Goal: Use online tool/utility: Use online tool/utility

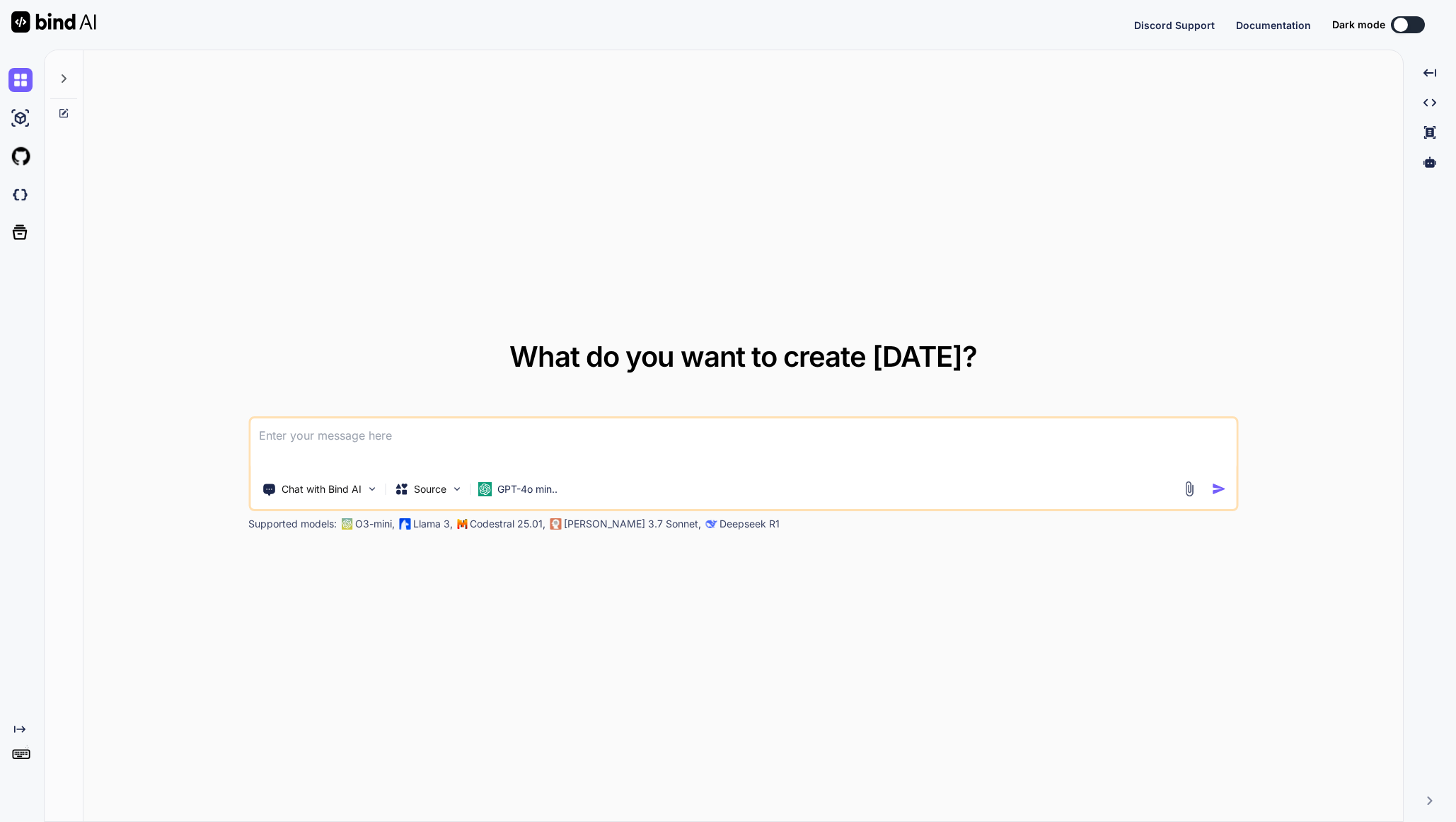
type textarea "x"
click at [26, 202] on img at bounding box center [20, 194] width 24 height 24
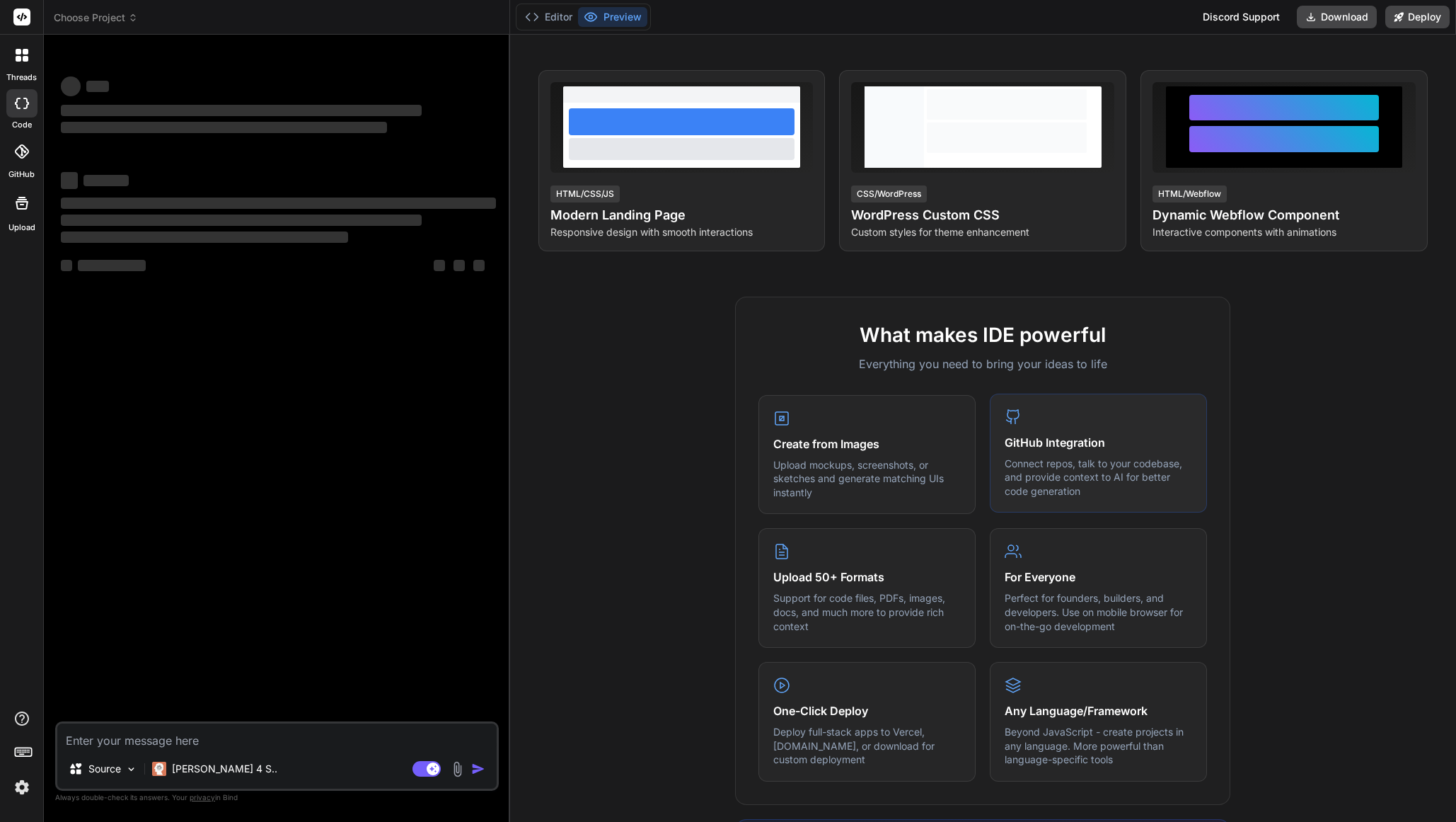
scroll to position [236, 0]
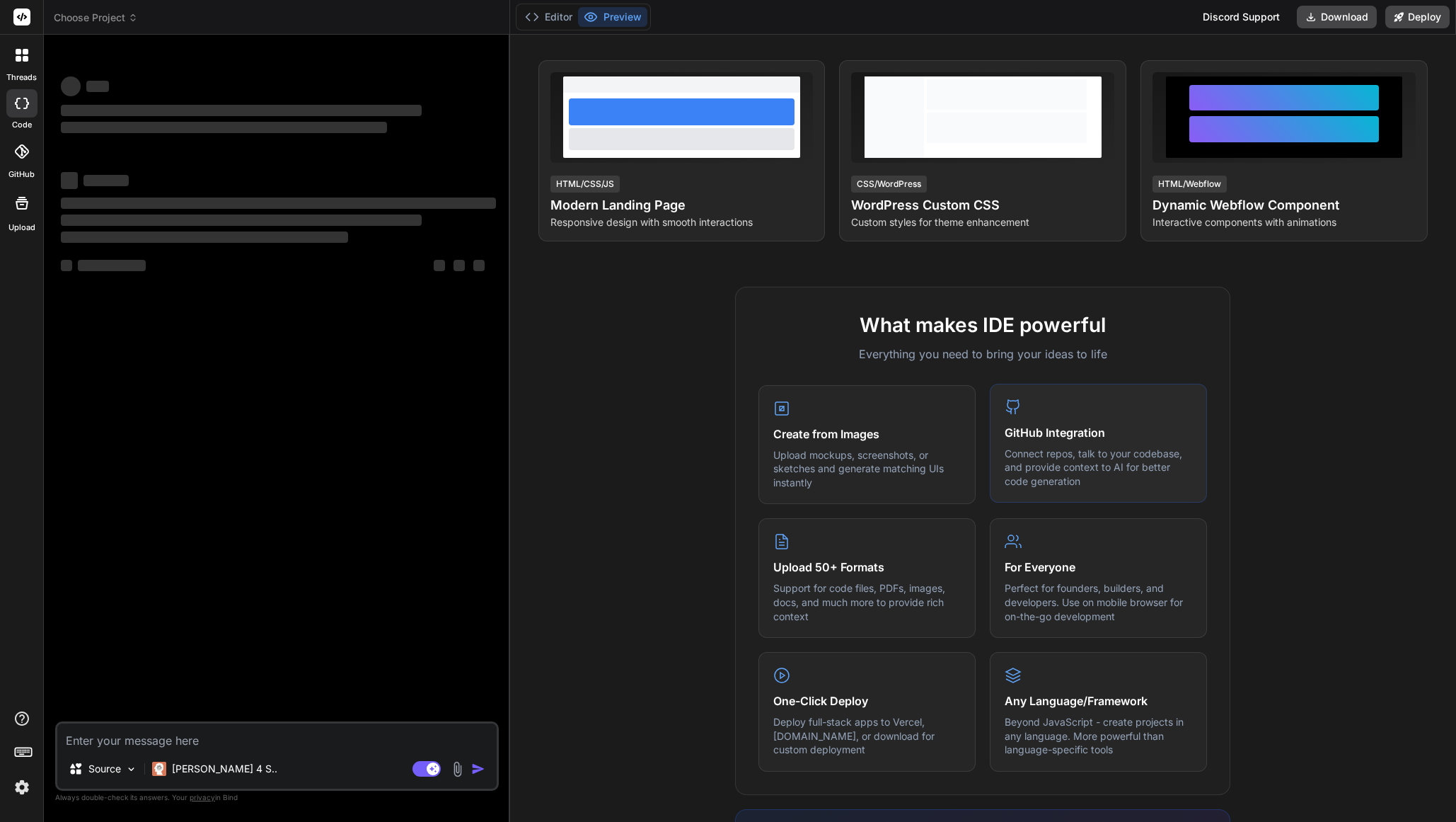
click at [1083, 443] on div "GitHub Integration Connect repos, talk to your codebase, and provide context to…" at bounding box center [1098, 443] width 217 height 120
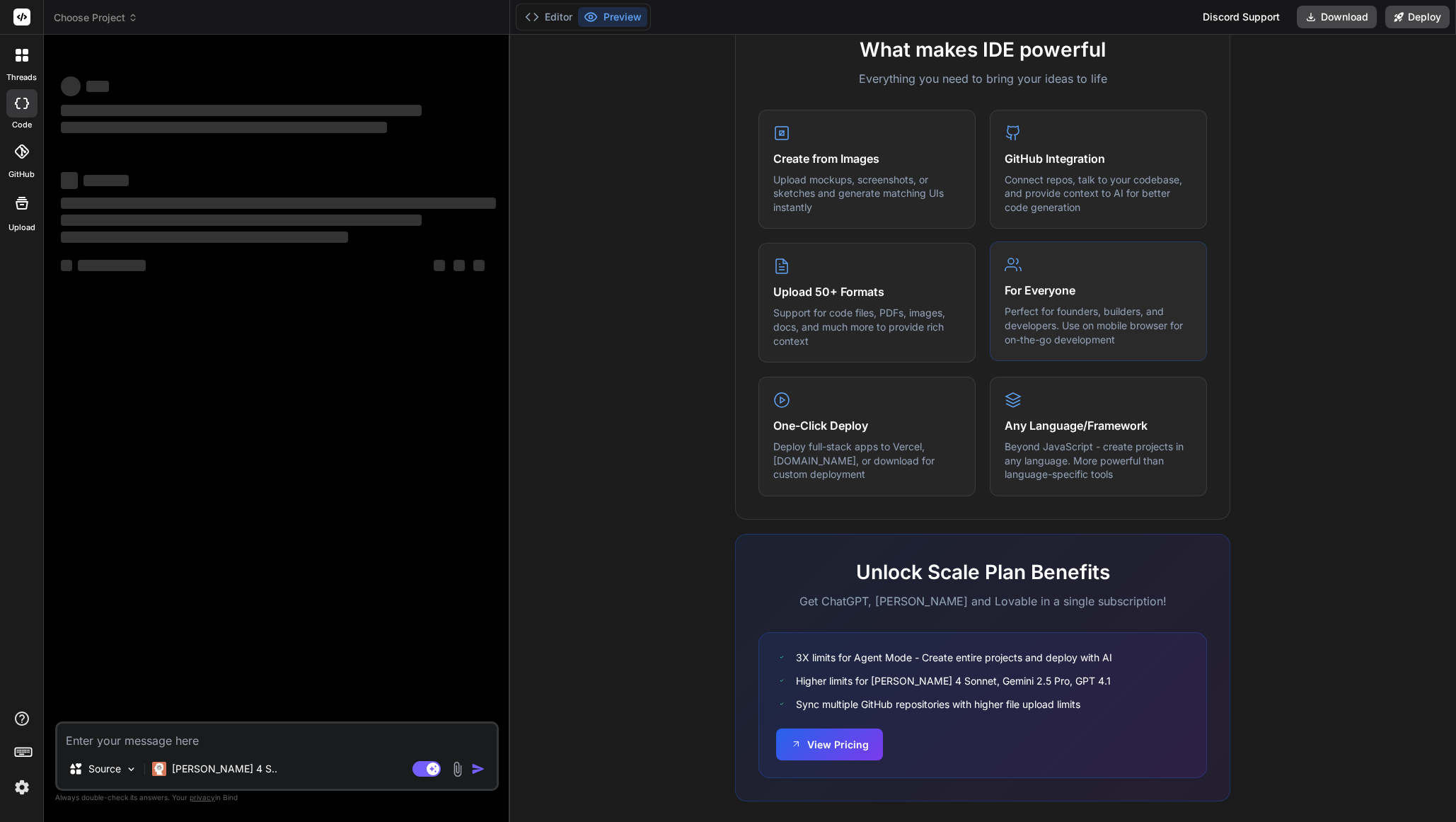
scroll to position [528, 0]
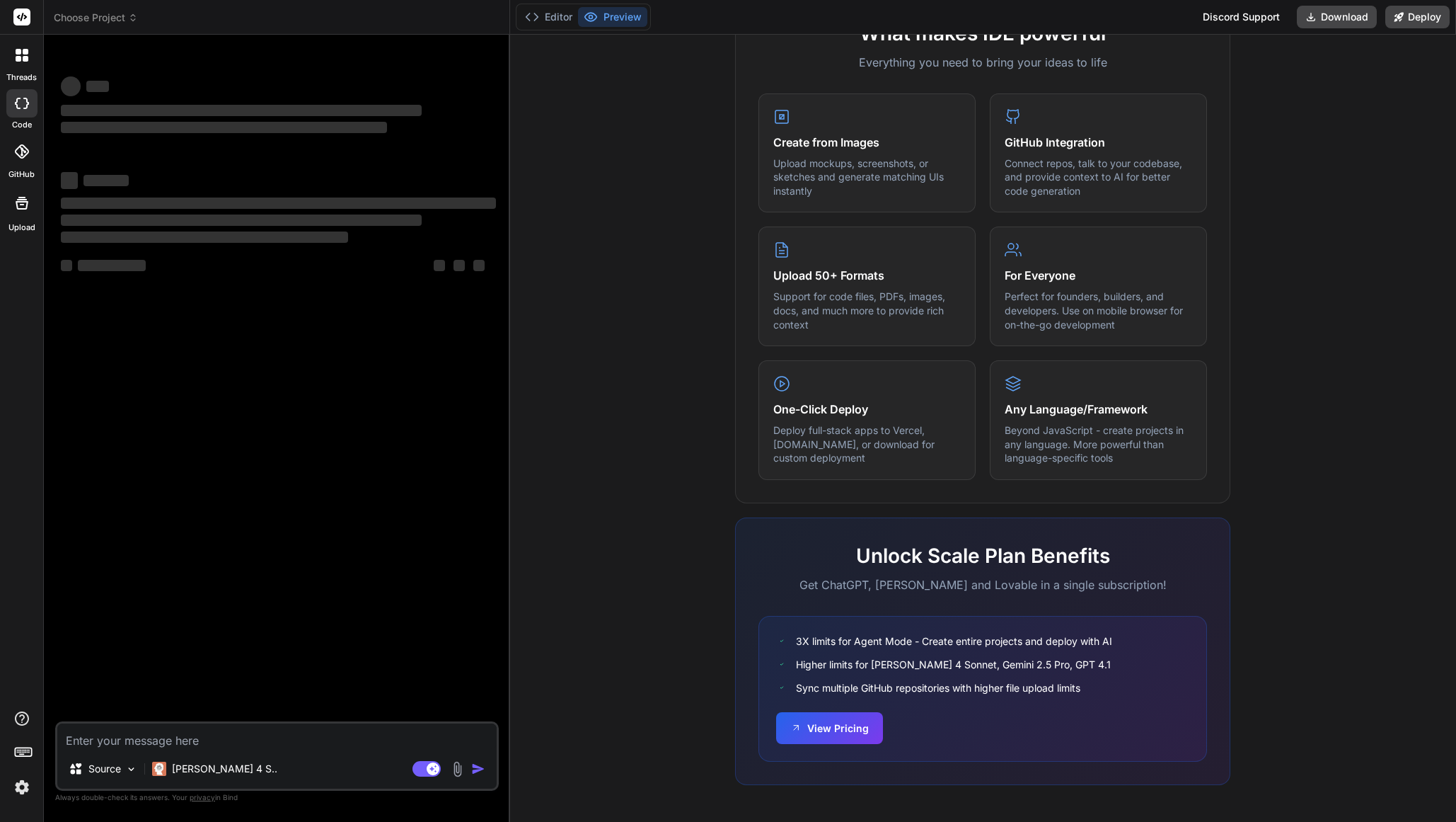
click at [26, 147] on icon at bounding box center [21, 151] width 14 height 14
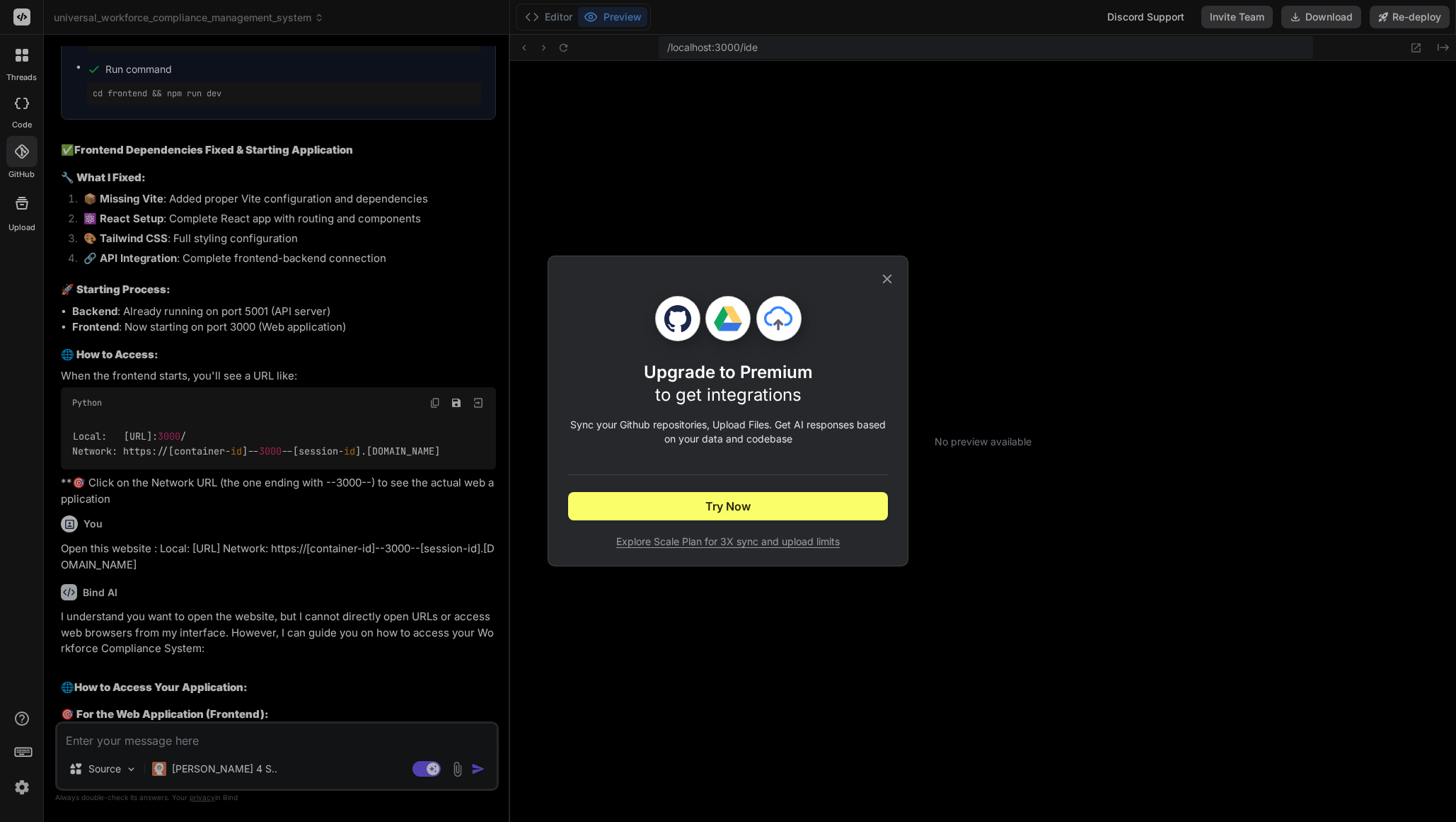
scroll to position [134, 0]
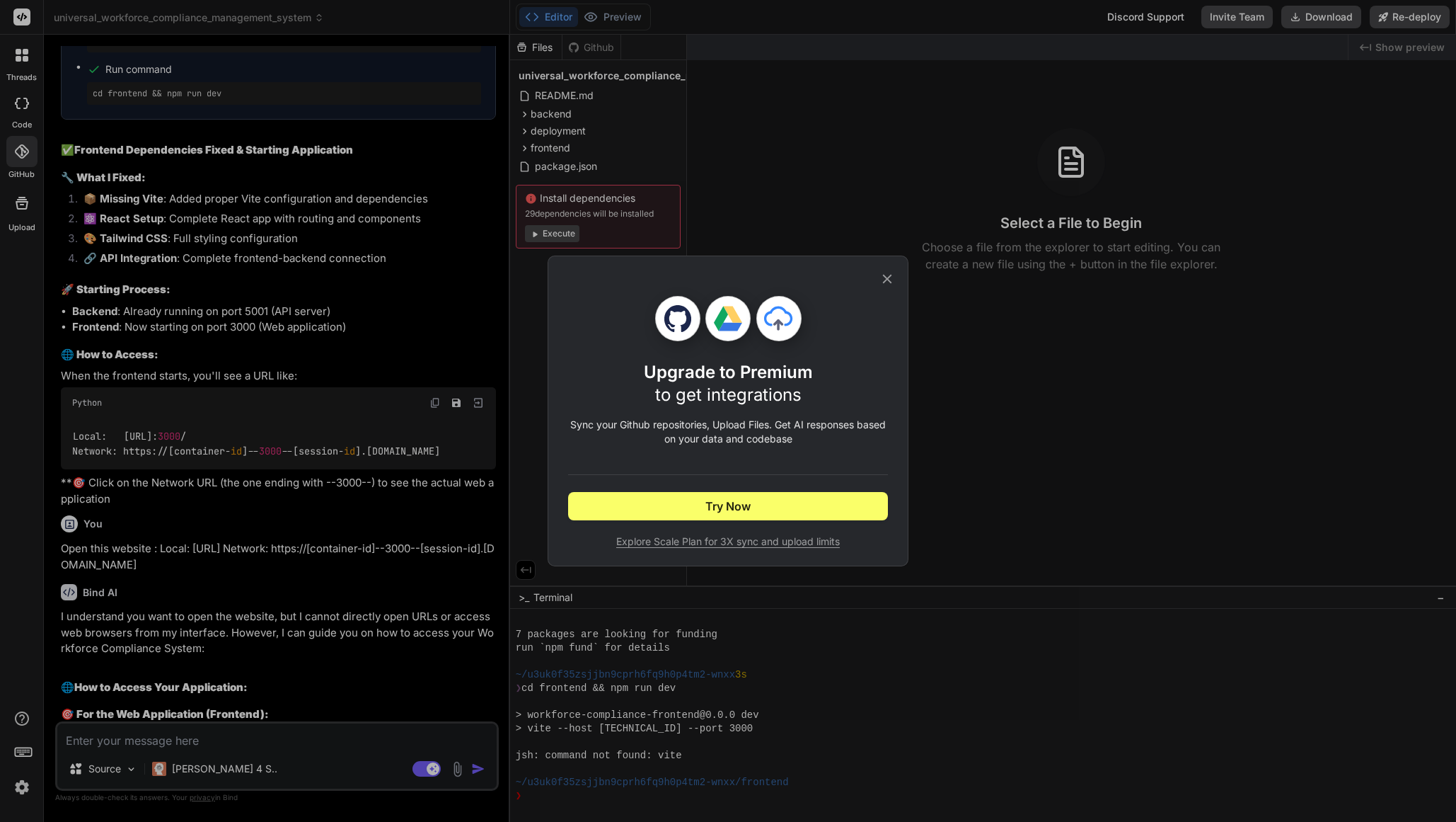
click at [23, 794] on div "Upgrade to Premium to get integrations Sync your Github repositories, Upload Fi…" at bounding box center [728, 411] width 1456 height 822
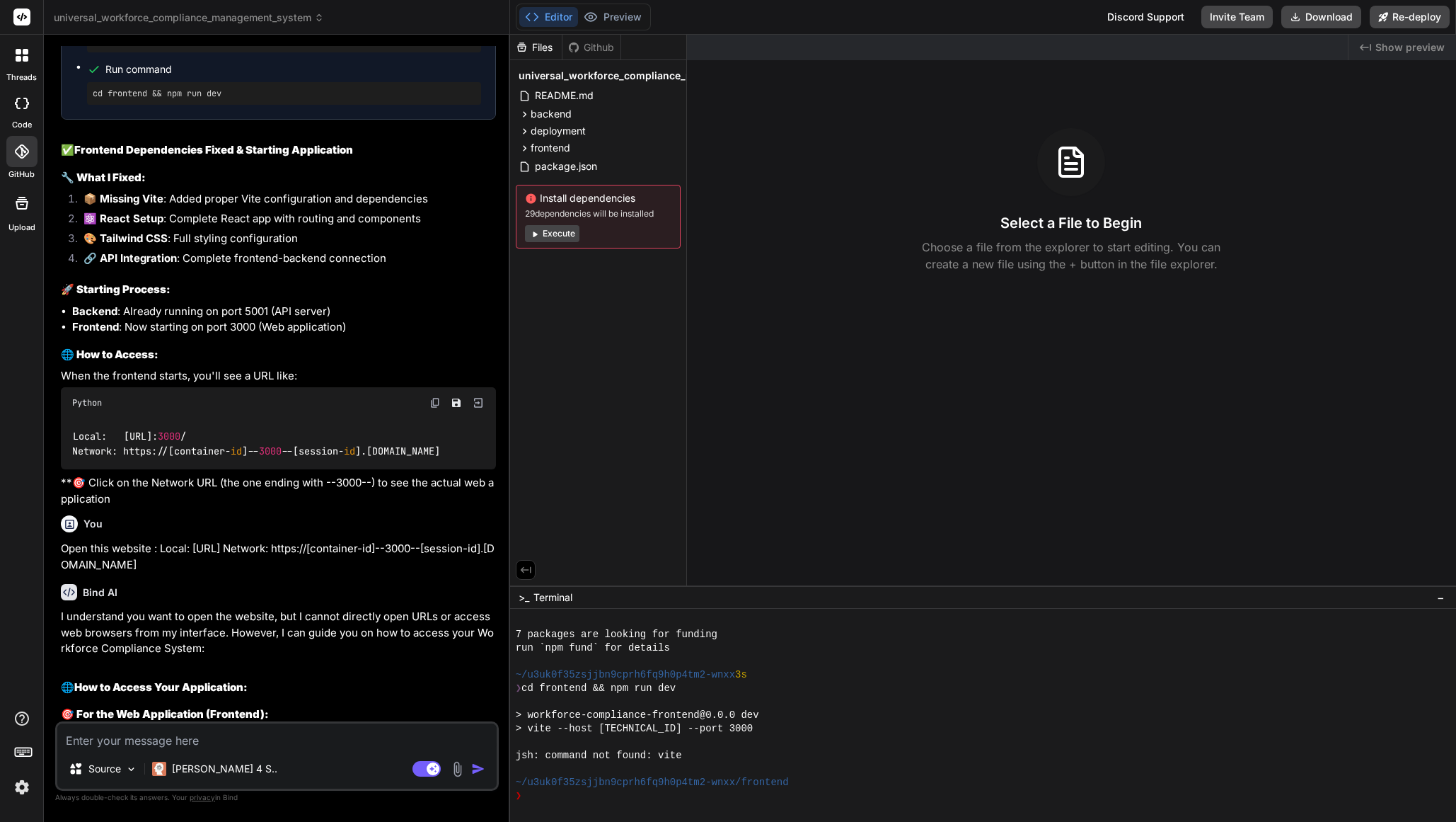
click at [23, 788] on img at bounding box center [21, 786] width 24 height 24
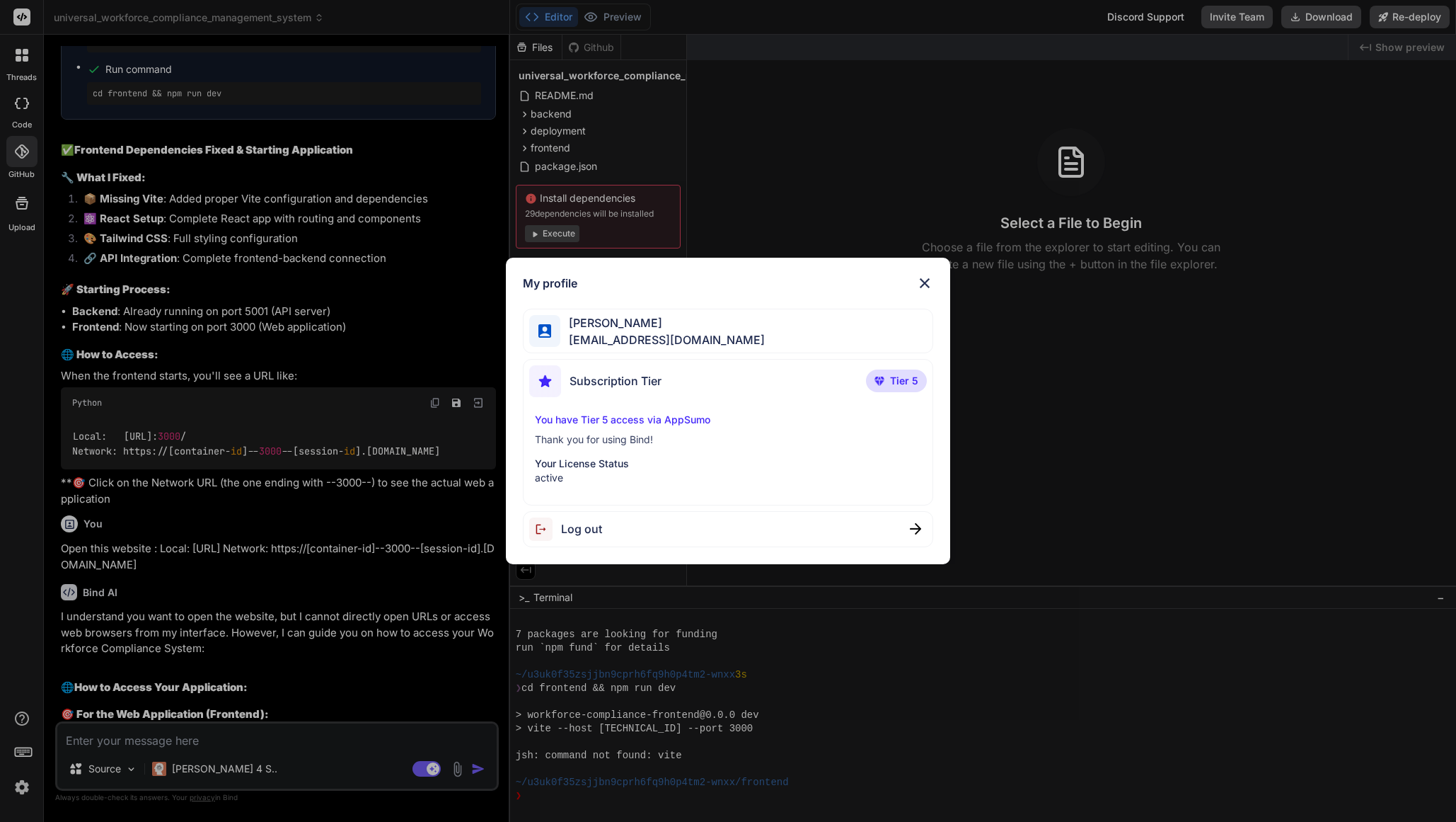
click at [648, 380] on span "Subscription Tier" at bounding box center [615, 381] width 92 height 17
click at [926, 283] on img at bounding box center [924, 283] width 17 height 17
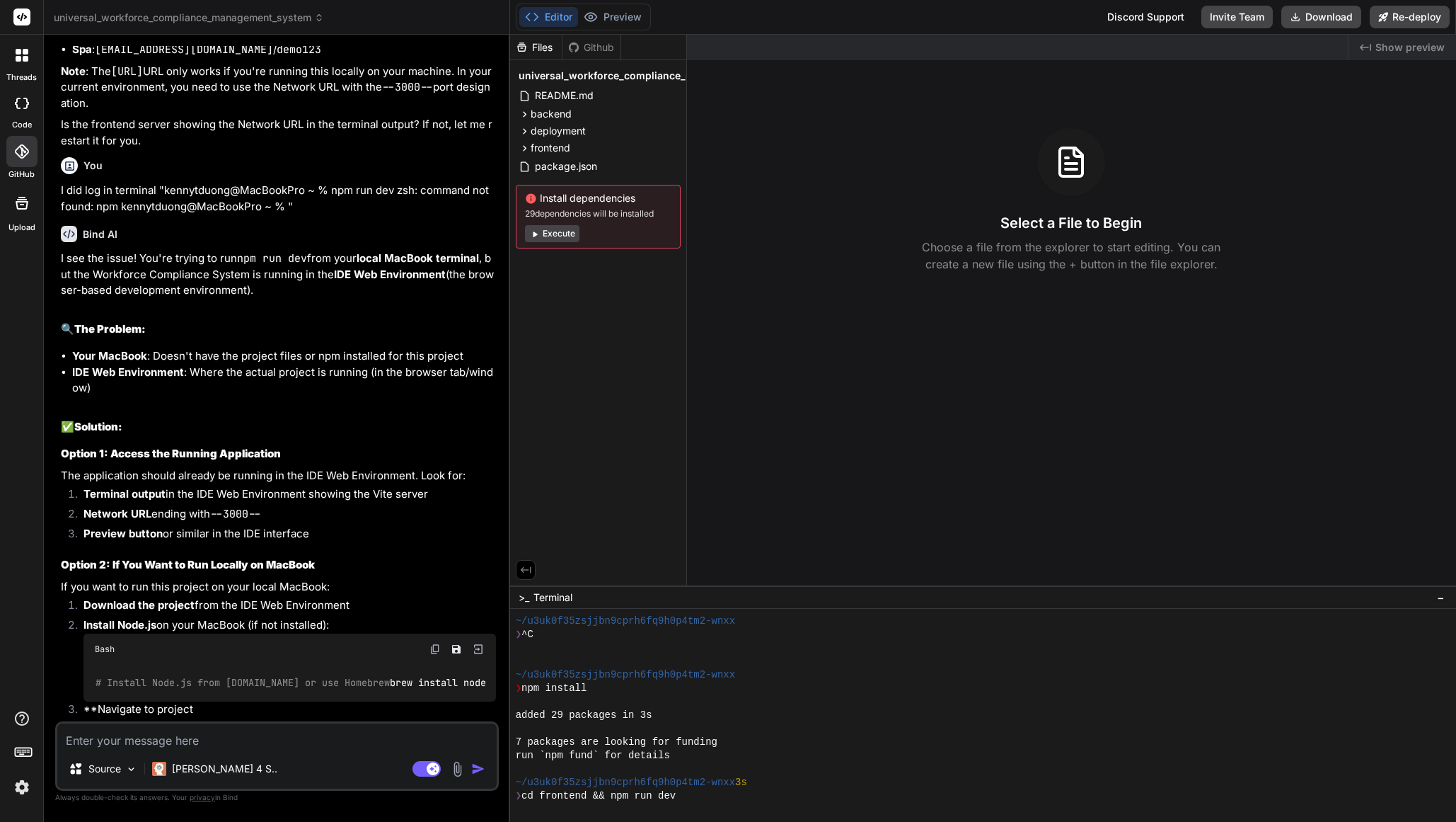
scroll to position [3655, 0]
drag, startPoint x: 176, startPoint y: 356, endPoint x: 76, endPoint y: 357, distance: 100.0
click at [69, 357] on ul "Your MacBook : Doesn't have the project files or npm installed for this project…" at bounding box center [277, 373] width 435 height 48
copy strong "IDE Web Environment"
click at [291, 745] on textarea at bounding box center [277, 736] width 440 height 26
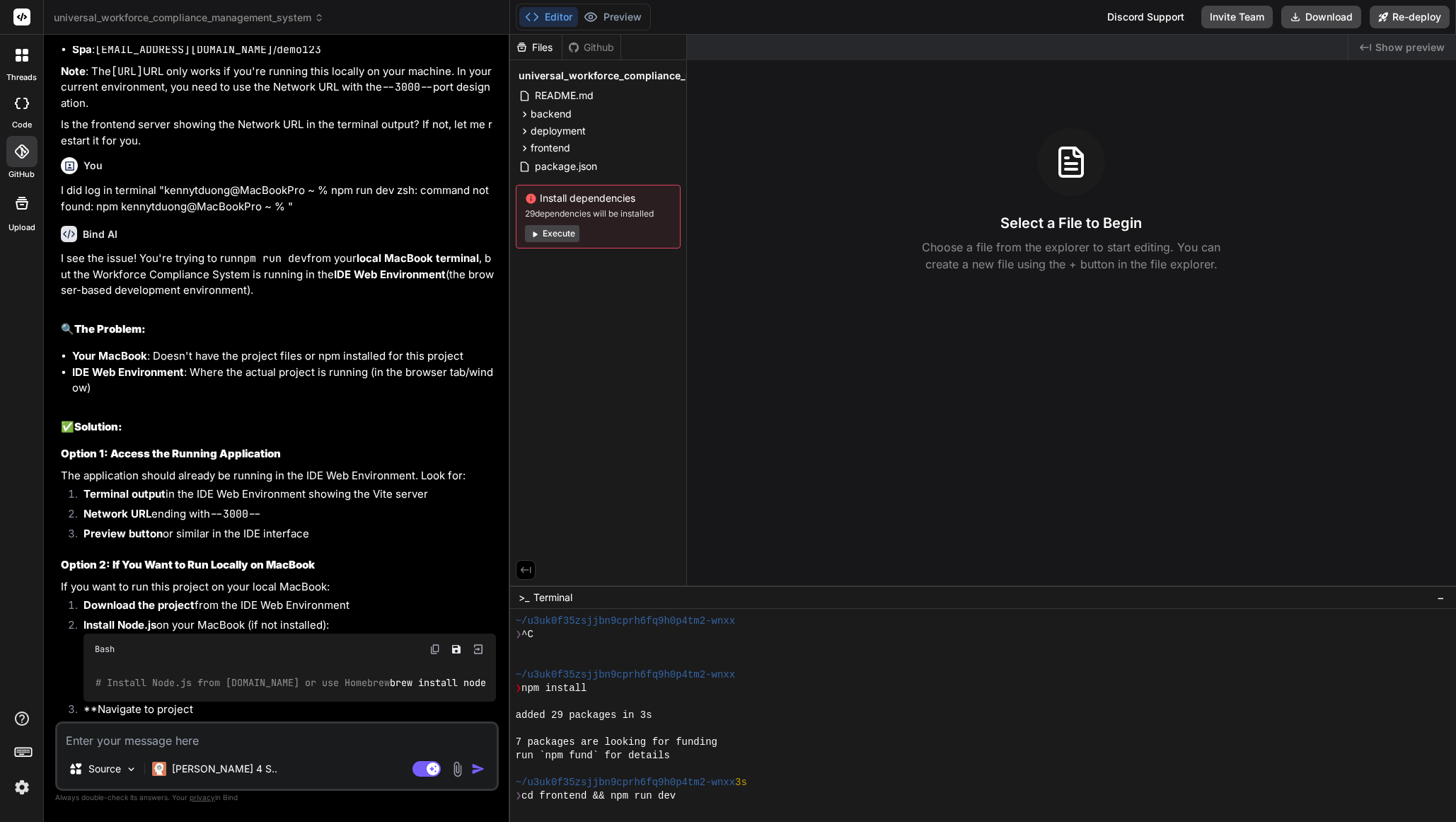
type textarea "x"
type textarea "W"
type textarea "x"
type textarea "WH"
type textarea "x"
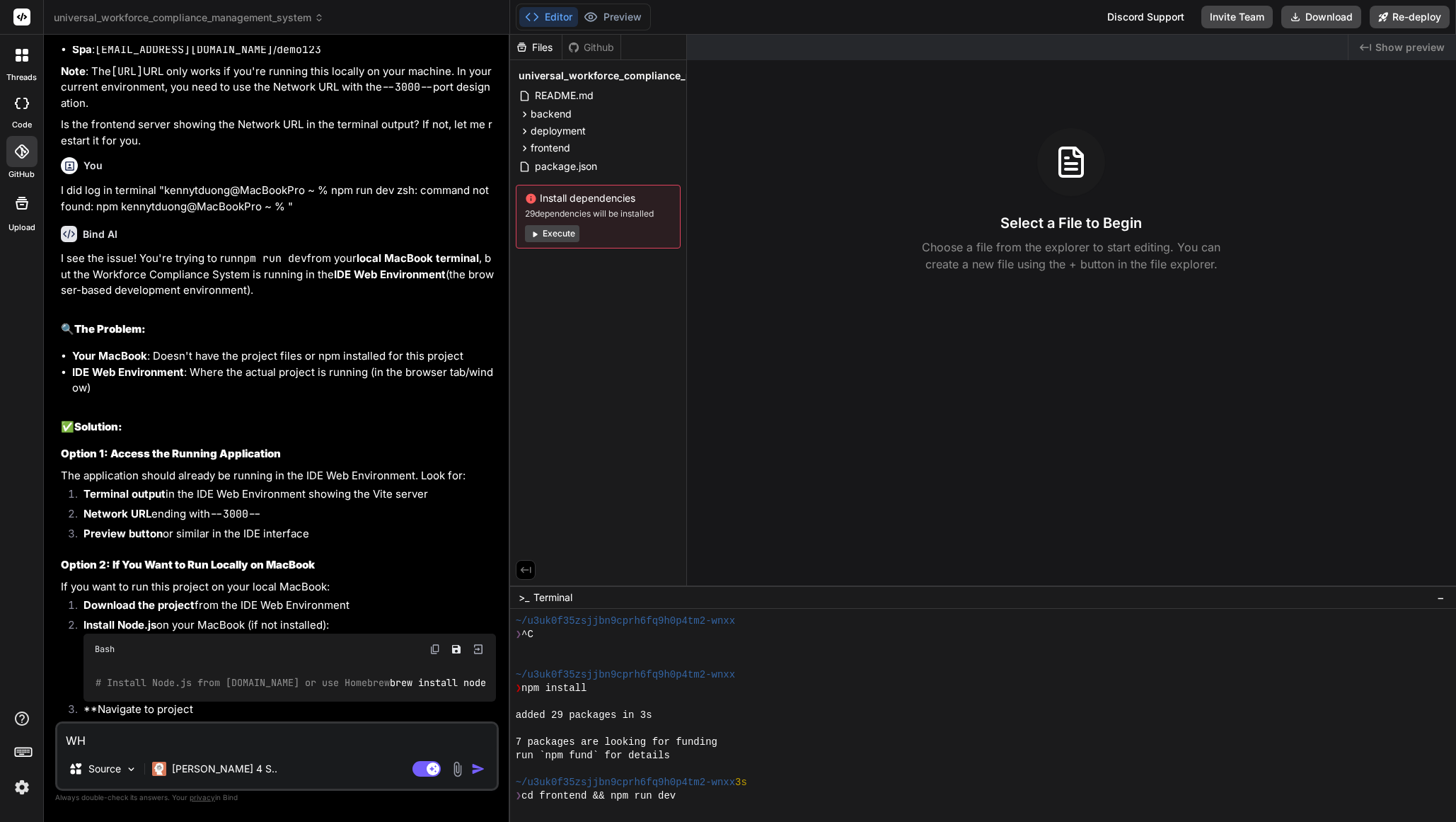
type textarea "WHe"
type textarea "x"
type textarea "WHer"
type textarea "x"
type textarea "WHere"
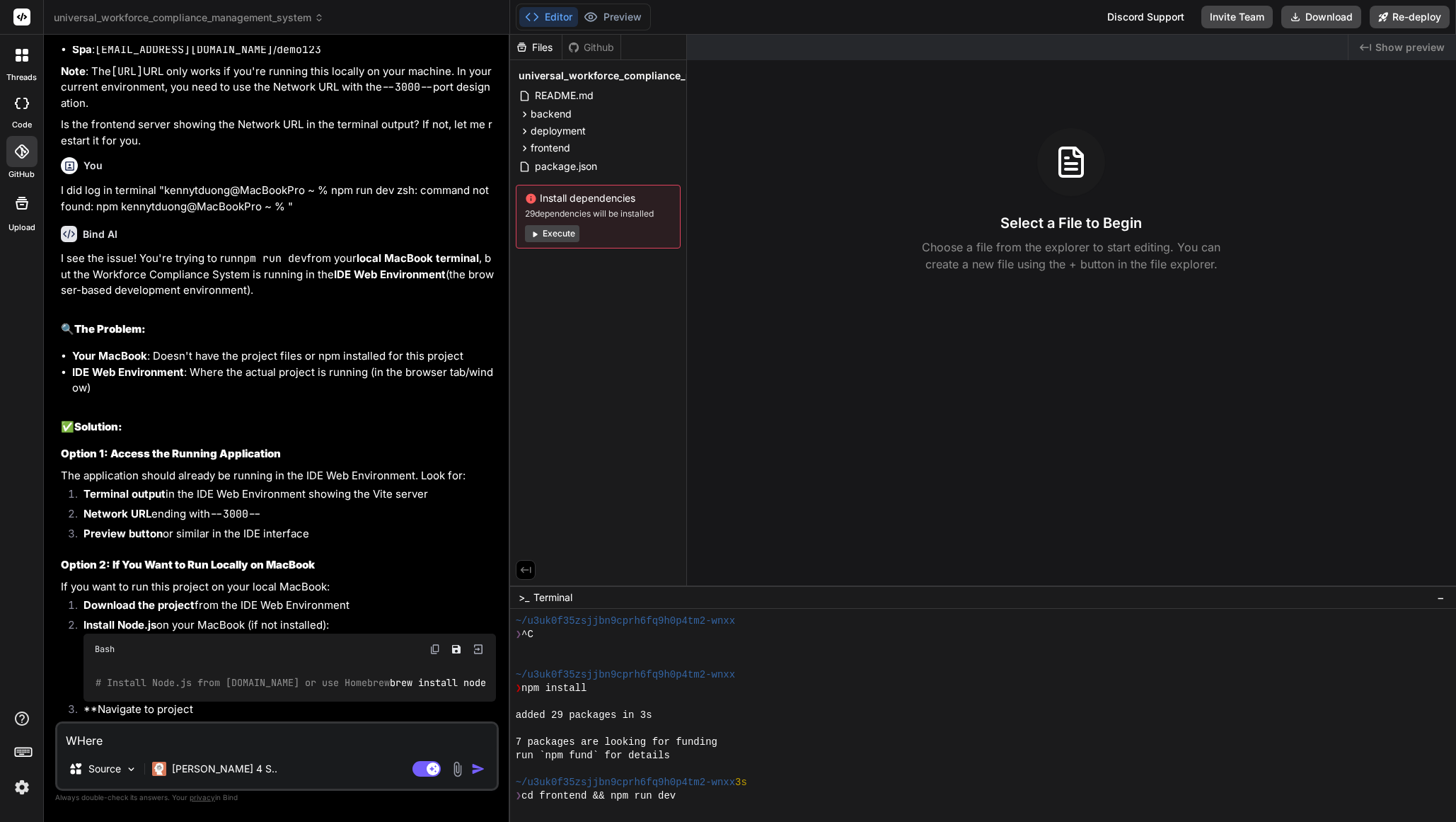
type textarea "x"
type textarea "WHer"
type textarea "x"
type textarea "WHe"
type textarea "x"
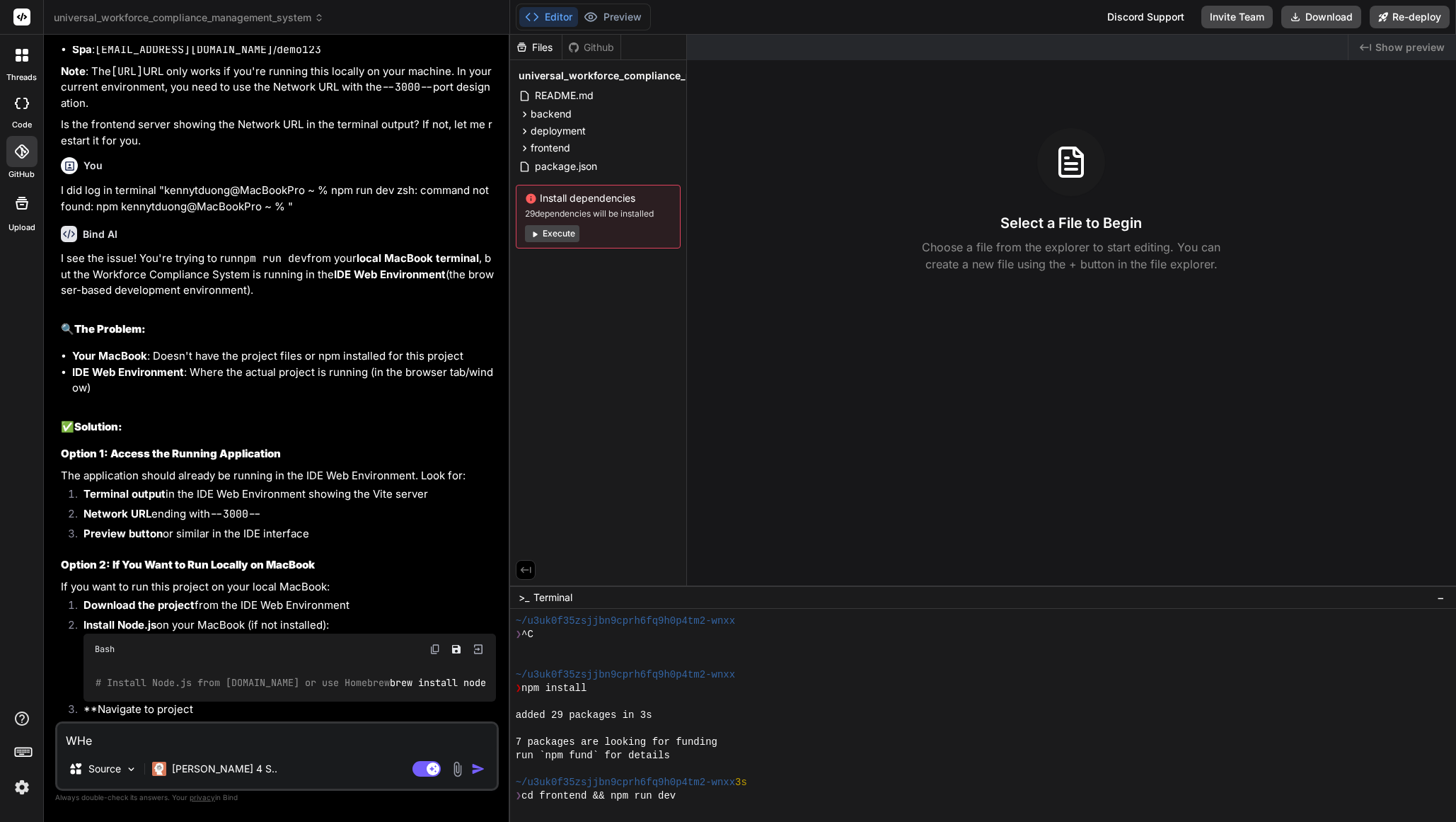
type textarea "WH"
type textarea "x"
type textarea "W"
type textarea "x"
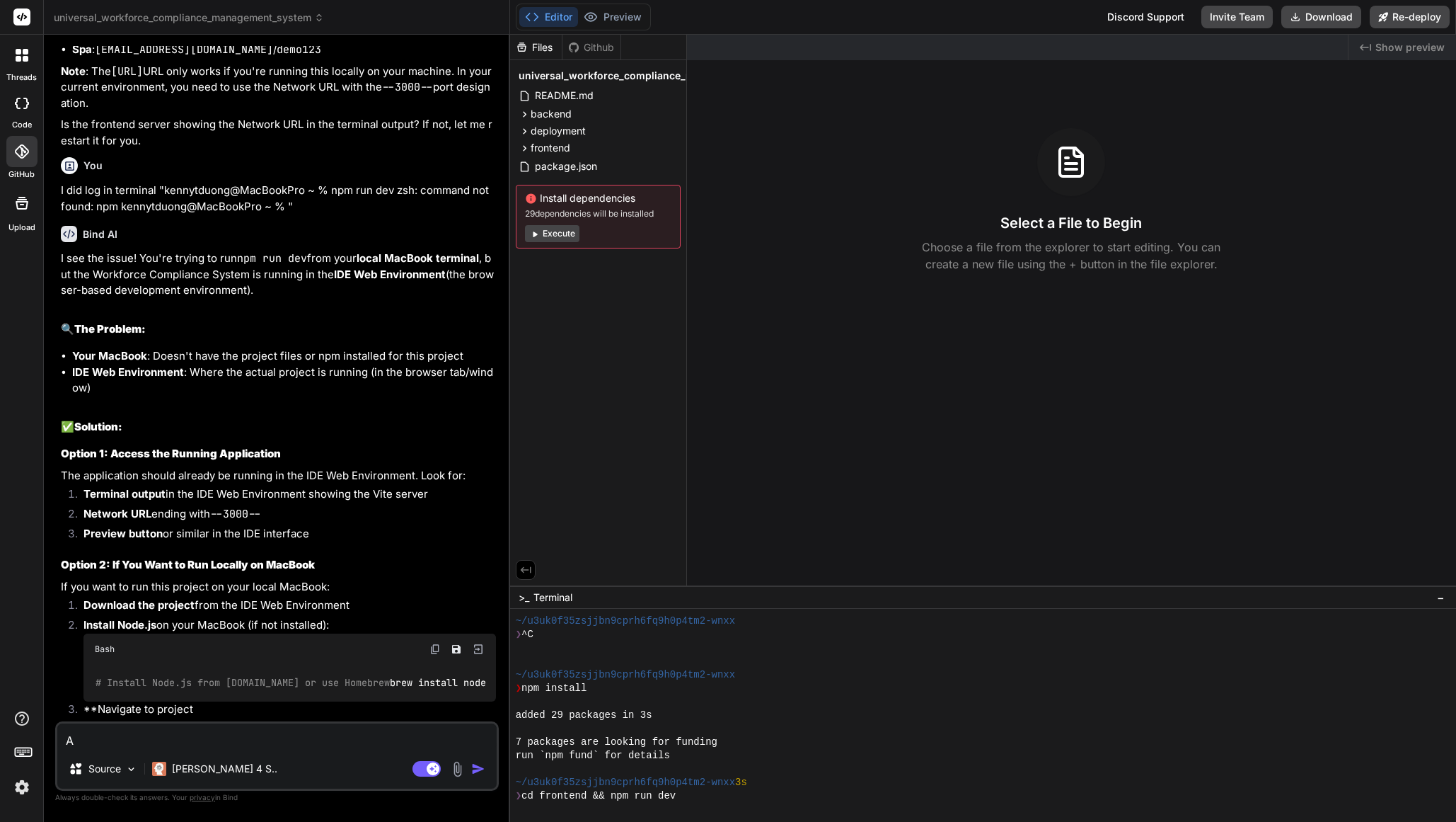
type textarea "AN"
type textarea "x"
type textarea "A"
type textarea "x"
type textarea "An"
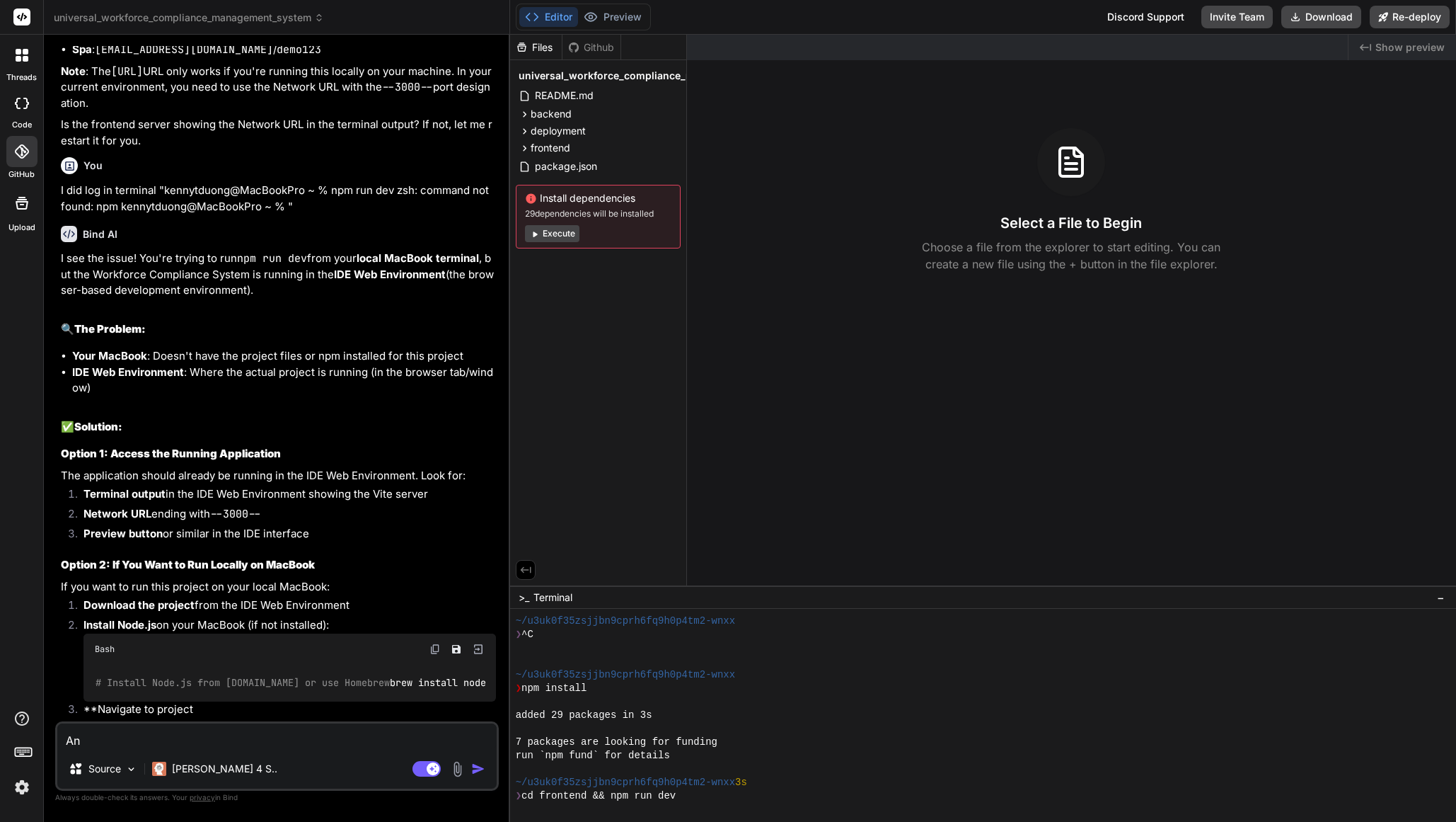
type textarea "x"
type textarea "Ana"
type textarea "x"
type textarea "Anal"
type textarea "x"
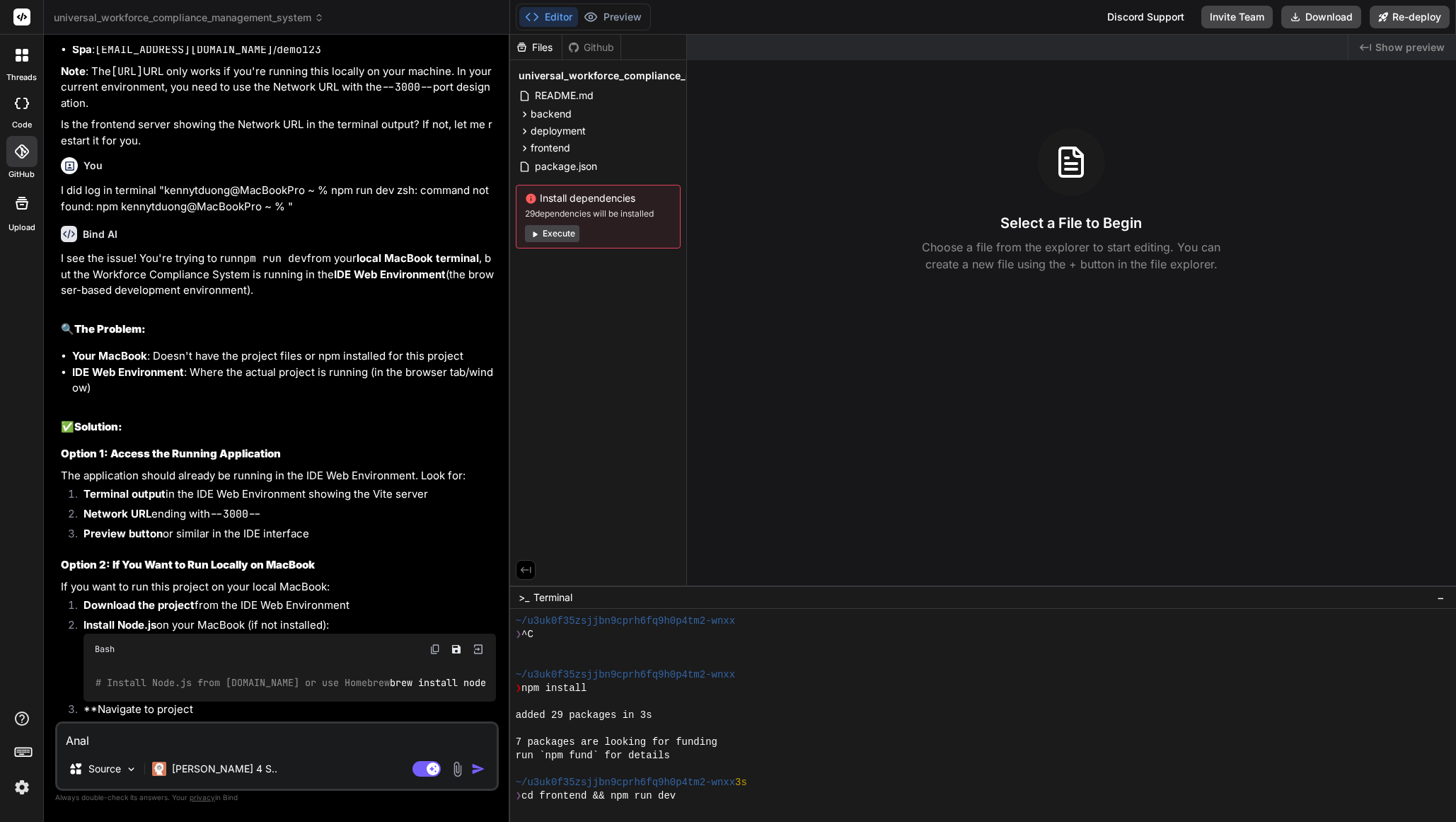
type textarea "Analy"
type textarea "x"
type textarea "Analys"
type textarea "x"
type textarea "Analysi"
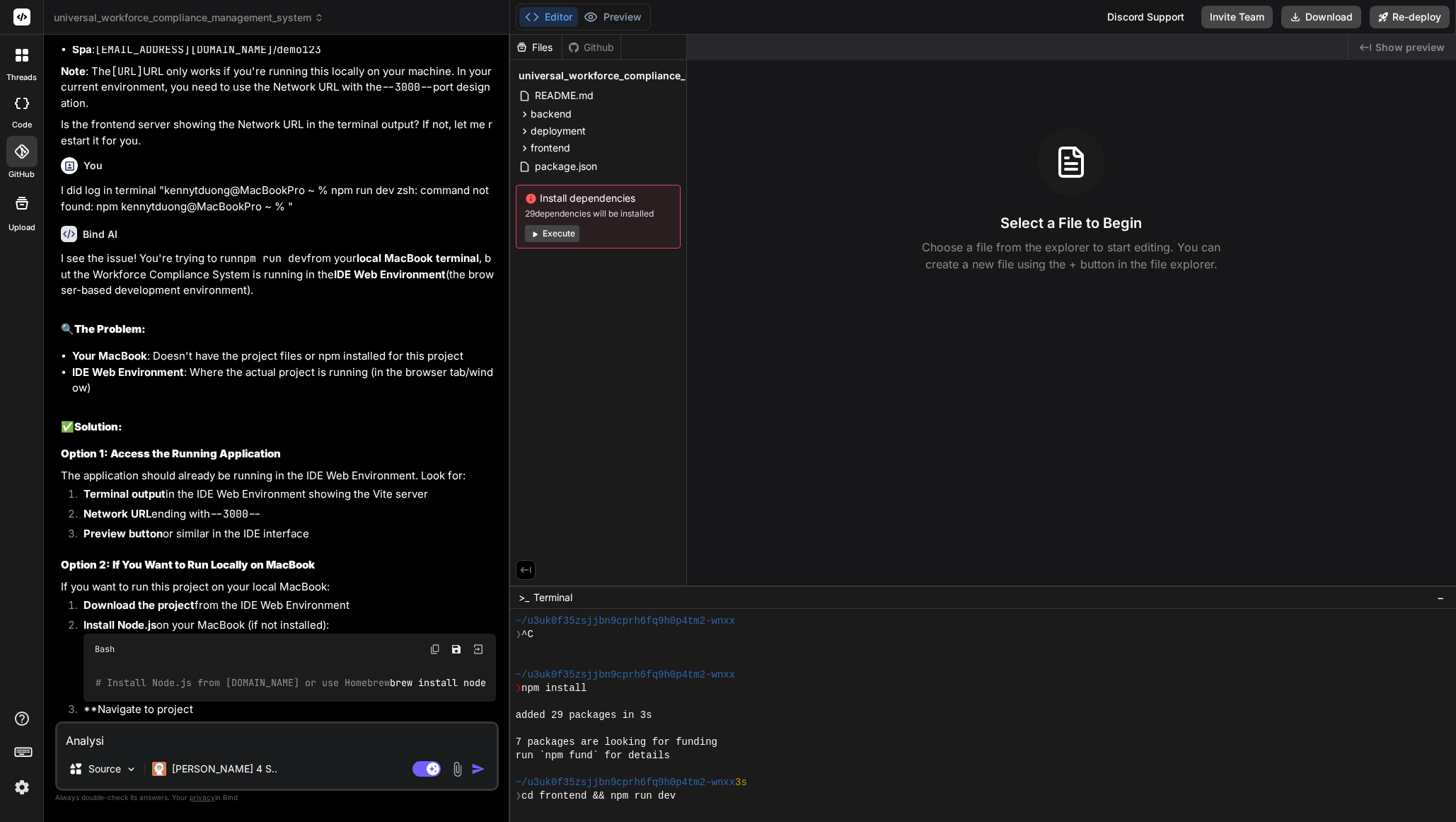
type textarea "x"
type textarea "Analysis"
type textarea "x"
type textarea "Analysis"
type textarea "x"
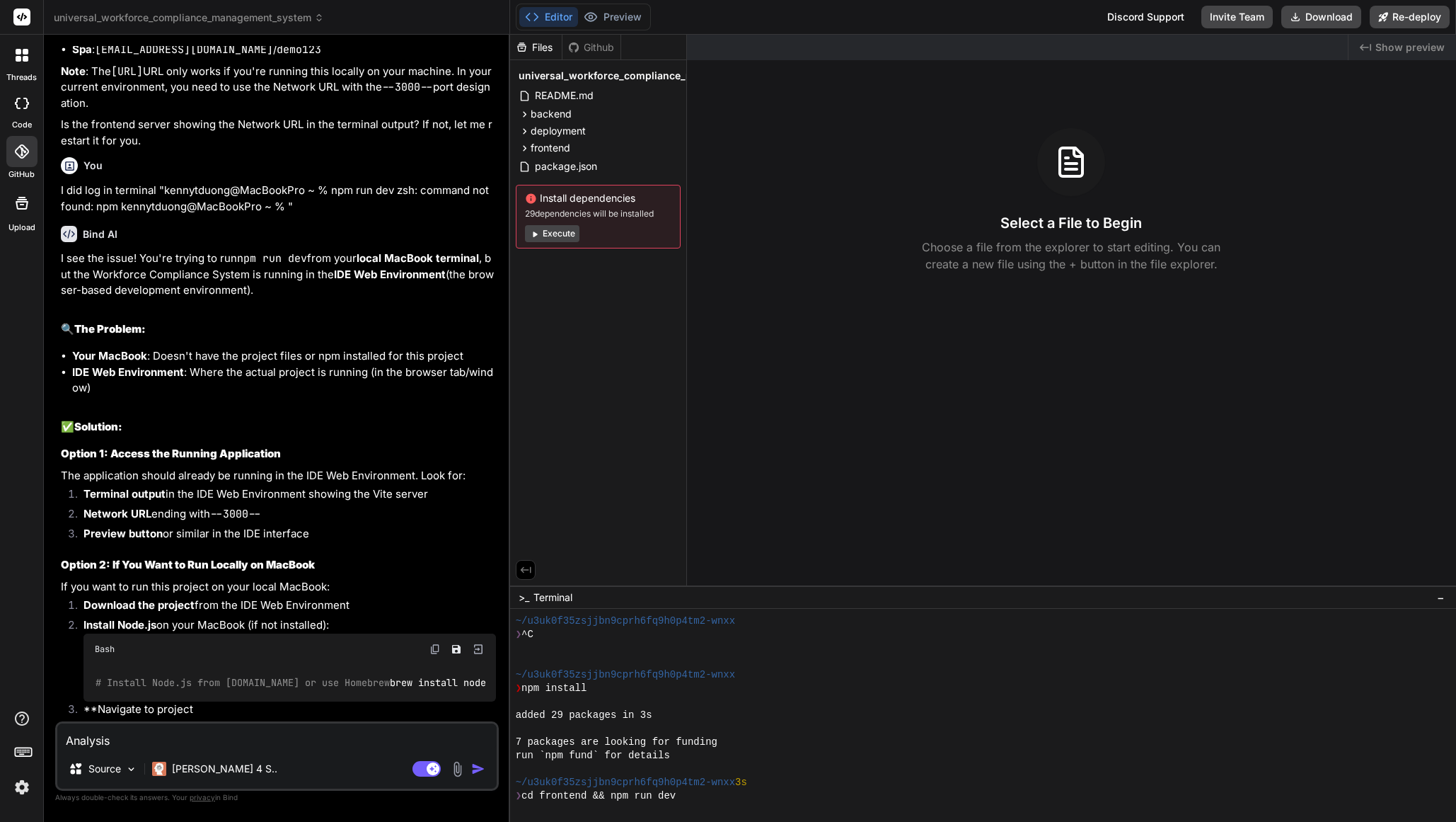
type textarea "Analysis t"
type textarea "x"
type textarea "Analysis"
type textarea "x"
type textarea "Analysis t"
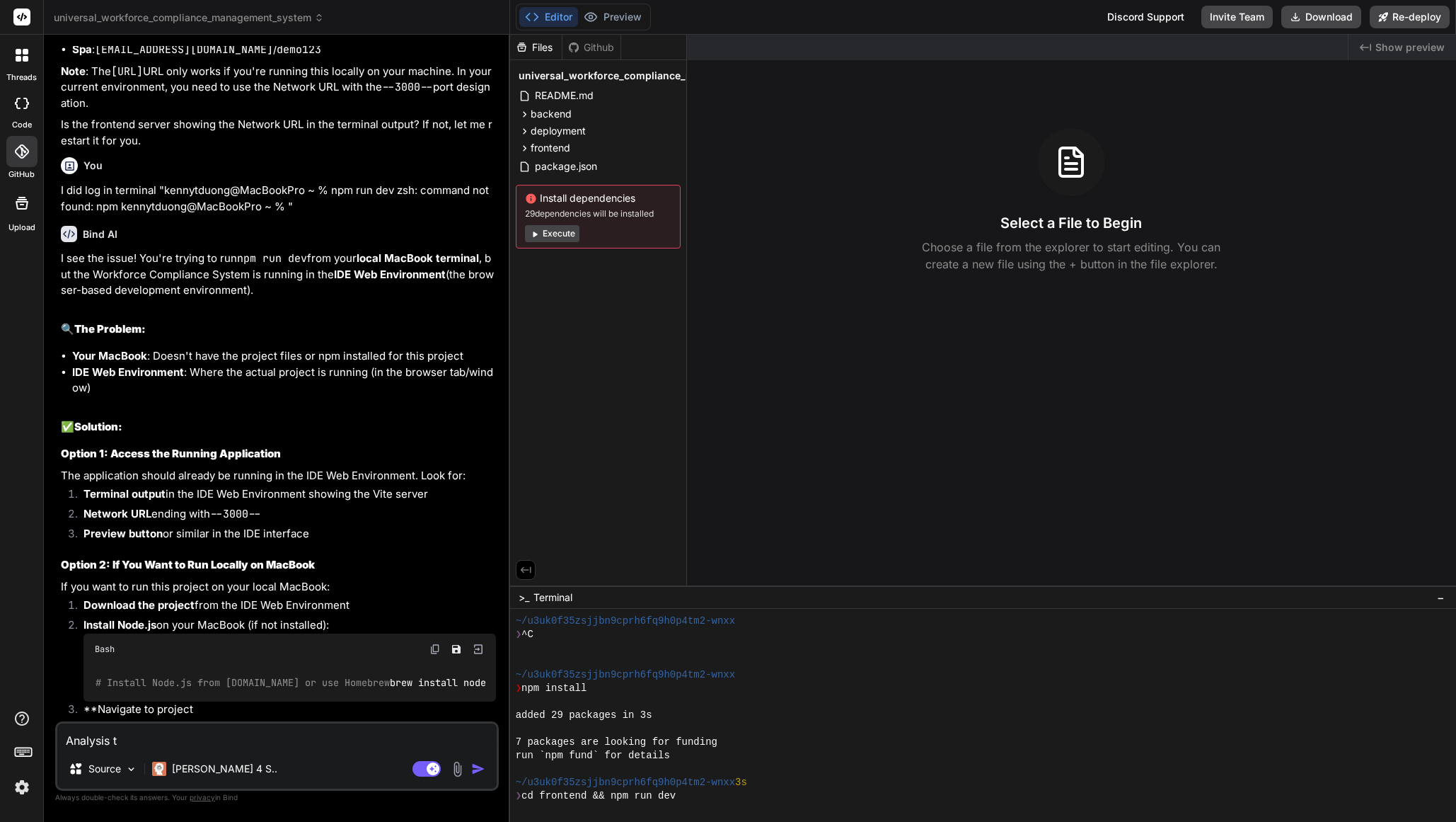
type textarea "x"
type textarea "Analysis th"
type textarea "x"
type textarea "Analysis thi"
type textarea "x"
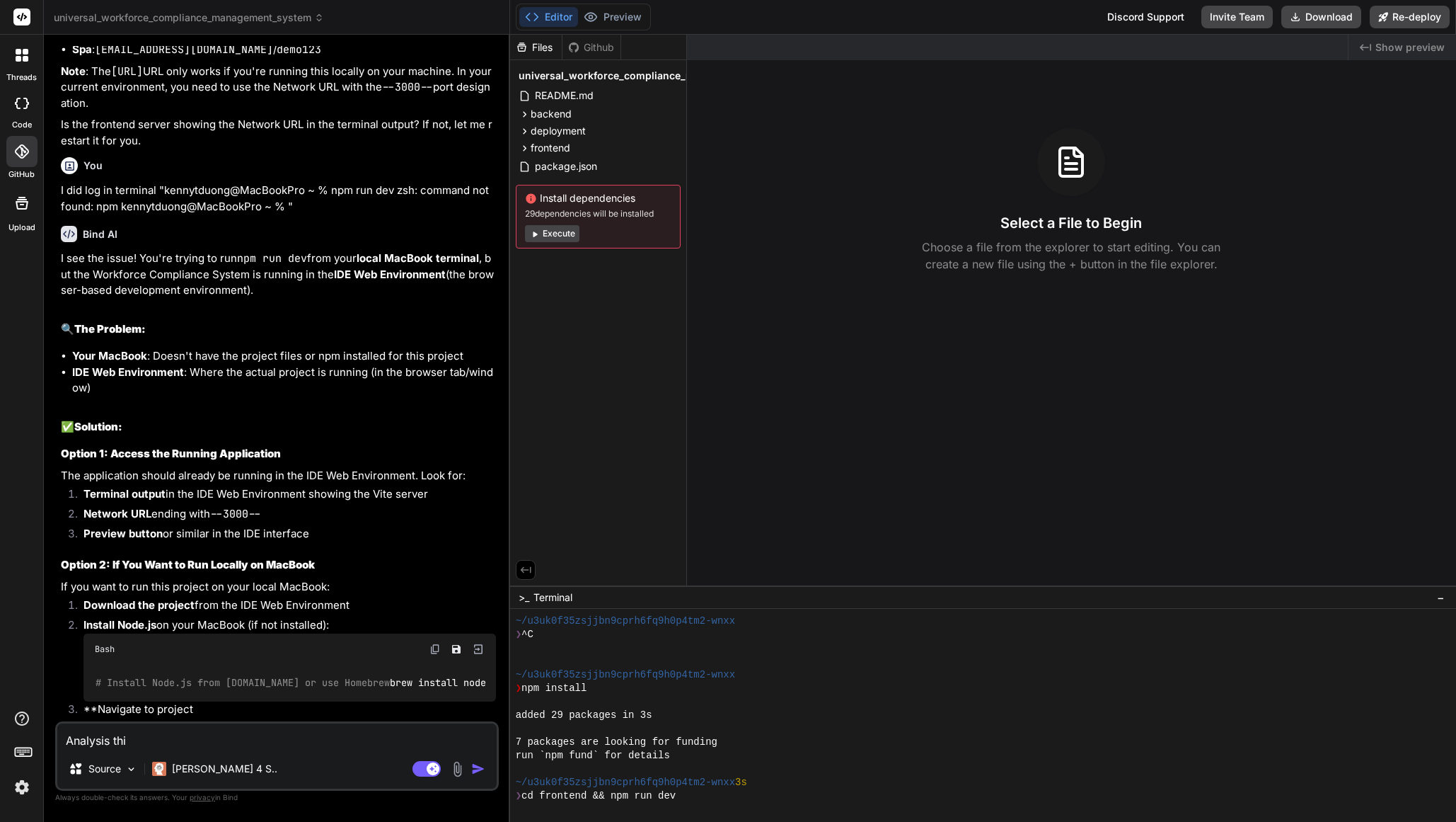
type textarea "Analysis this"
type textarea "x"
type textarea "Analysis this"
type textarea "x"
type textarea "Analysis this w"
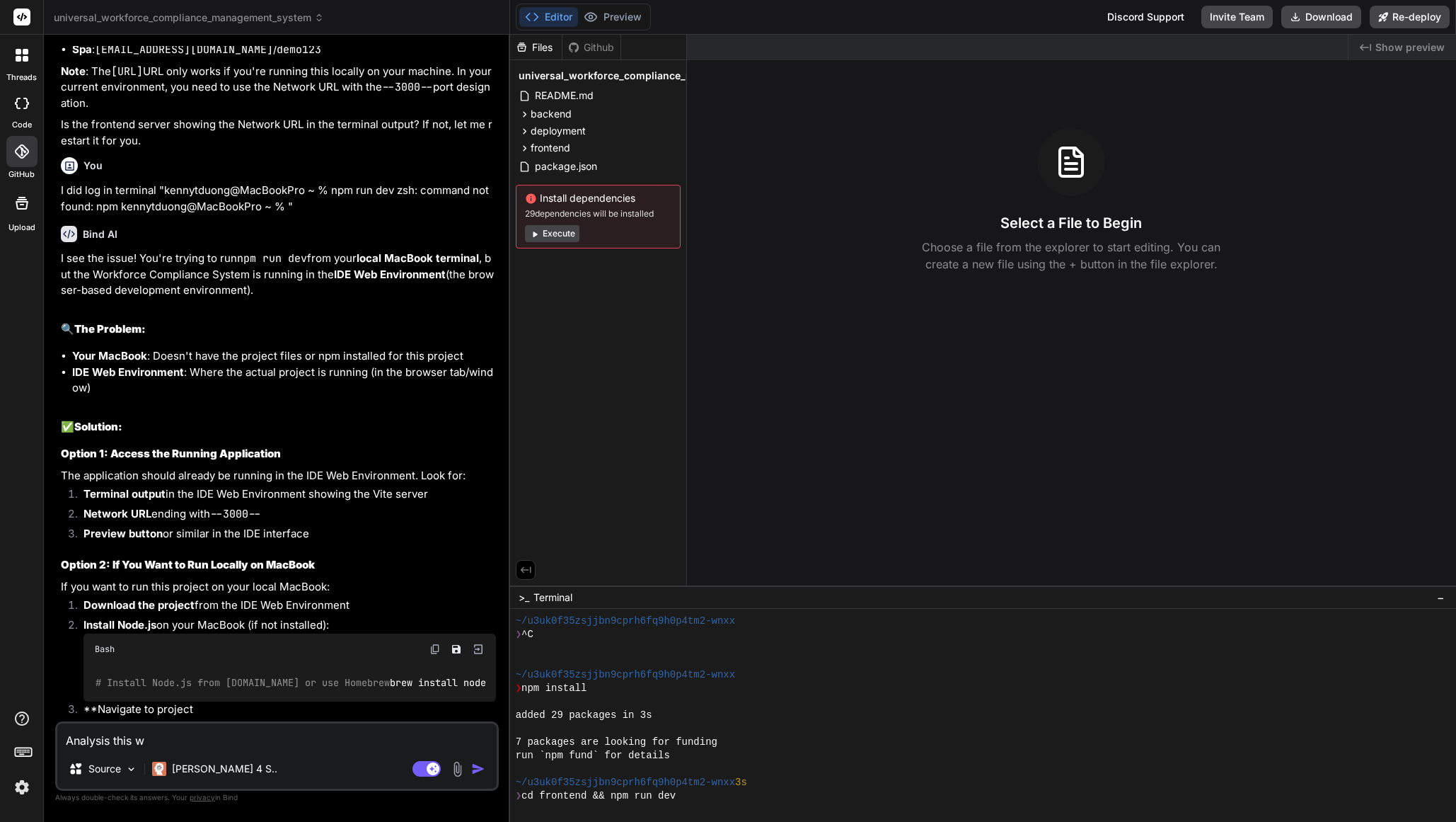
type textarea "x"
type textarea "Analysis this wh"
type textarea "x"
type textarea "Analysis this who"
type textarea "x"
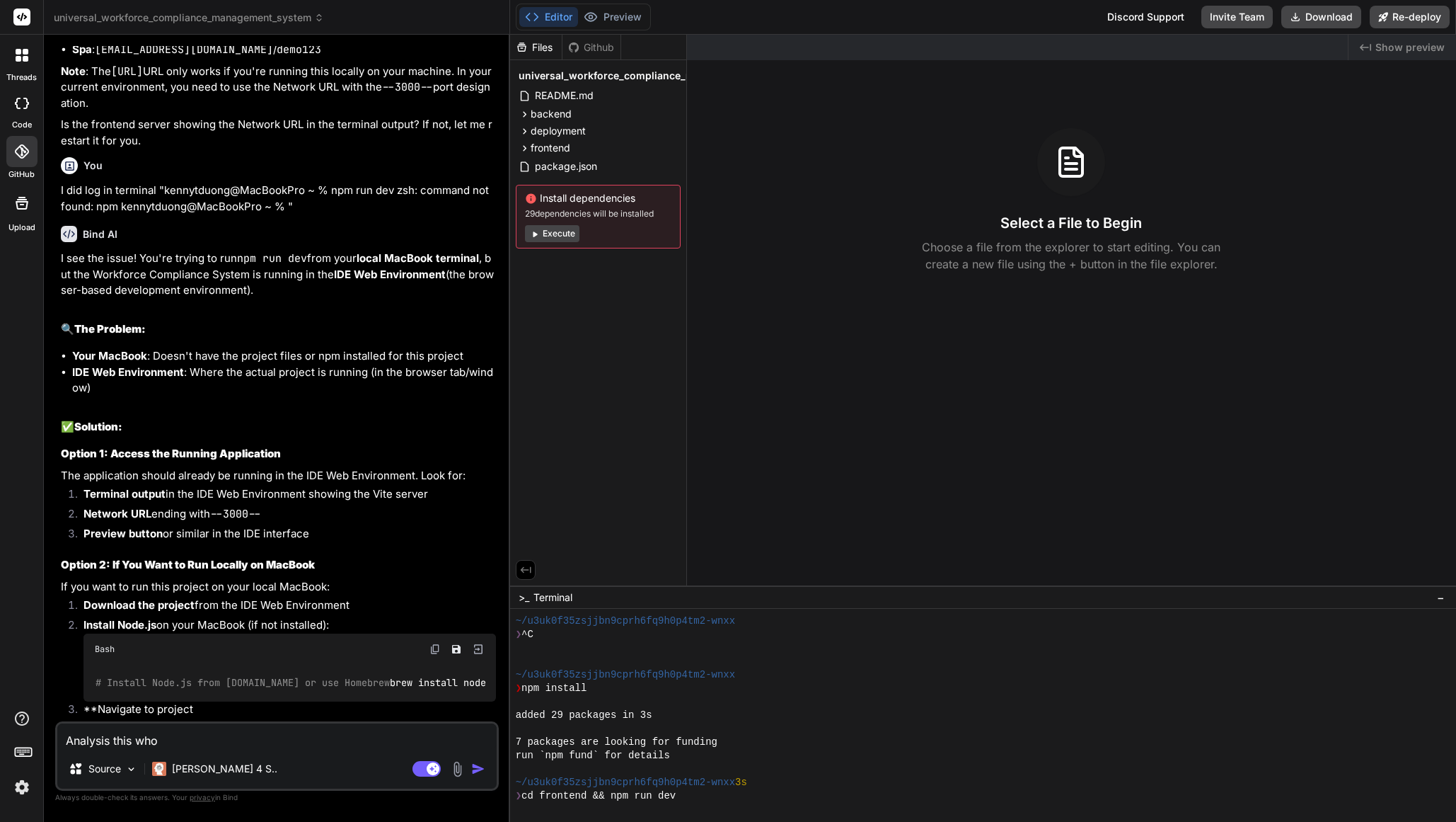
type textarea "Analysis this whol"
type textarea "x"
type textarea "Analysis this whole"
type textarea "x"
type textarea "Analysis this whole"
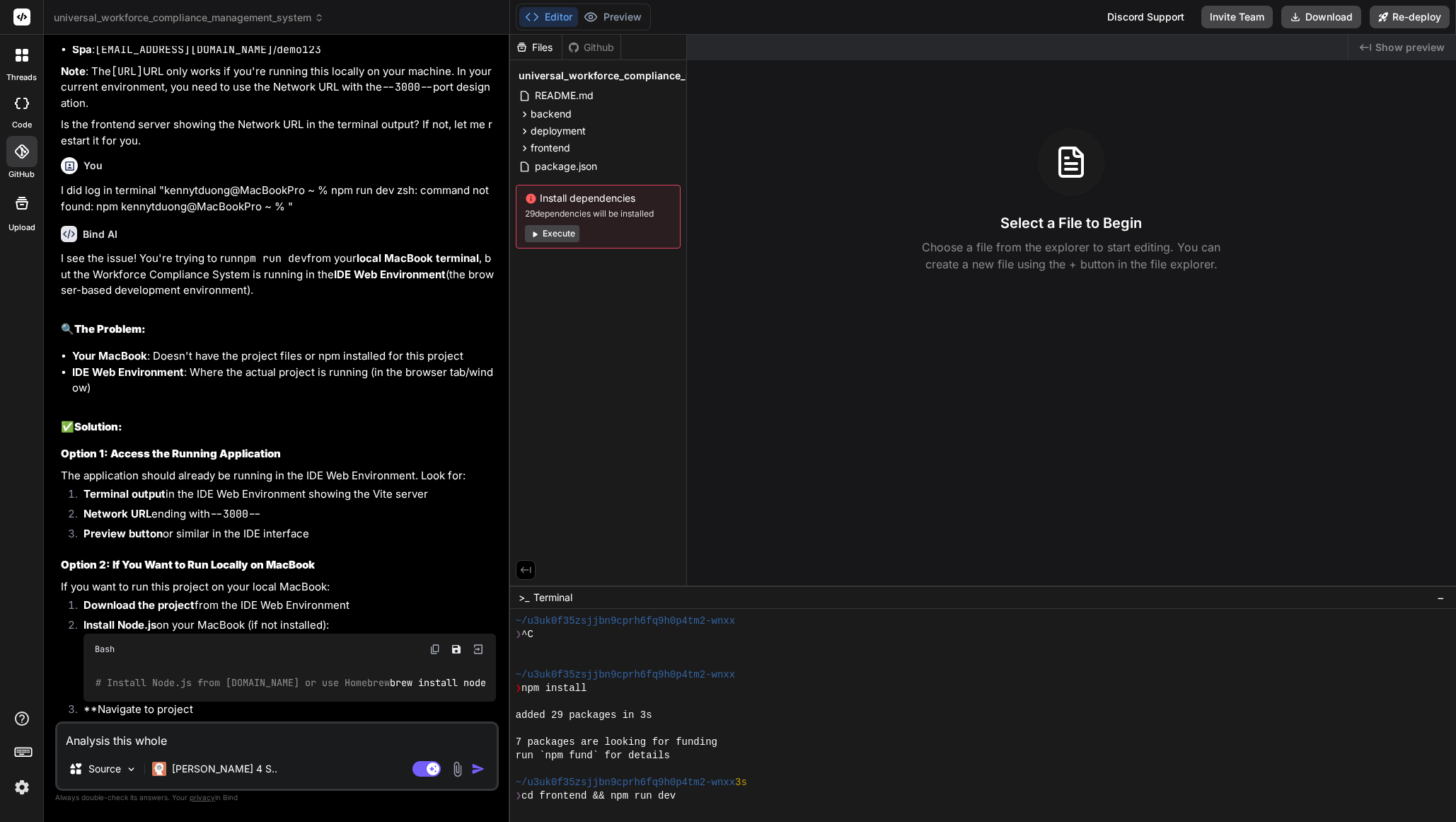
type textarea "x"
type textarea "Analysis this whole p"
type textarea "x"
type textarea "Analysis this whole pro"
type textarea "x"
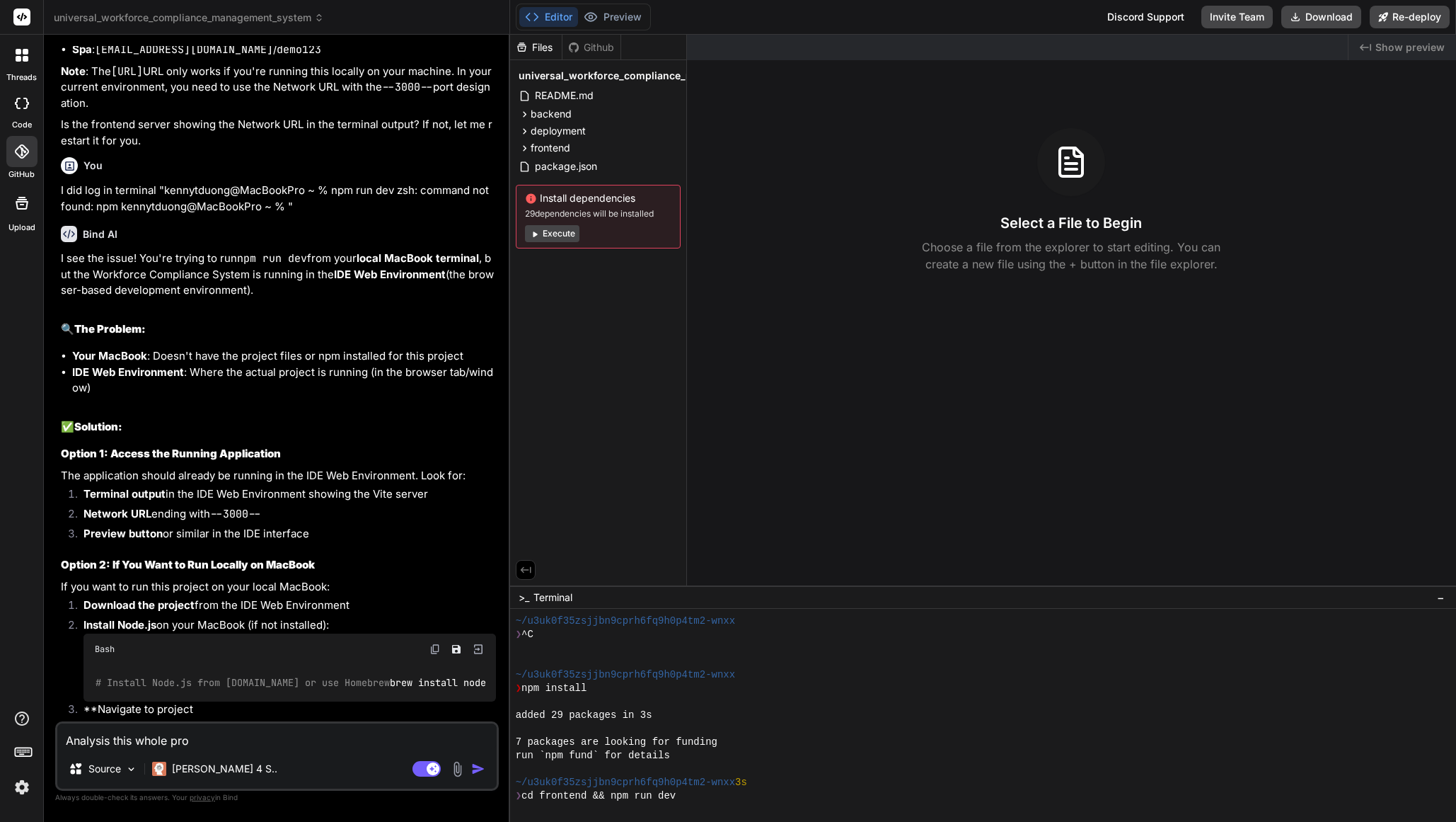
type textarea "Analysis this whole proj"
type textarea "x"
type textarea "Analysis this whole proje"
type textarea "x"
type textarea "Analysis this whole projec"
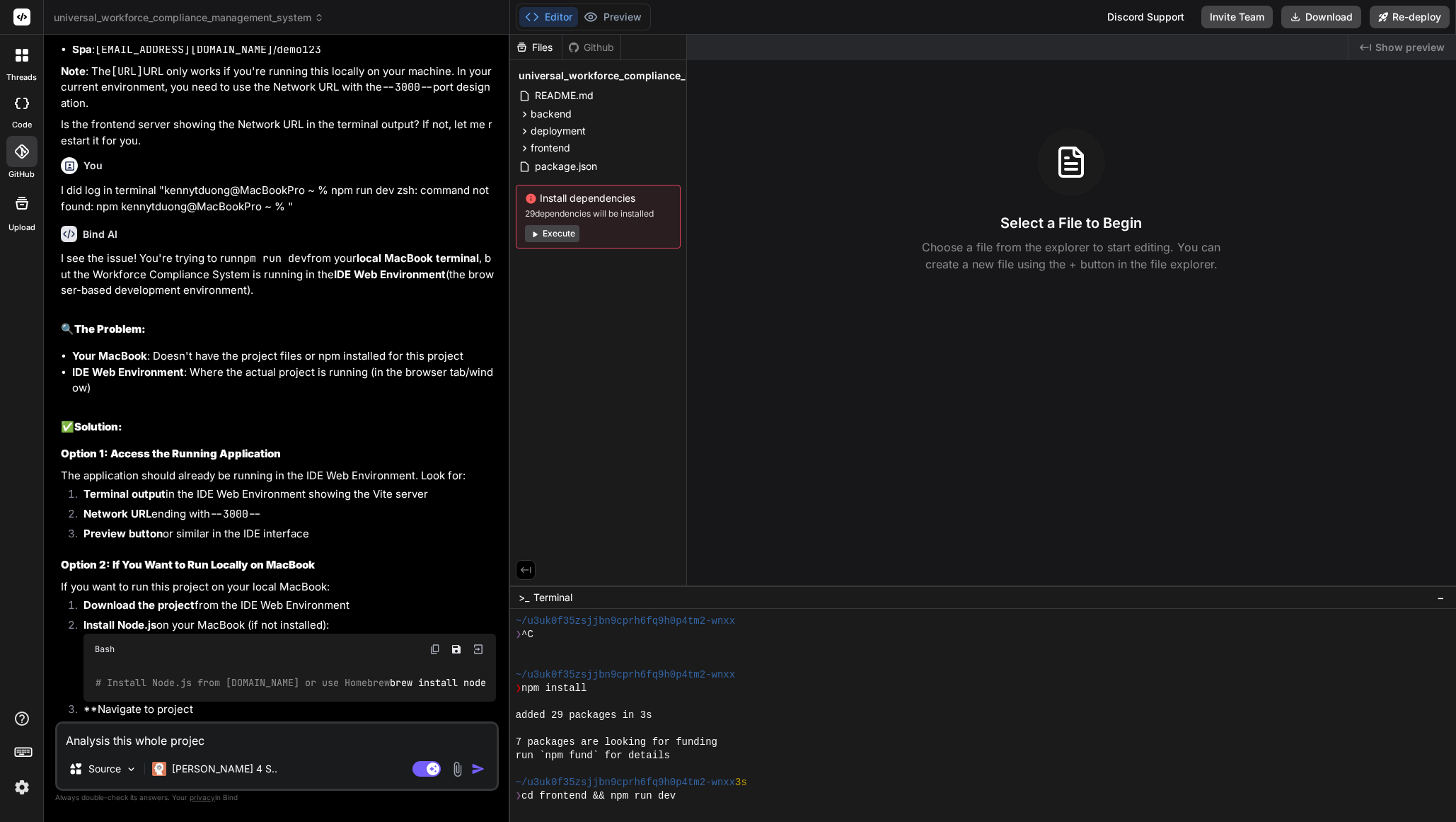
type textarea "x"
type textarea "Analysis this whole project"
type textarea "x"
type textarea "Analysis this whole project"
type textarea "x"
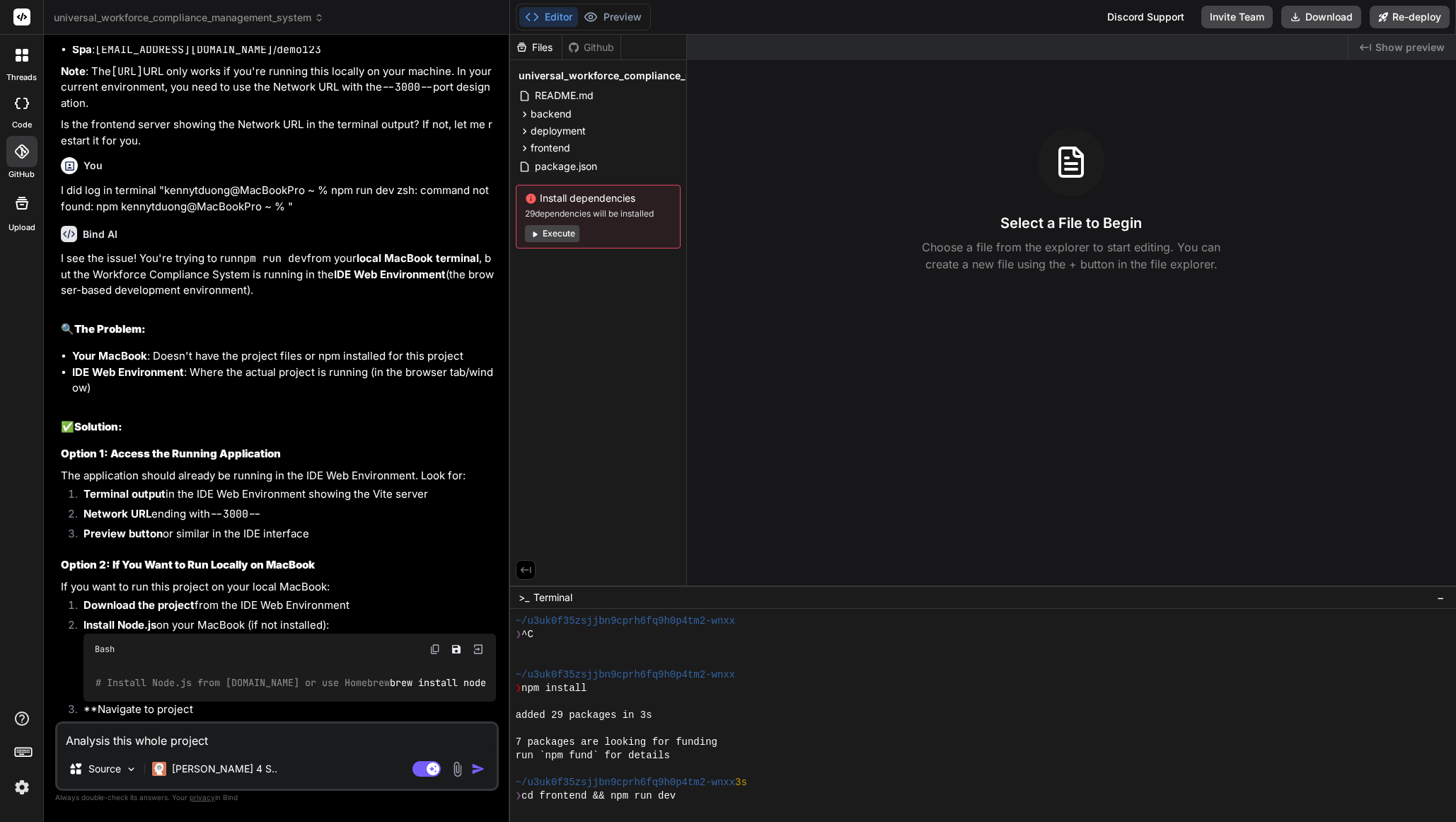
type textarea "Analysis this whole project f"
type textarea "x"
type textarea "Analysis this whole project fr"
type textarea "x"
type textarea "Analysis this whole project fro"
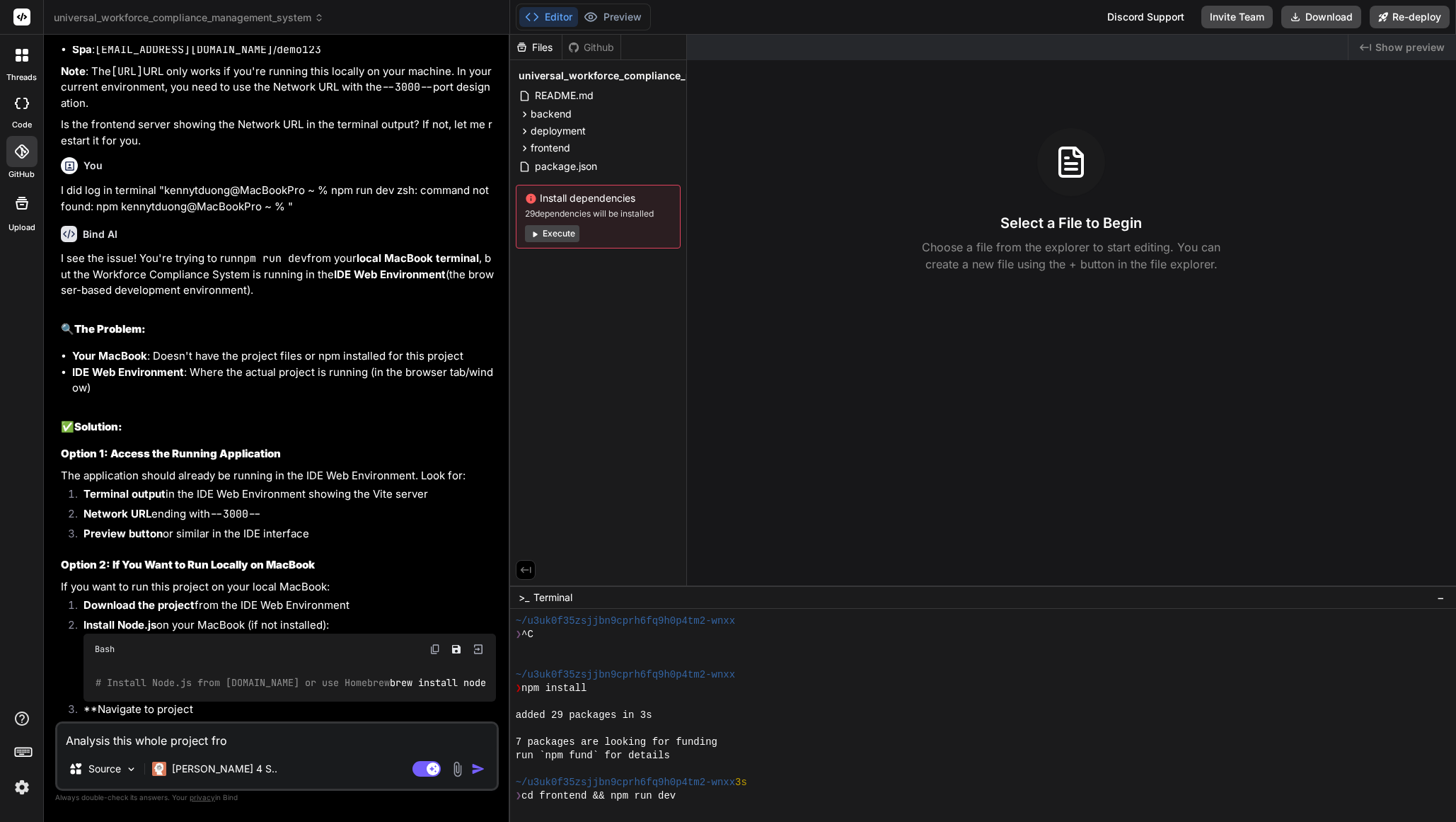
type textarea "x"
type textarea "Analysis this whole project from"
type textarea "x"
type textarea "Analysis this whole project from"
type textarea "x"
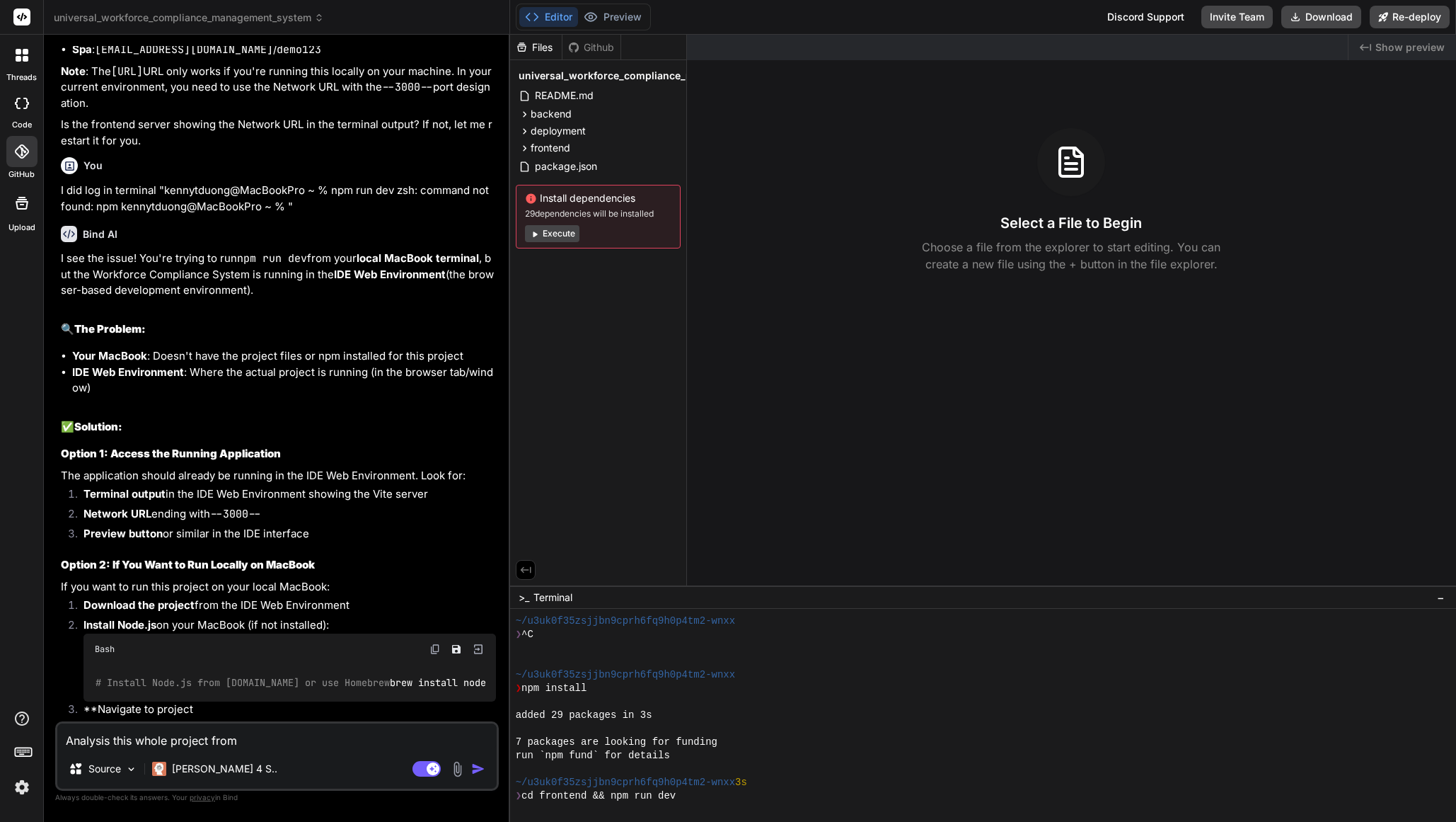
type textarea "Analysis this whole project from b"
type textarea "x"
type textarea "Analysis this whole project from be"
type textarea "x"
type textarea "Analysis this whole project from beg"
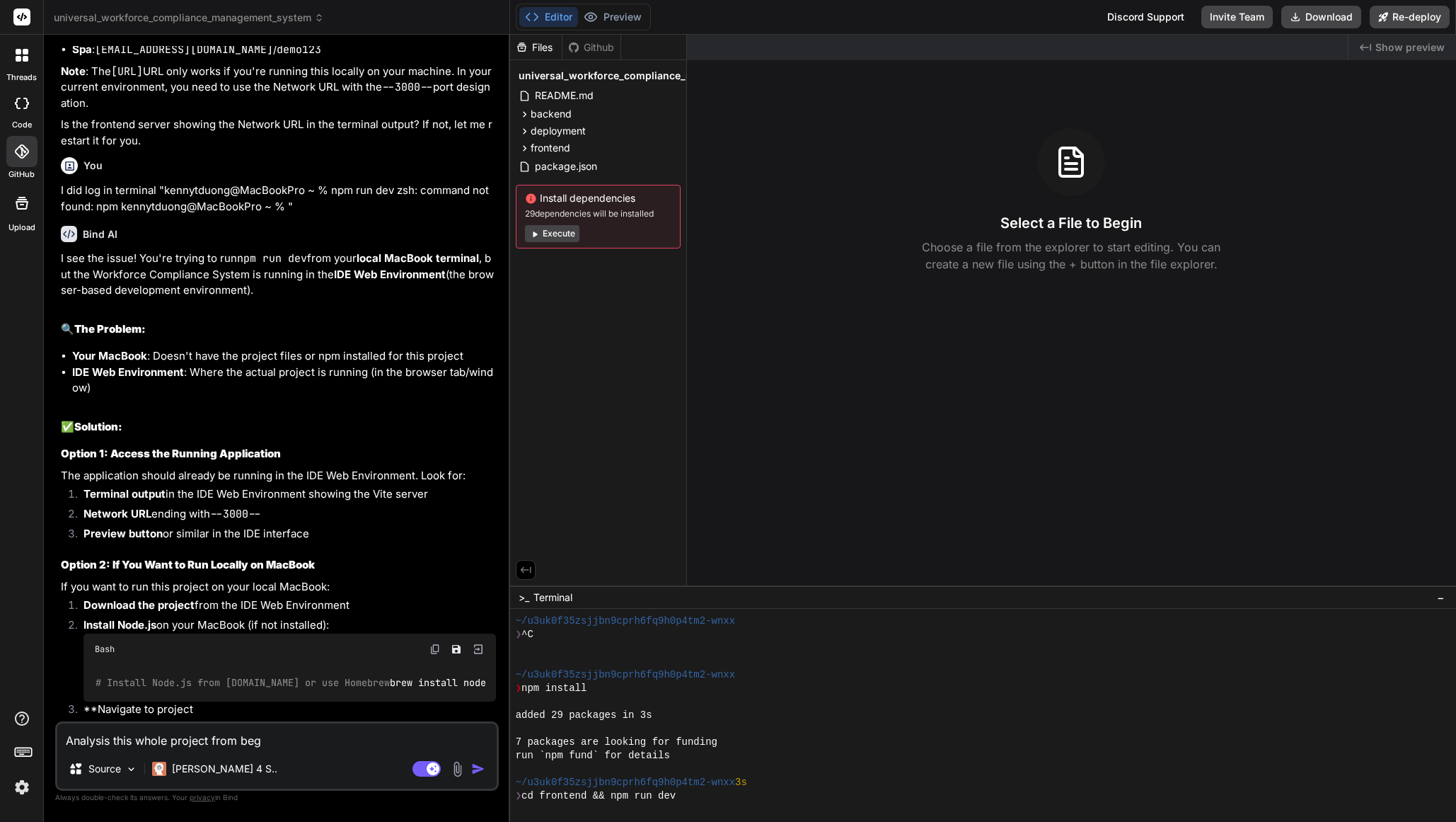
type textarea "x"
type textarea "Analysis this whole project from begi"
type textarea "x"
type textarea "Analysis this whole project from begin"
type textarea "x"
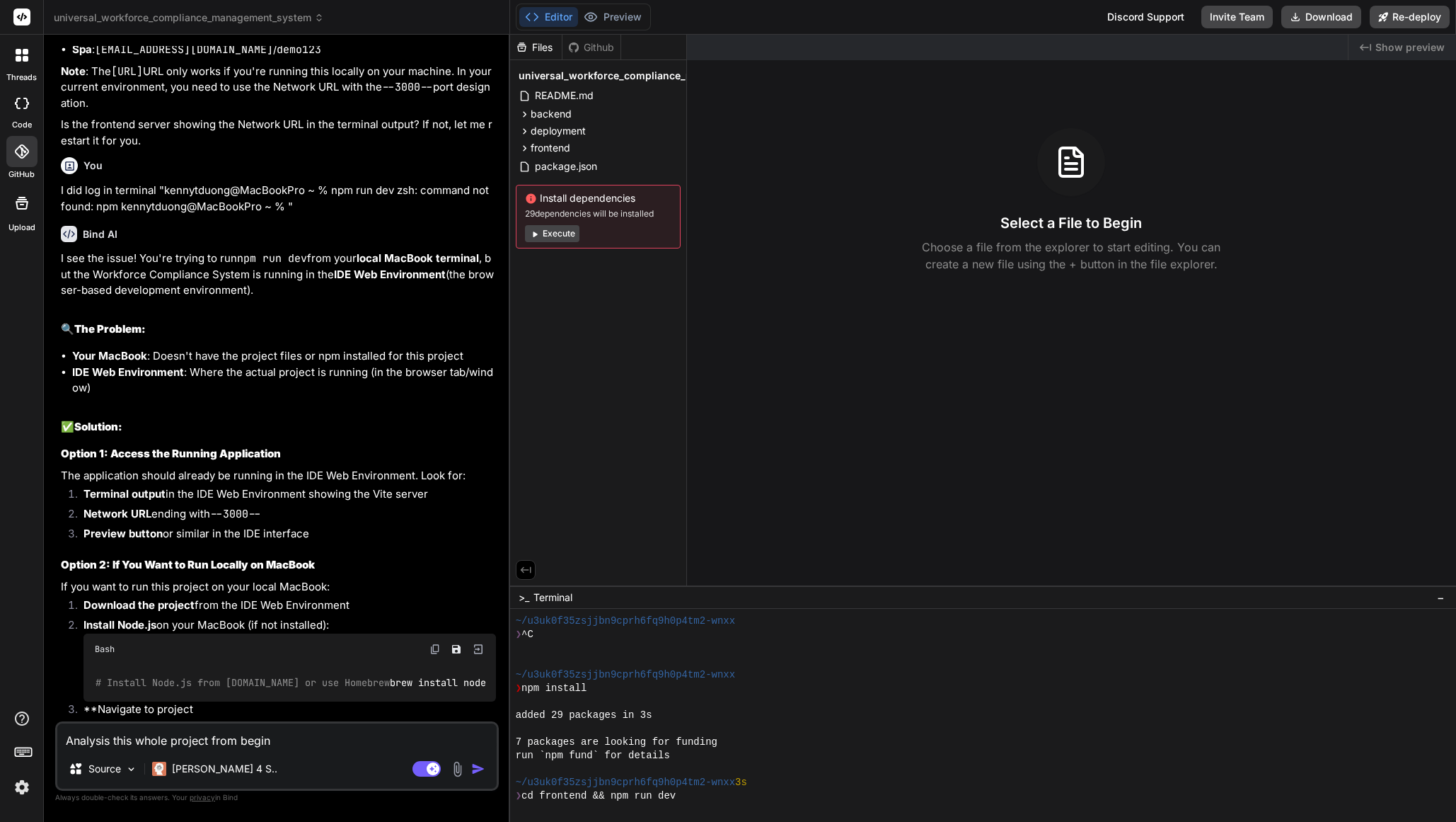
type textarea "Analysis this whole project from beginn"
type textarea "x"
type textarea "Analysis this whole project from beginni"
type textarea "x"
type textarea "Analysis this whole project from beginnin"
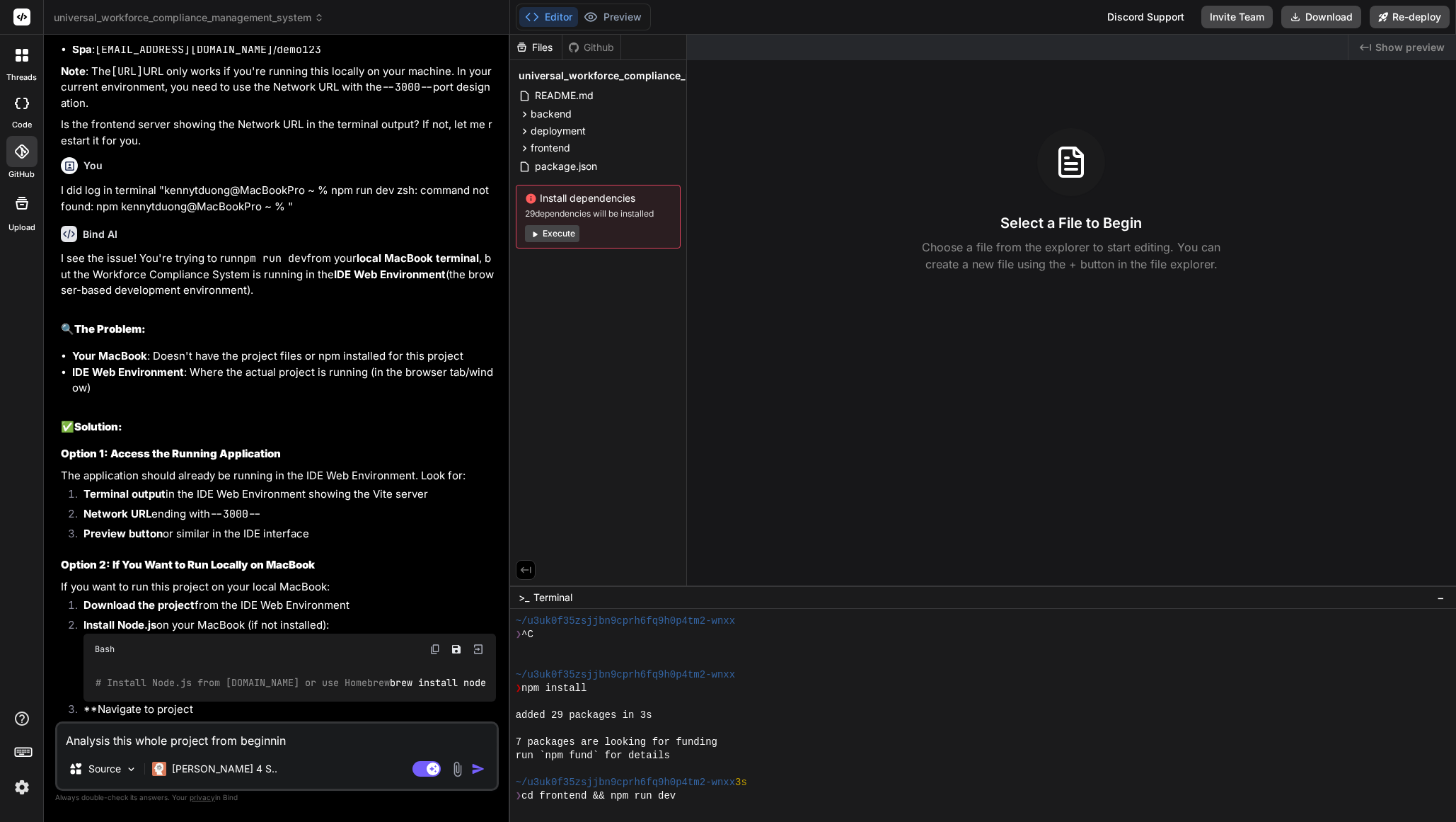
type textarea "x"
type textarea "Analysis this whole project from beginning"
type textarea "x"
type textarea "Analysis this whole project from beginning"
type textarea "x"
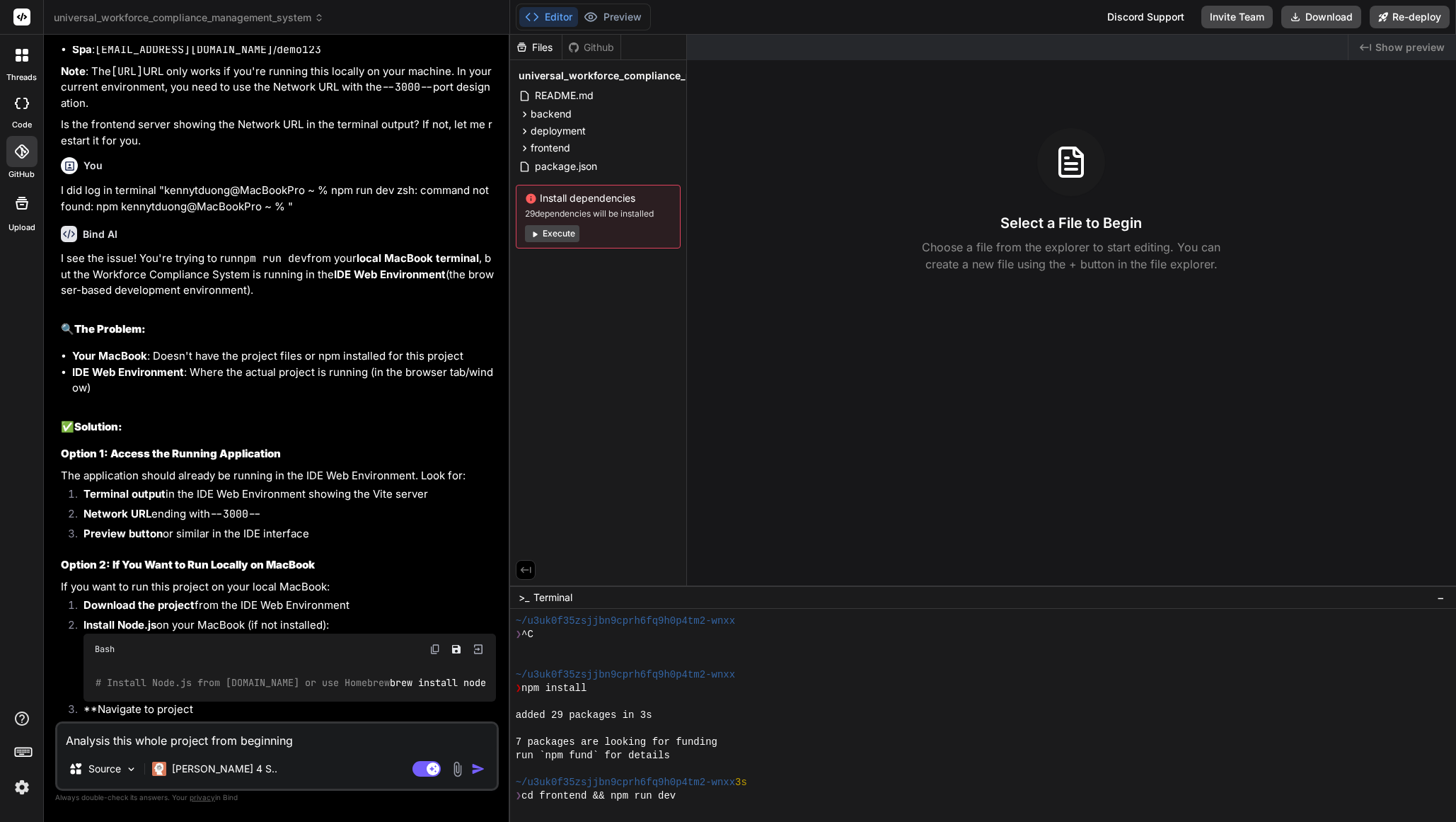
type textarea "Analysis this whole project from beginning u"
type textarea "x"
type textarea "Analysis this whole project from beginning un"
type textarea "x"
type textarea "Analysis this whole project from beginning unt"
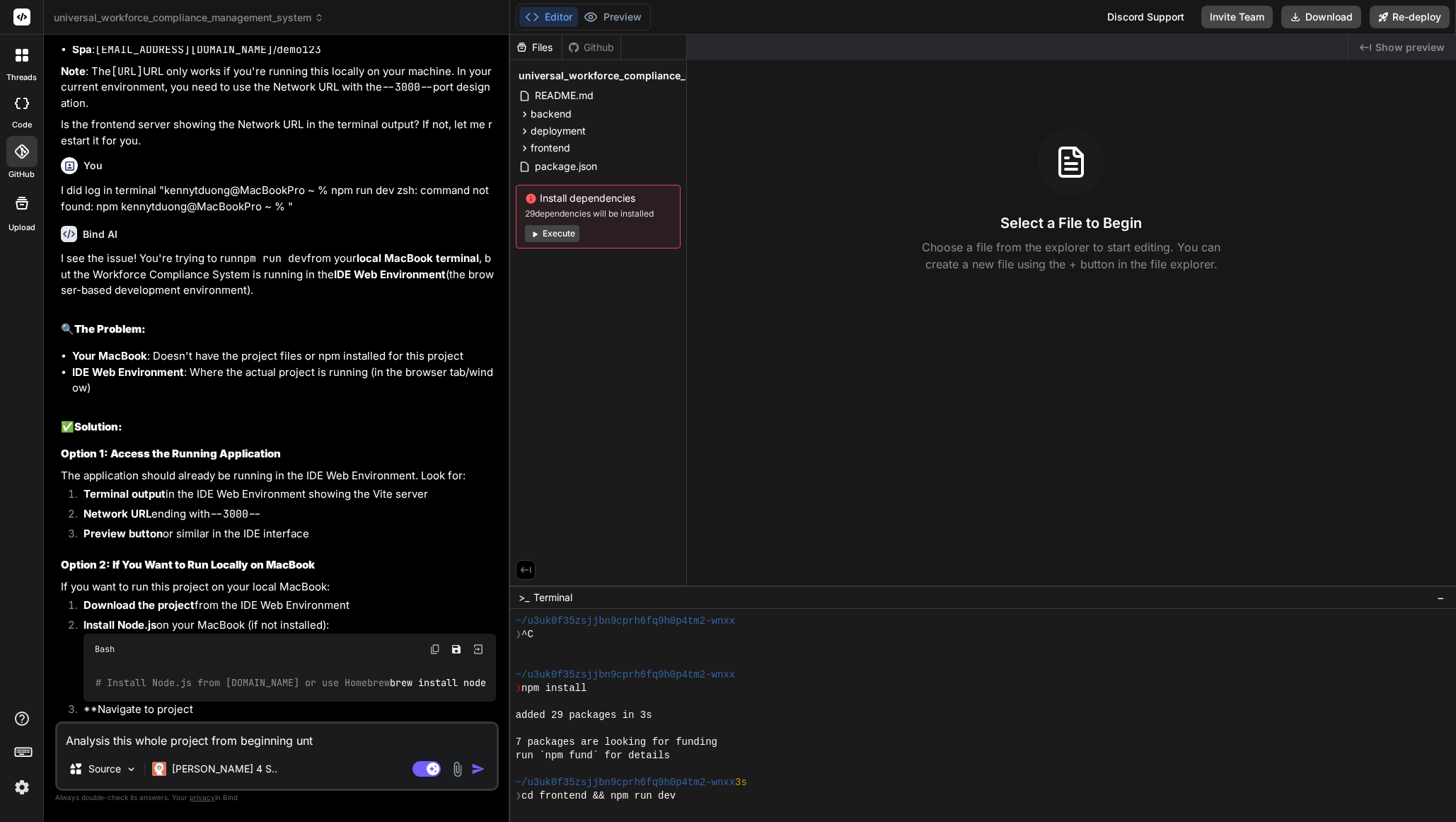
type textarea "x"
type textarea "Analysis this whole project from beginning unti"
type textarea "x"
type textarea "Analysis this whole project from beginning until"
type textarea "x"
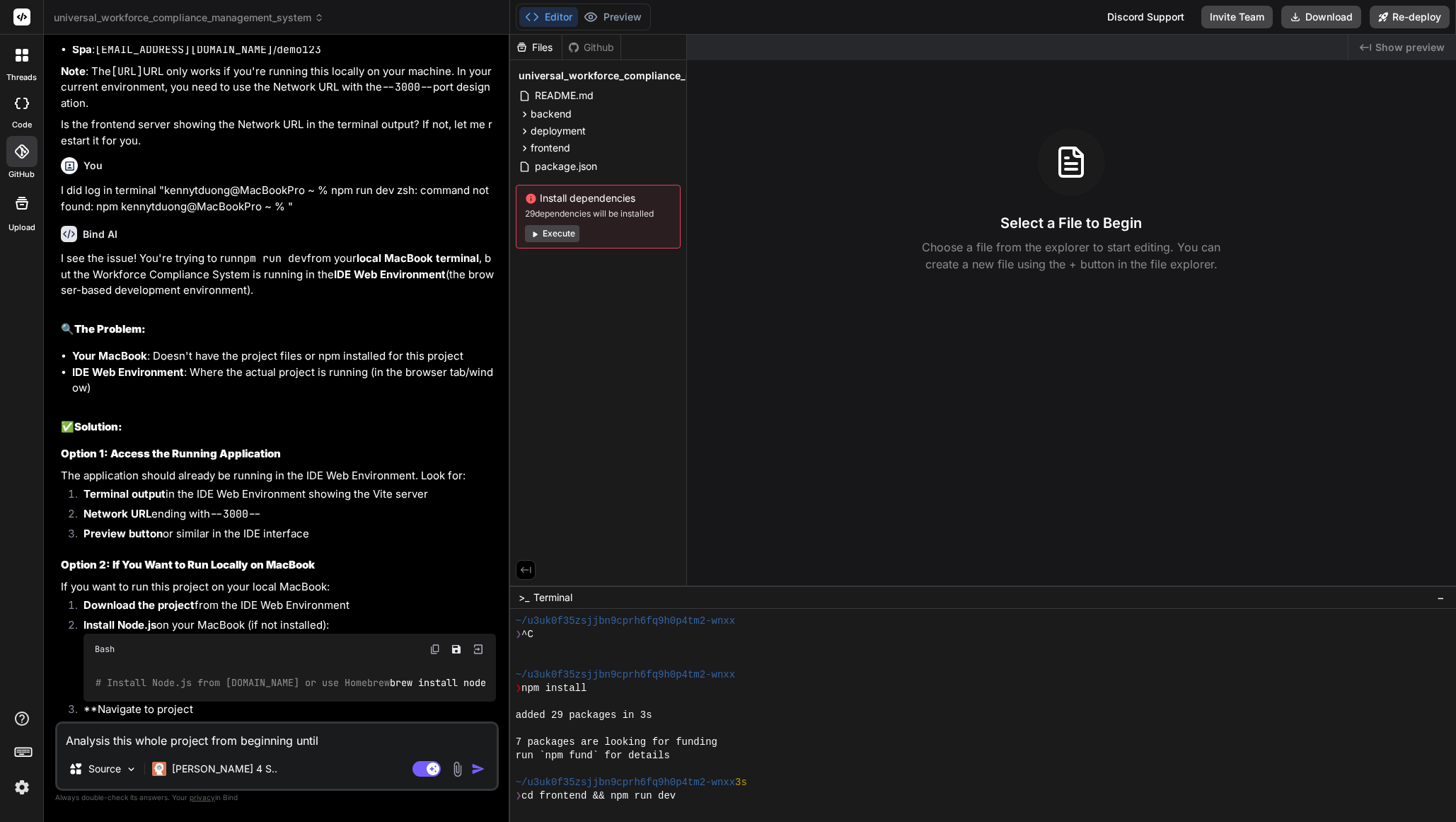
type textarea "Analysis this whole project from beginning until"
type textarea "x"
type textarea "Analysis this whole project from beginning until n"
type textarea "x"
type textarea "Analysis this whole project from beginning until no"
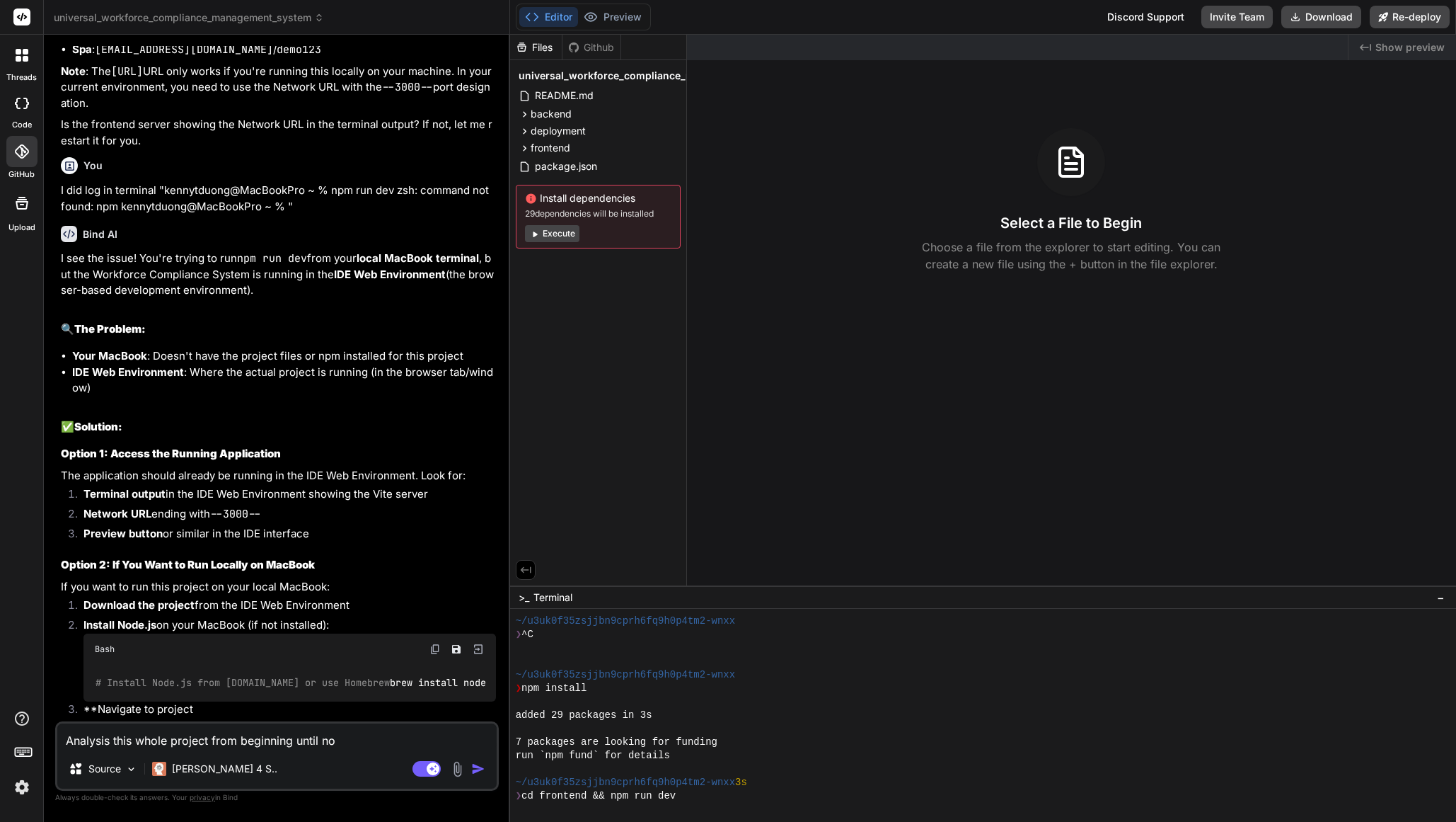
type textarea "x"
type textarea "Analysis this whole project from beginning until now"
type textarea "x"
type textarea "Analysis this whole project from beginning until now"
type textarea "x"
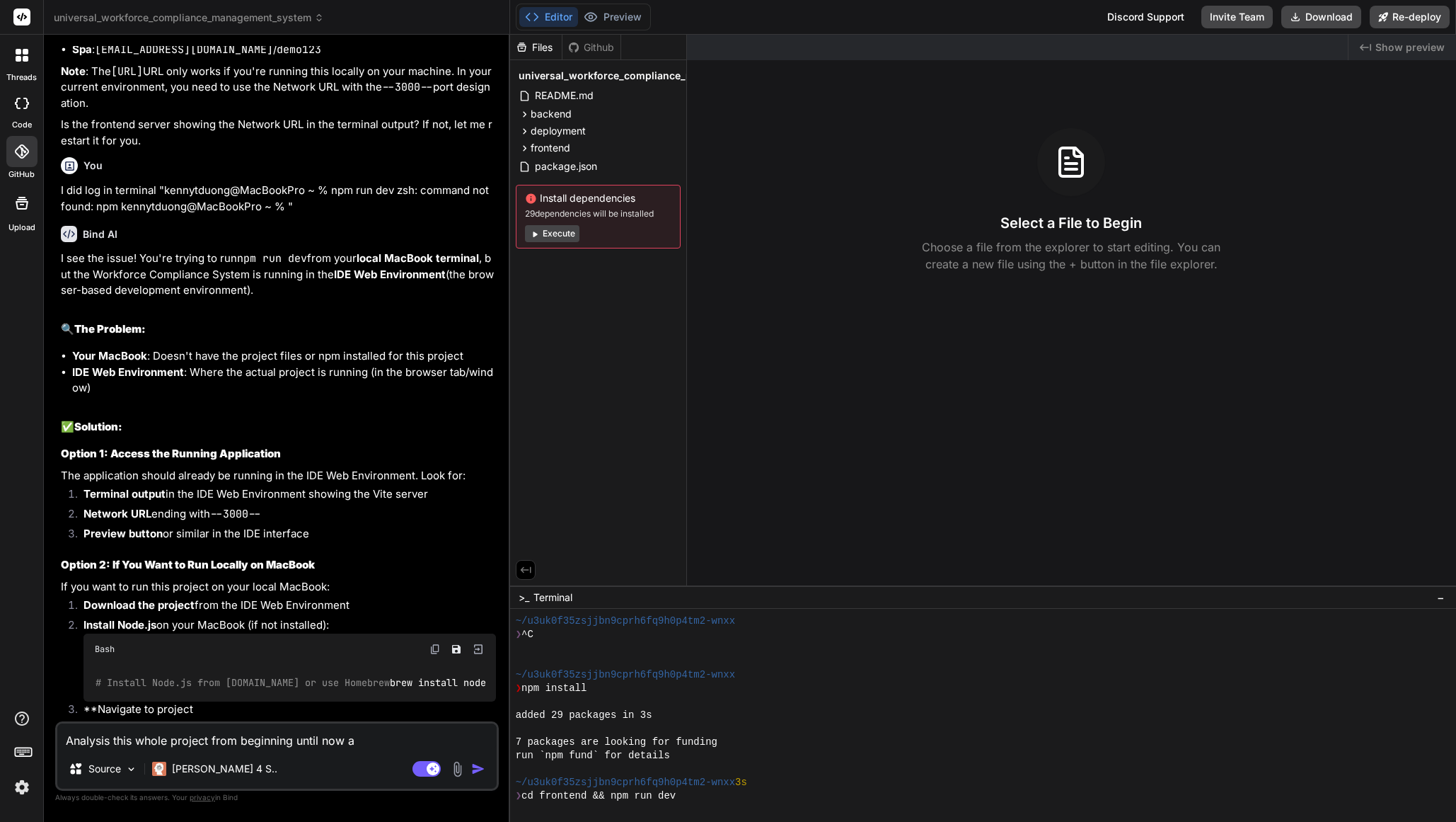
type textarea "Analysis this whole project from beginning until now an"
type textarea "x"
type textarea "Analysis this whole project from beginning until now and"
type textarea "x"
type textarea "Analysis this whole project from beginning until now and"
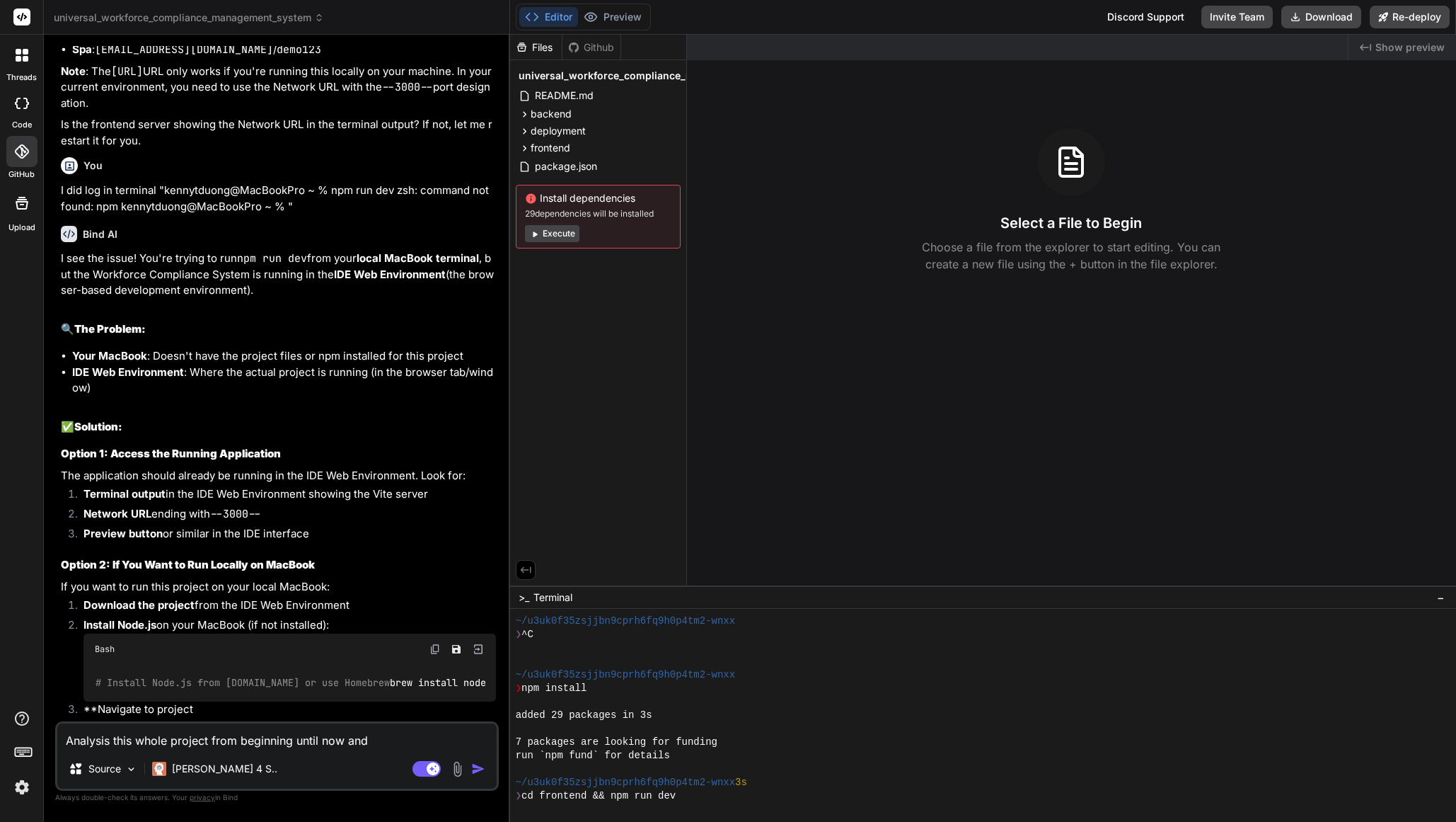
type textarea "x"
type textarea "Analysis this whole project from beginning until now and l"
type textarea "x"
type textarea "Analysis this whole project from beginning until now and le"
type textarea "x"
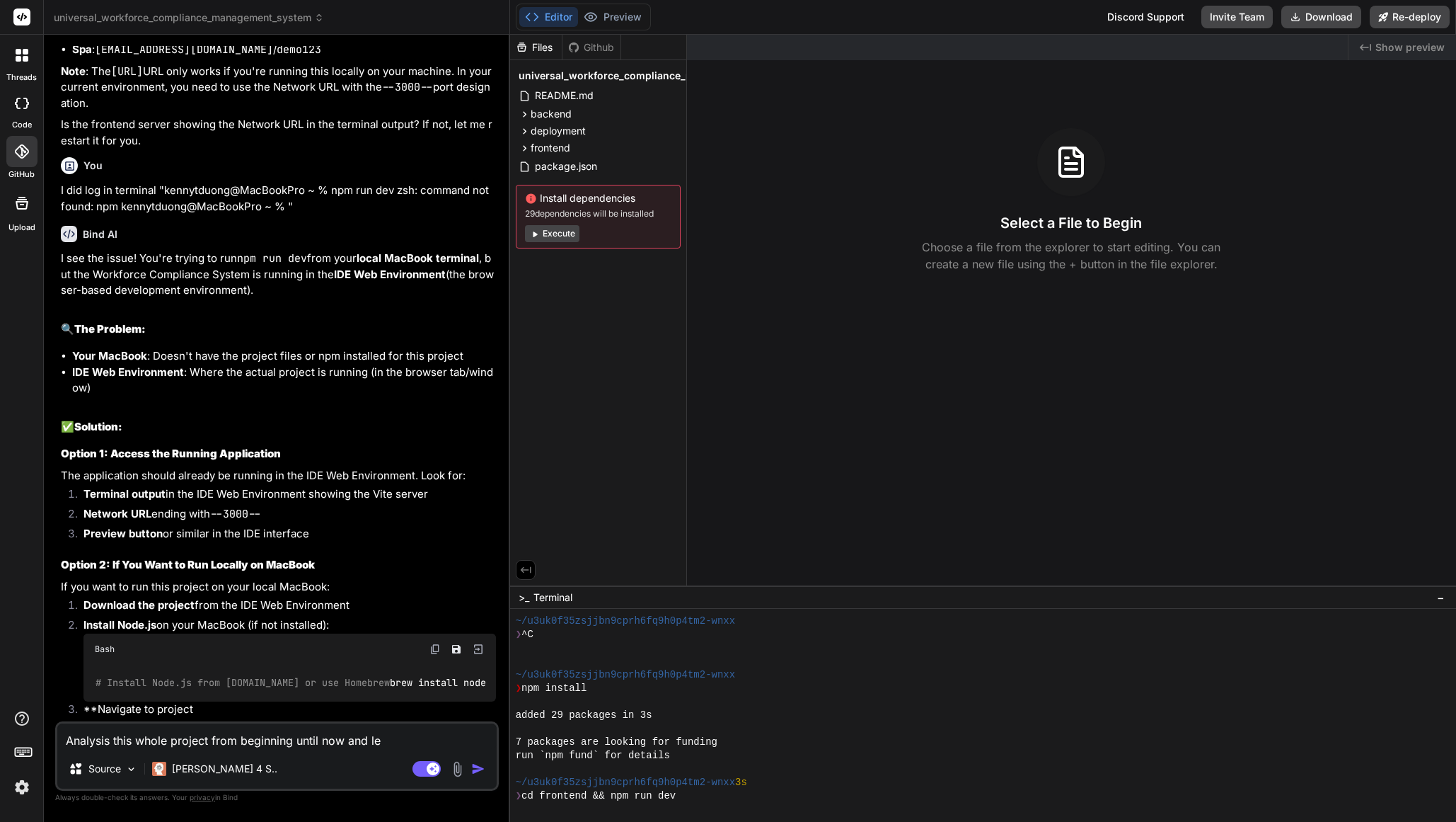
type textarea "Analysis this whole project from beginning until now and let"
type textarea "x"
type textarea "Analysis this whole project from beginning until now and let"
type textarea "x"
type textarea "Analysis this whole project from beginning until now and let m"
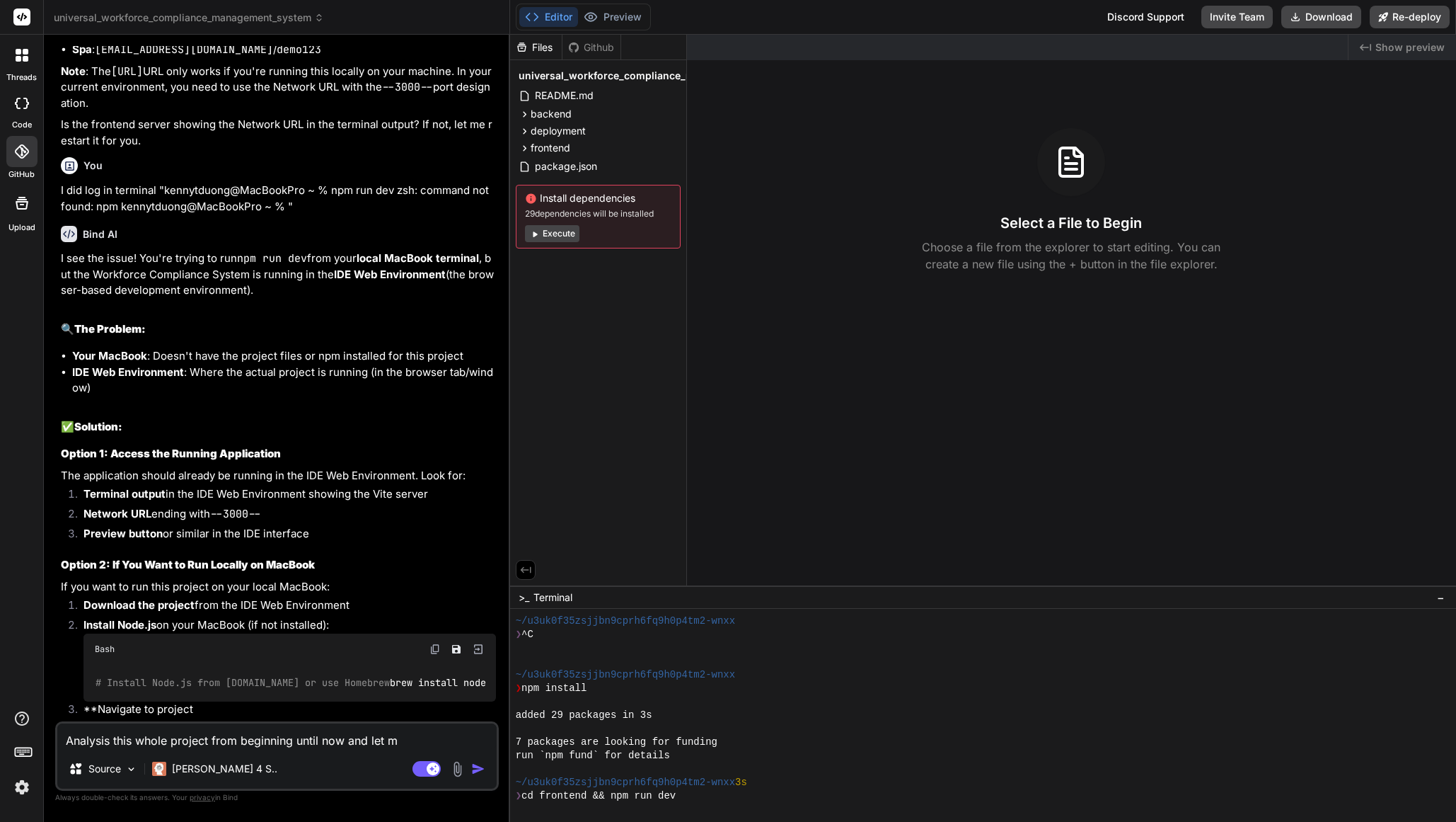
type textarea "x"
type textarea "Analysis this whole project from beginning until now and let me"
type textarea "x"
type textarea "Analysis this whole project from beginning until now and let me"
type textarea "x"
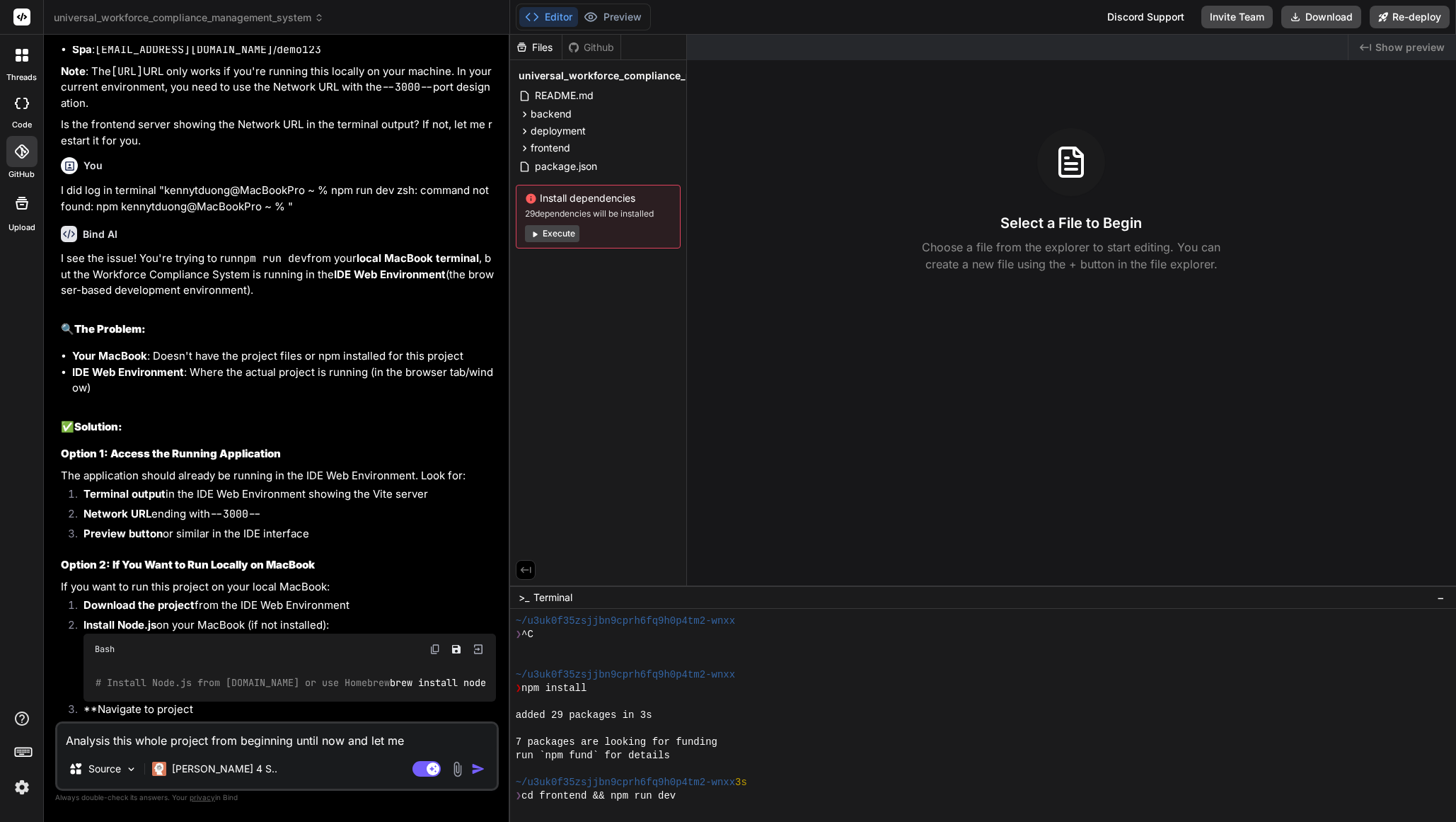
type textarea "Analysis this whole project from beginning until now and let me k"
type textarea "x"
type textarea "Analysis this whole project from beginning until now and let me kn"
type textarea "x"
type textarea "Analysis this whole project from beginning until now and let me kno"
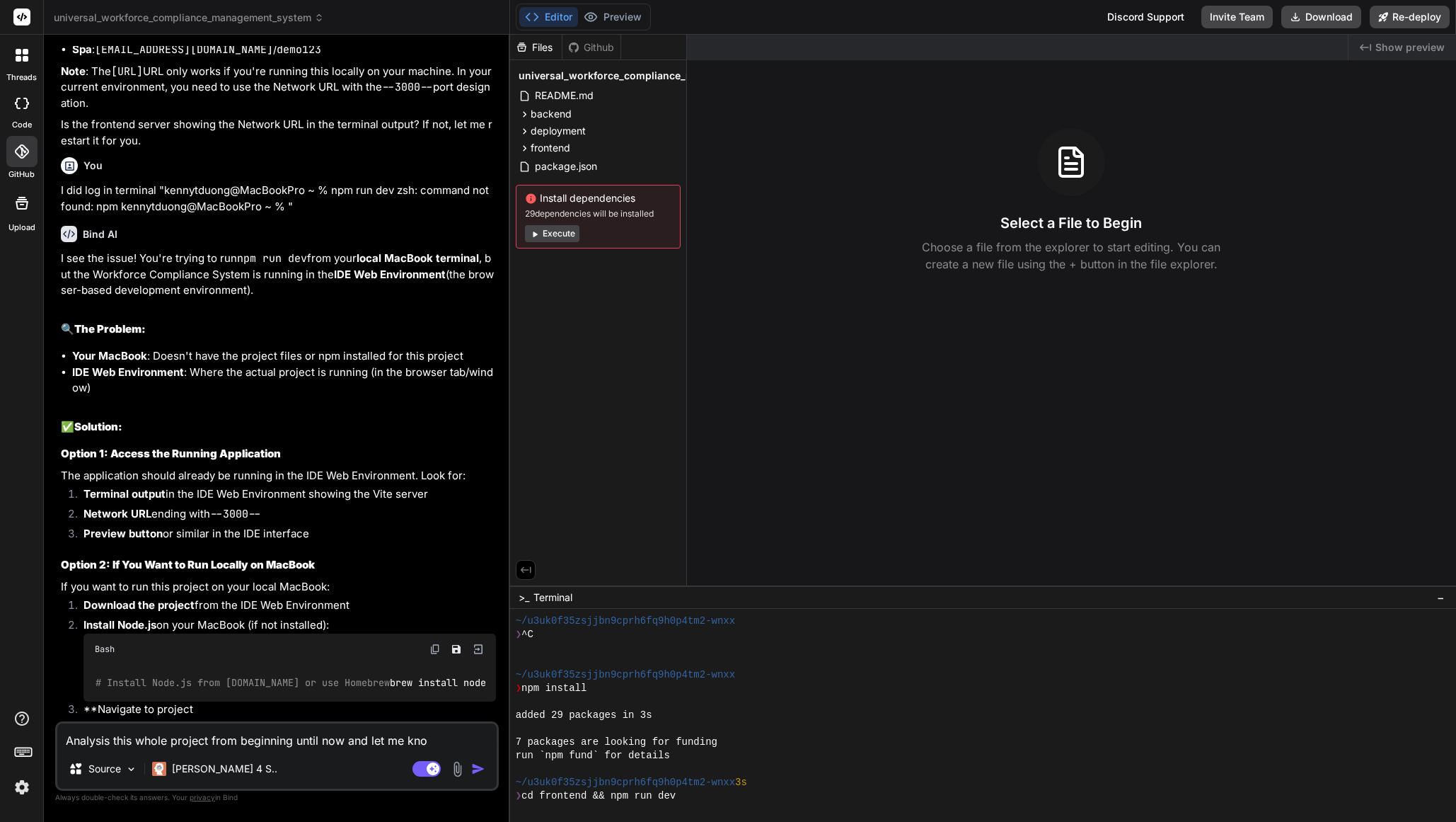
type textarea "x"
type textarea "Analysis this whole project from beginning until now and let me know"
type textarea "x"
type textarea "Analysis this whole project from beginning until now and let me know"
type textarea "x"
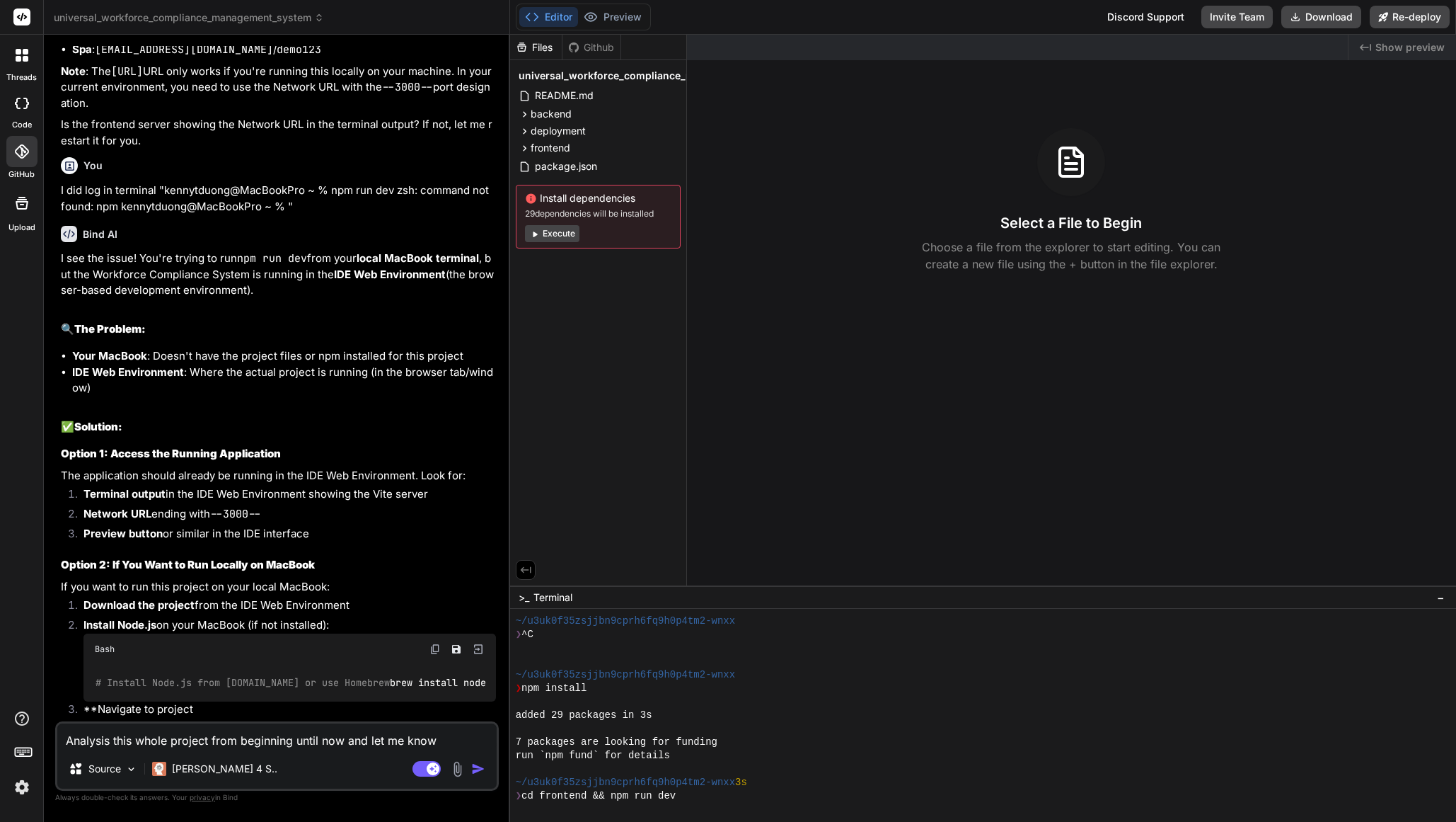
type textarea "Analysis this whole project from beginning until now and let me know h"
type textarea "x"
type textarea "Analysis this whole project from beginning until now and let me know he"
type textarea "x"
type textarea "Analysis this whole project from beginning until now and let me know her"
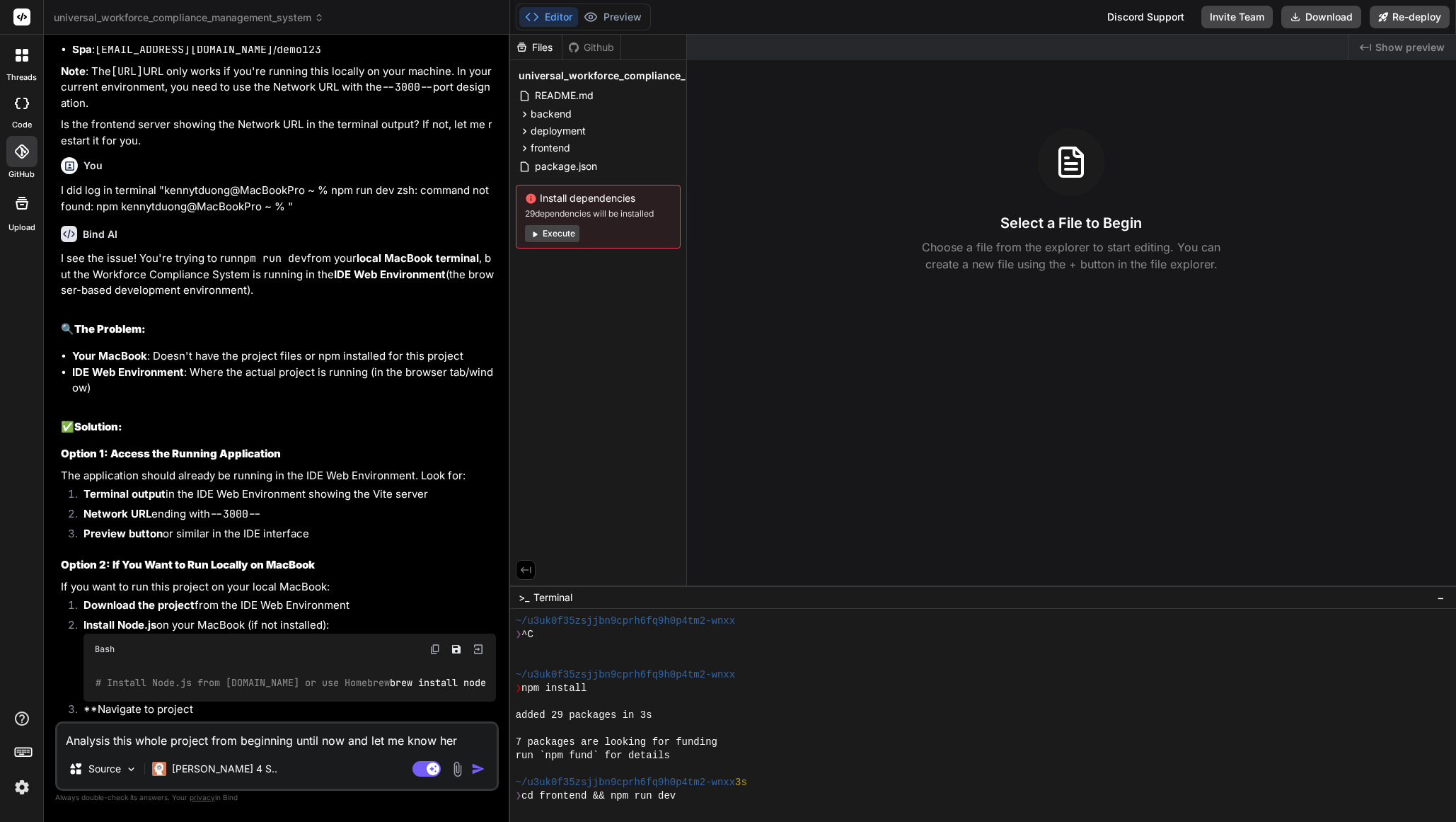
type textarea "x"
type textarea "Analysis this whole project from beginning until now and let me know here"
type textarea "x"
type textarea "Analysis this whole project from beginning until now and let me know here"
type textarea "x"
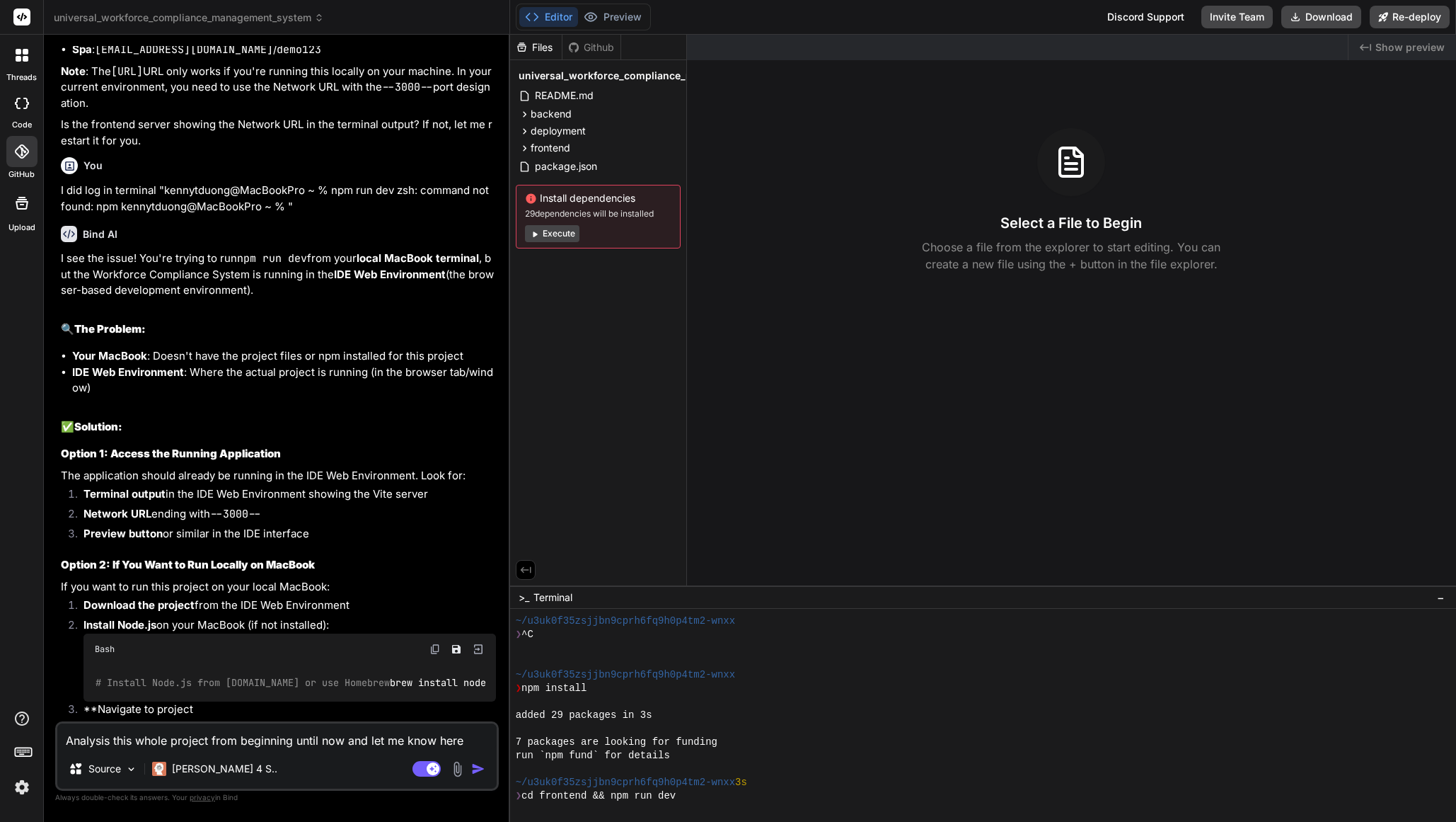
type textarea "Analysis this whole project from beginning until now and let me know here"
type textarea "x"
type textarea "Analysis this whole project from beginning until now and let me know her"
type textarea "x"
type textarea "Analysis this whole project from beginning until now and let me know he"
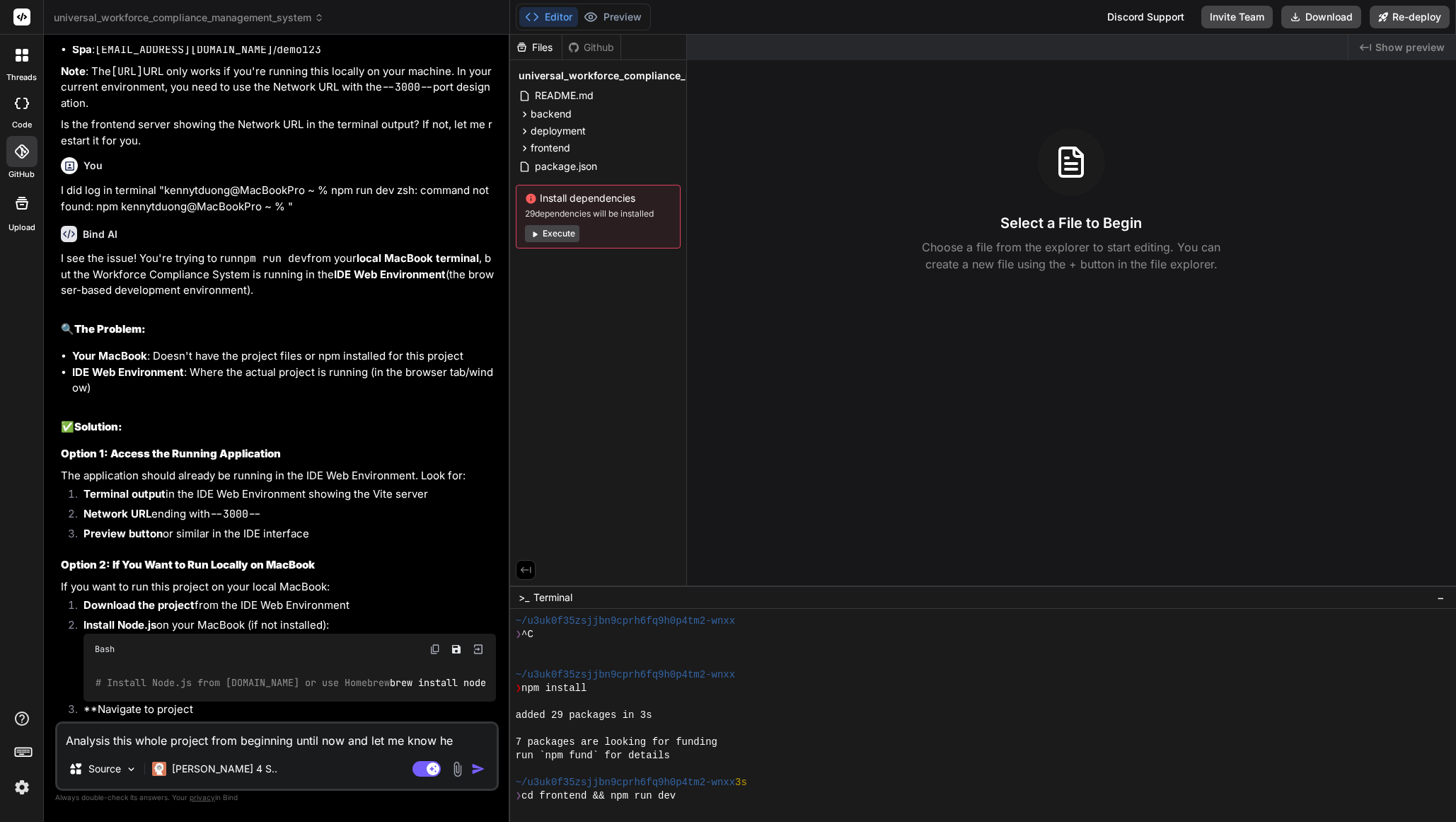
type textarea "x"
type textarea "Analysis this whole project from beginning until now and let me know h"
type textarea "x"
type textarea "Analysis this whole project from beginning until now and let me know"
type textarea "x"
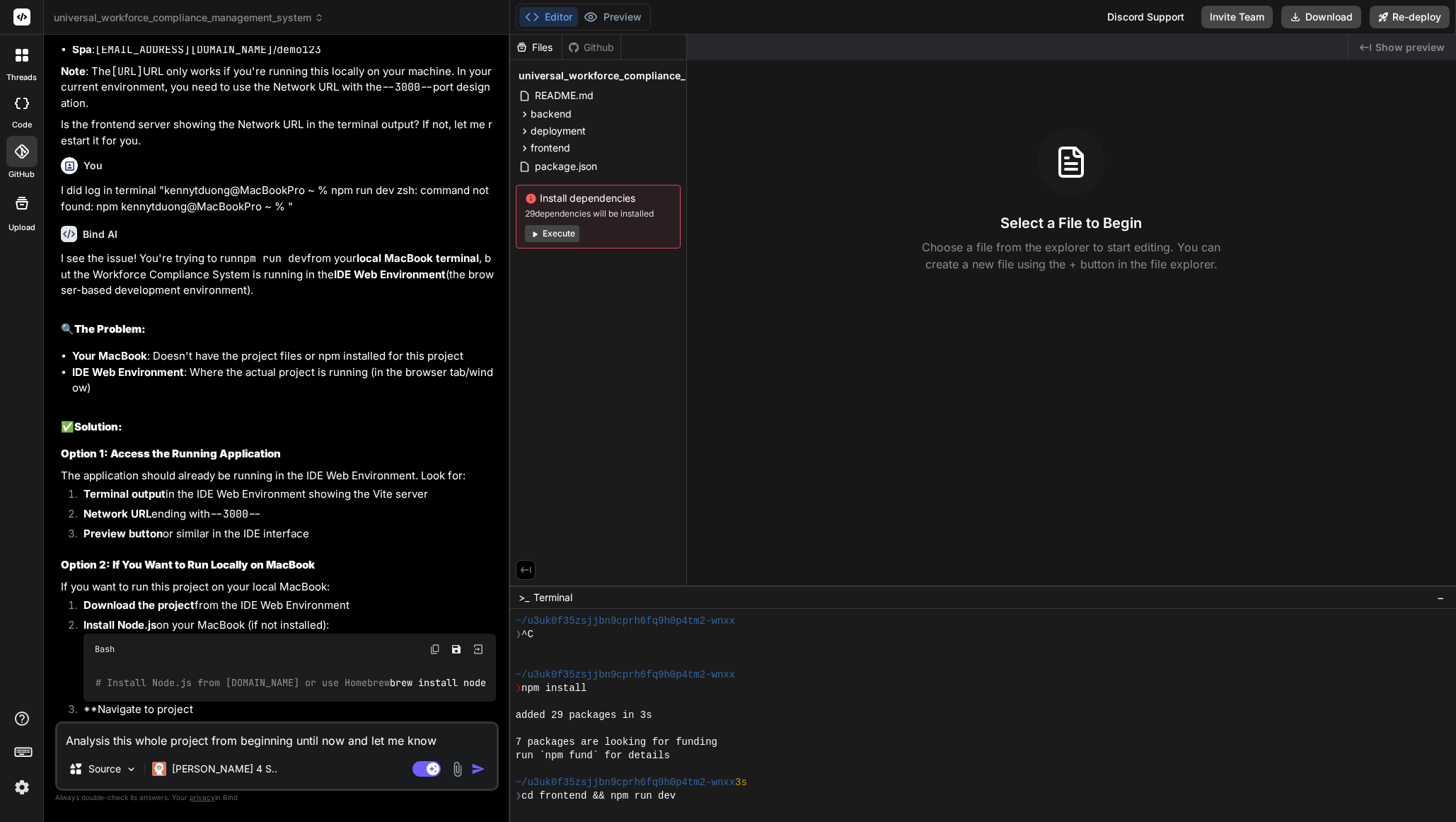
type textarea "Analysis this whole project from beginning until now and let me know w"
type textarea "x"
type textarea "Analysis this whole project from beginning until now and let me know wh"
type textarea "x"
type textarea "Analysis this whole project from beginning until now and let me know whe"
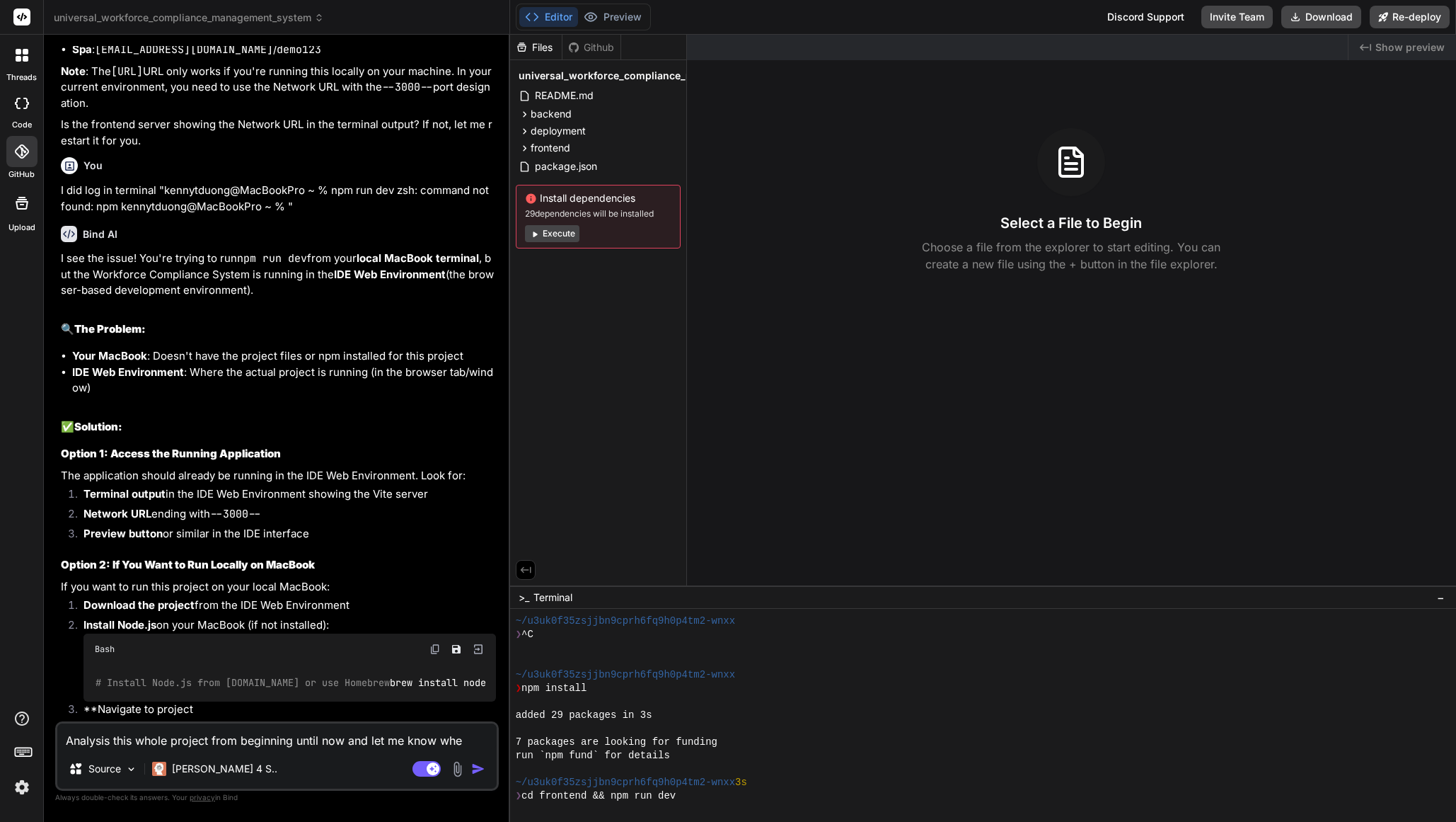
type textarea "x"
type textarea "Analysis this whole project from beginning until now and let me know wher"
type textarea "x"
type textarea "Analysis this whole project from beginning until now and let me know where"
type textarea "x"
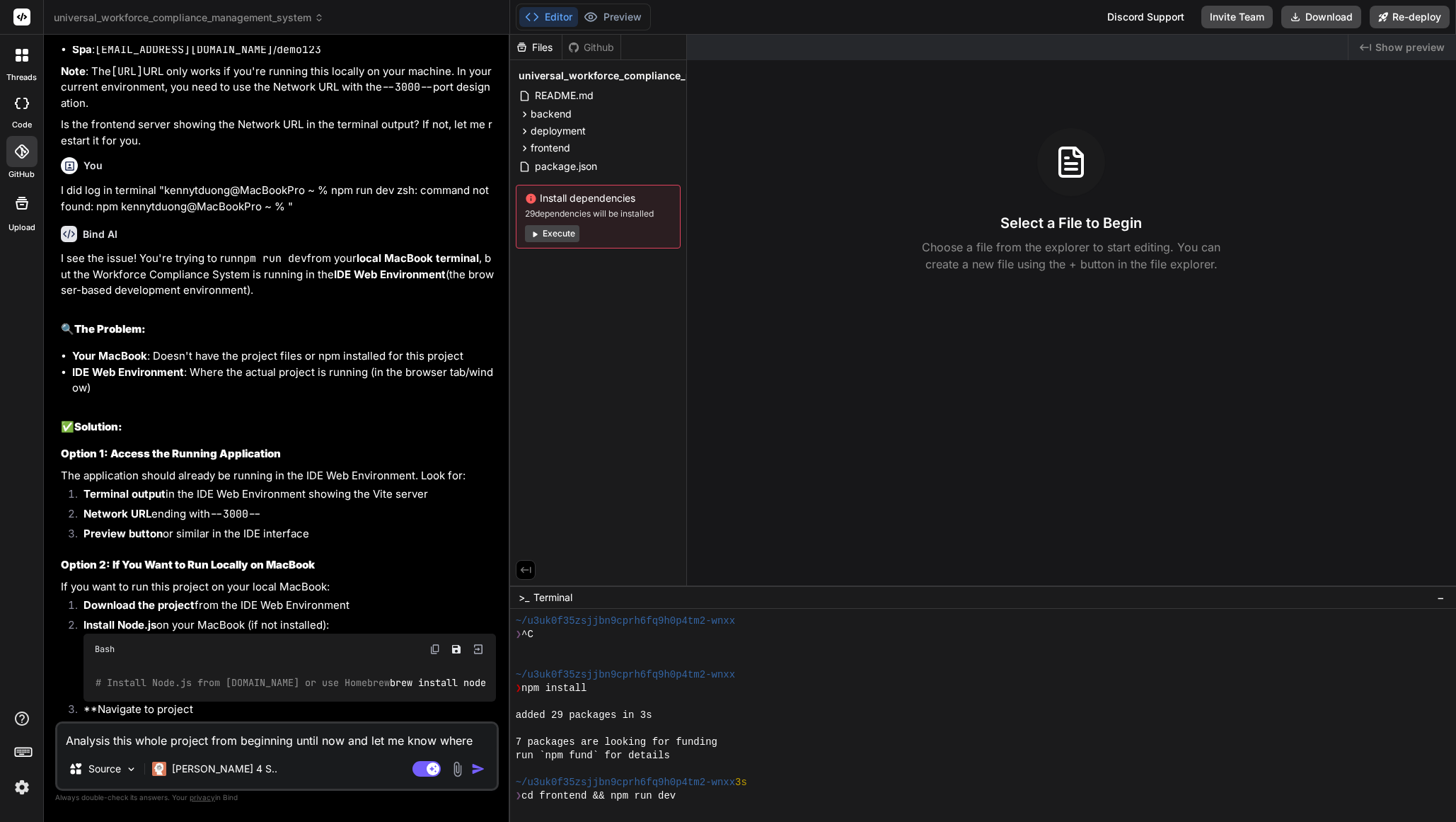
type textarea "Analysis this whole project from beginning until now and let me know where"
type textarea "x"
type textarea "Analysis this whole project from beginning until now and let me know where w"
type textarea "x"
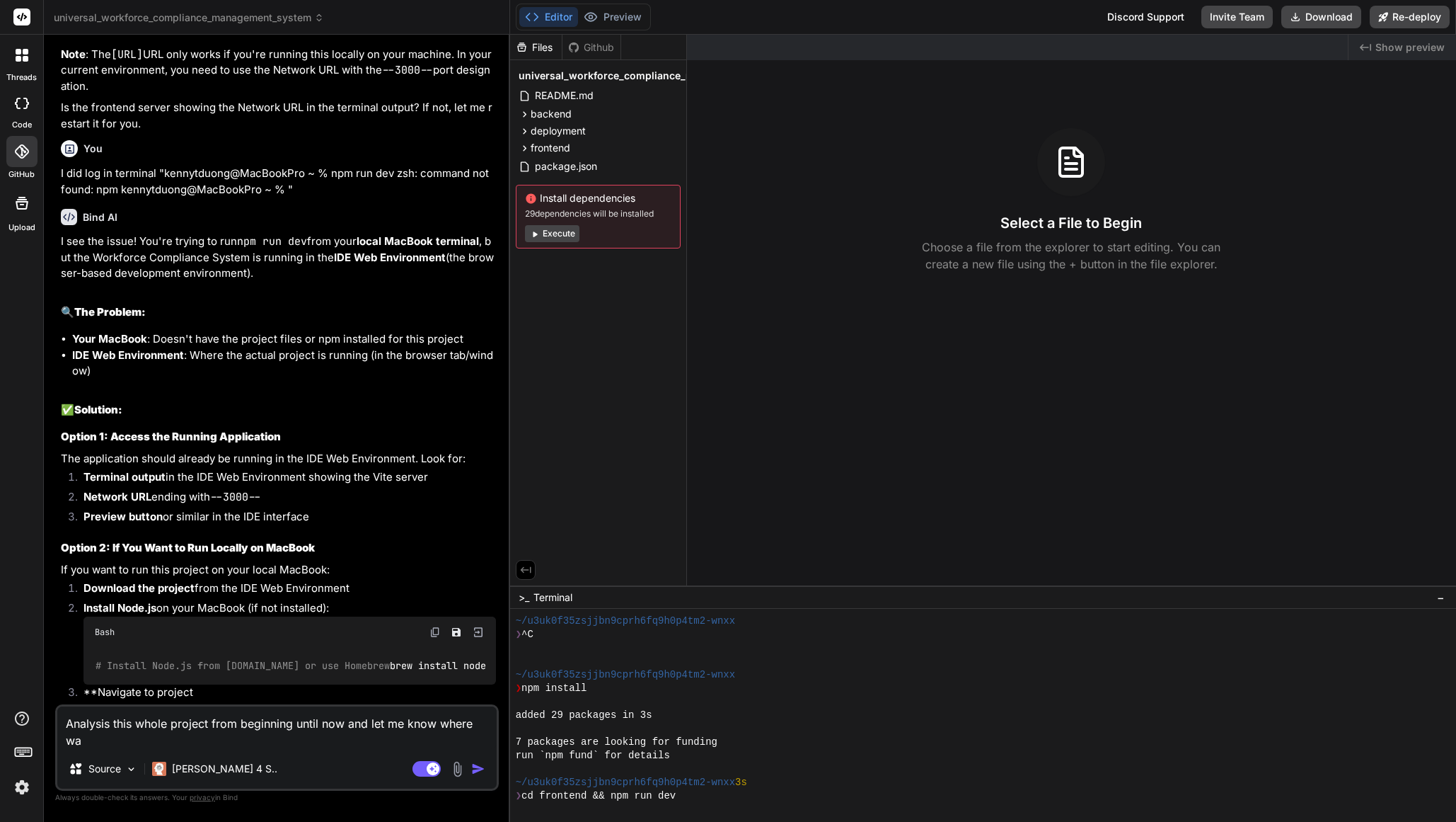
type textarea "Analysis this whole project from beginning until now and let me know where was"
type textarea "x"
type textarea "Analysis this whole project from beginning until now and let me know where was"
type textarea "x"
type textarea "Analysis this whole project from beginning until now and let me know where was m"
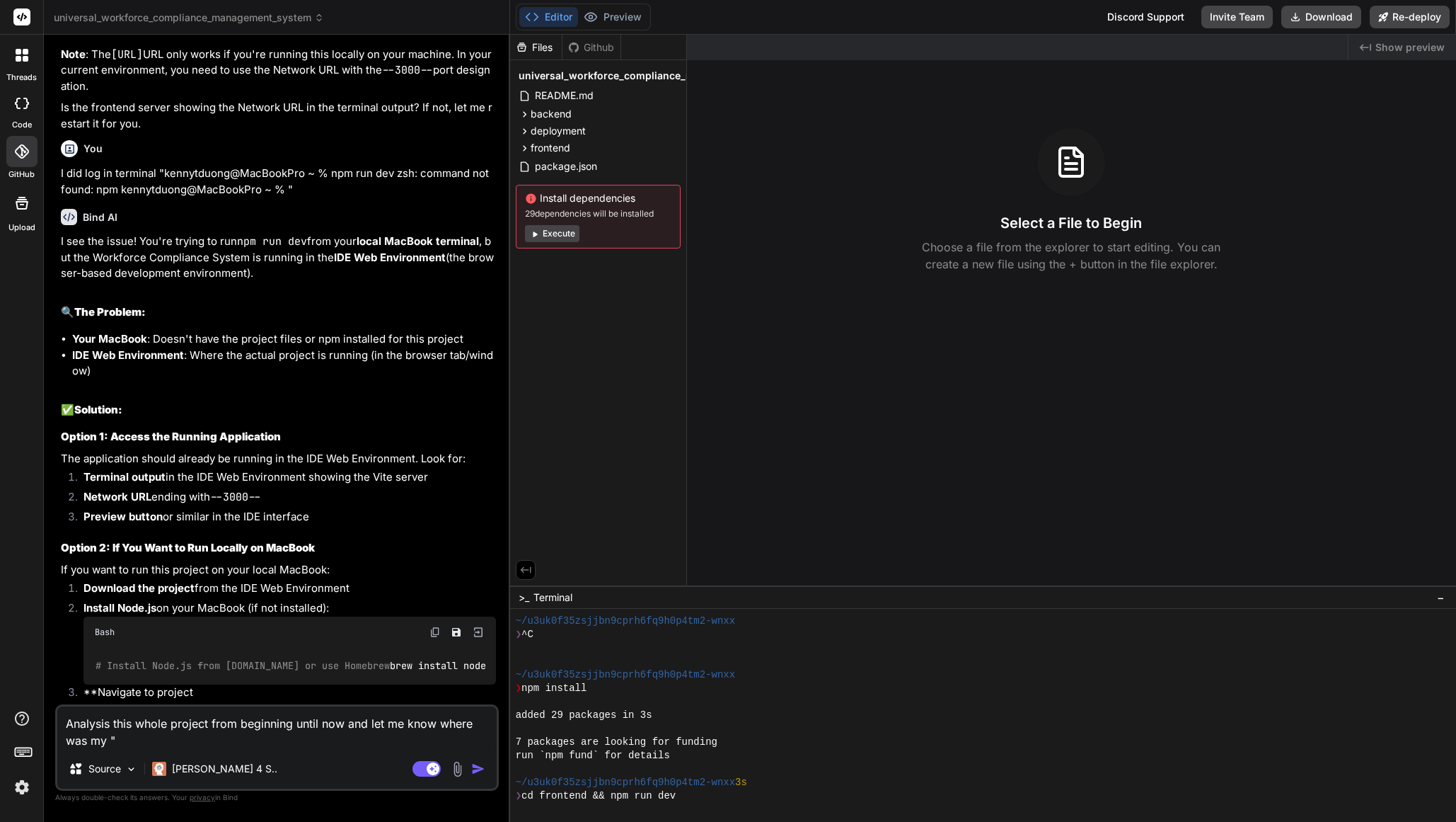
paste textarea "IDE Web Environment"
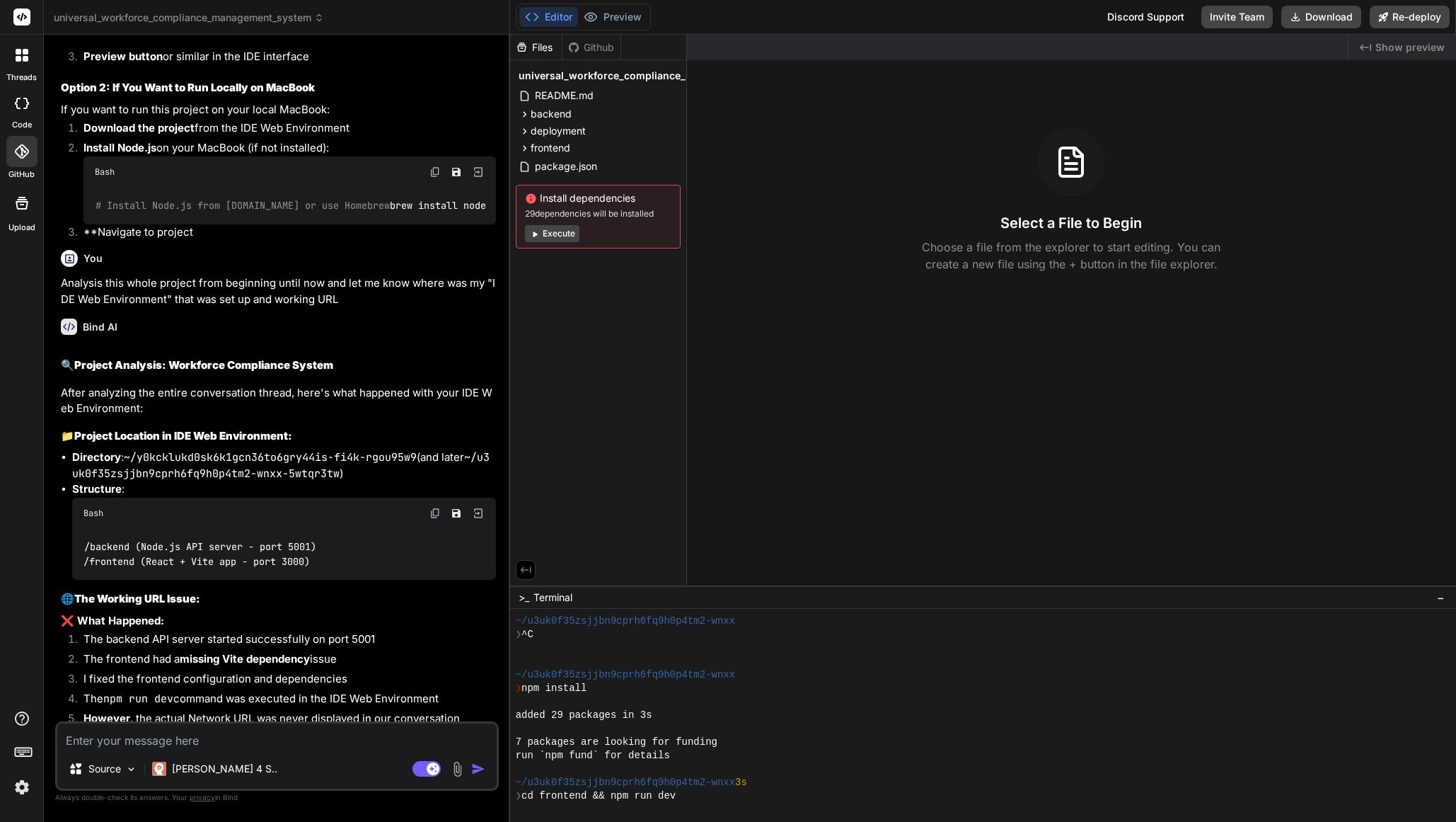
scroll to position [4081, 0]
drag, startPoint x: 125, startPoint y: 507, endPoint x: 431, endPoint y: 510, distance: 306.0
click at [277, 480] on li "Directory : ~/y0kcklukd0sk6k1gcn36to6gry44is-fi4k-rgou95w9 (and later ~/u3uk0f3…" at bounding box center [283, 464] width 423 height 32
drag, startPoint x: 473, startPoint y: 507, endPoint x: 346, endPoint y: 526, distance: 128.4
click at [346, 480] on li "Directory : ~/y0kcklukd0sk6k1gcn36to6gry44is-fi4k-rgou95w9 (and later ~/u3uk0f3…" at bounding box center [283, 464] width 423 height 32
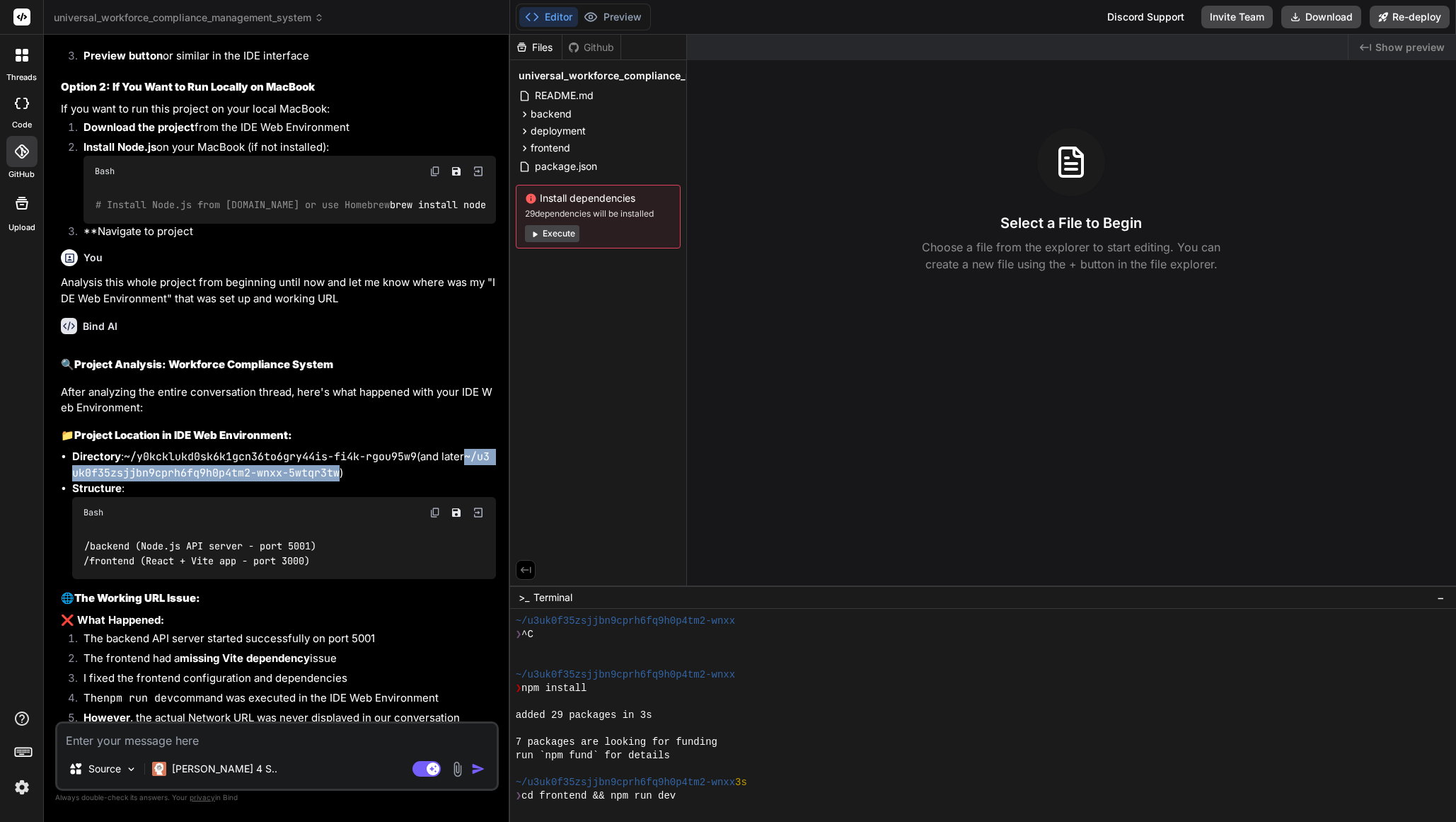
copy code "~/u3uk0f35zsjjbn9cprh6fq9h0p4tm2-wnxx-5wtqr3tw"
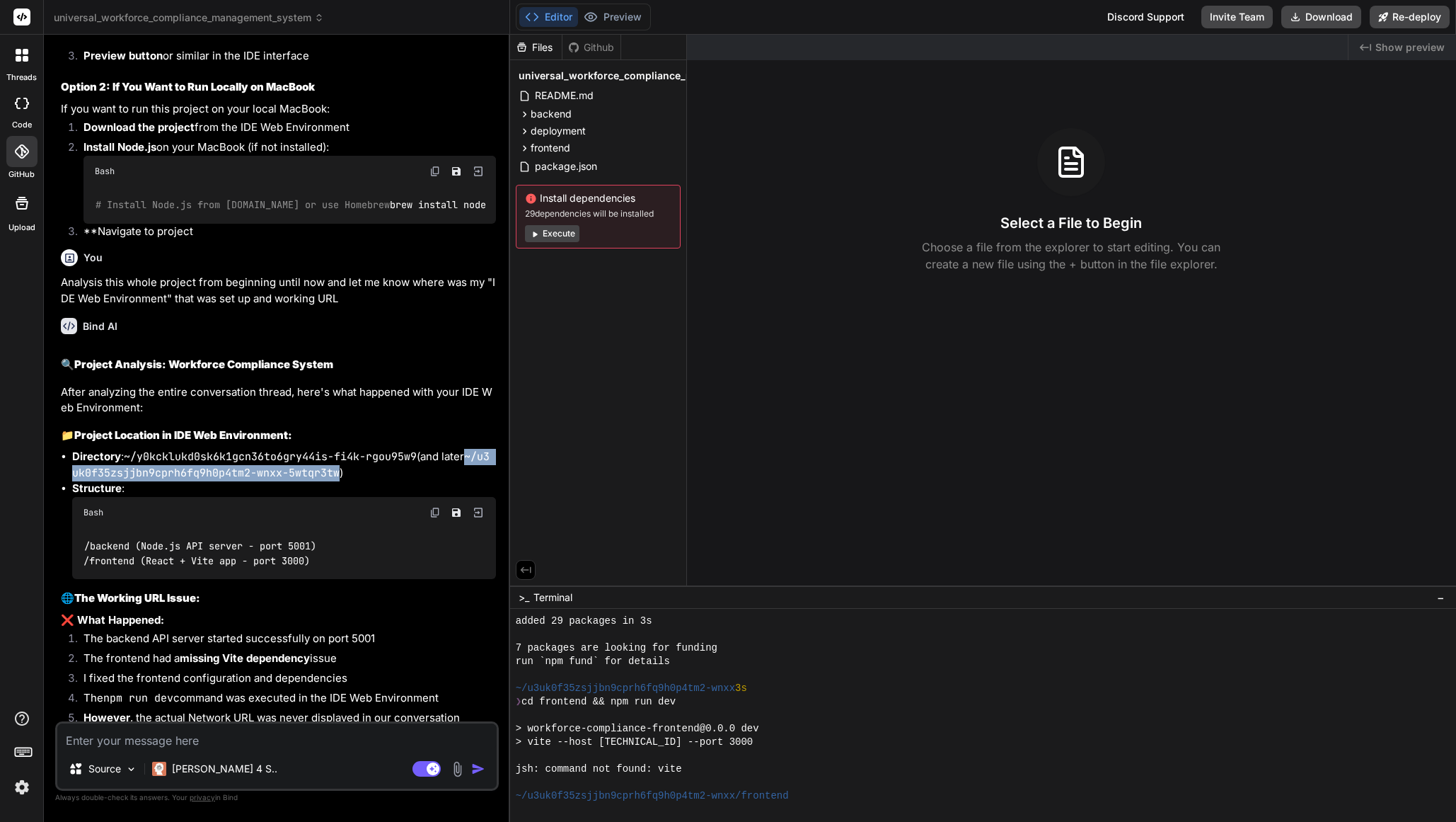
scroll to position [134, 0]
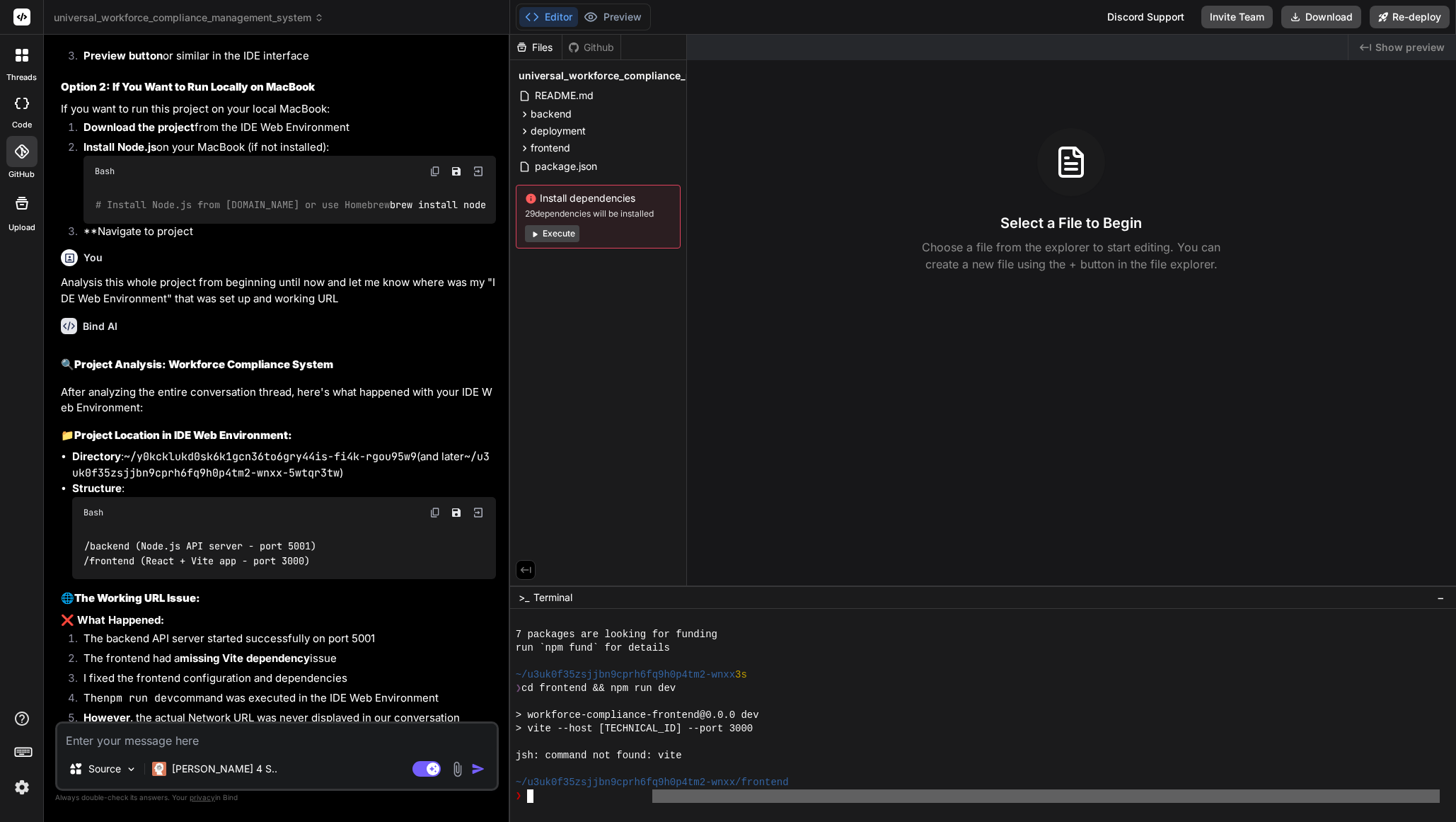
click at [653, 806] on div at bounding box center [982, 715] width 945 height 213
click at [587, 801] on div "❯" at bounding box center [977, 796] width 923 height 13
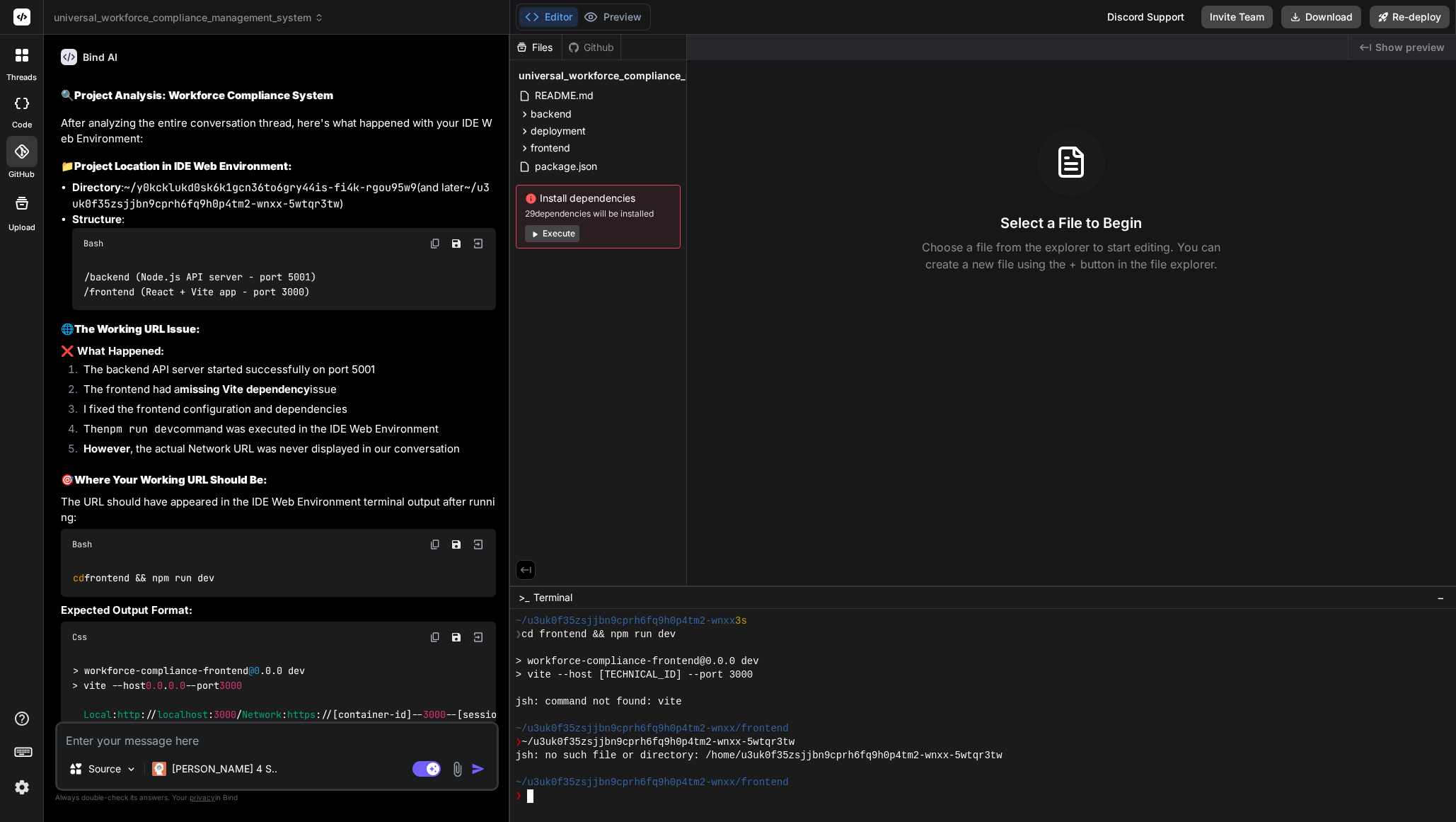
scroll to position [4353, 0]
drag, startPoint x: 239, startPoint y: 627, endPoint x: 71, endPoint y: 630, distance: 168.0
click at [71, 593] on div "cd frontend && npm run dev" at bounding box center [277, 575] width 435 height 36
copy code "cd frontend && npm run dev"
click at [609, 800] on div "❯ cd frontend" at bounding box center [977, 796] width 923 height 13
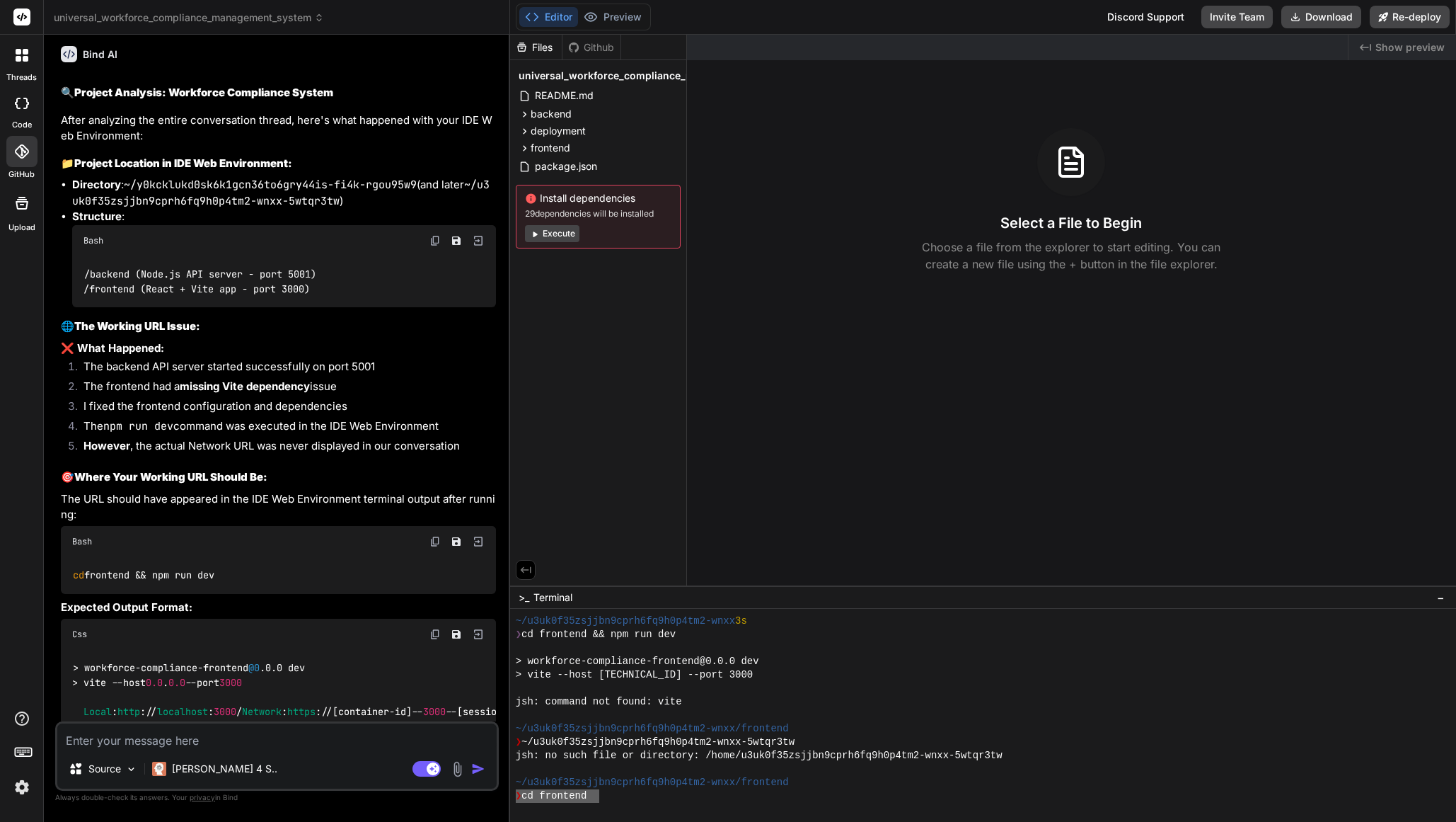
drag, startPoint x: 512, startPoint y: 791, endPoint x: 539, endPoint y: 800, distance: 28.5
click at [489, 791] on div "universal_workforce_compliance_management_system Created with Pixso. Bind AI We…" at bounding box center [750, 411] width 1412 height 822
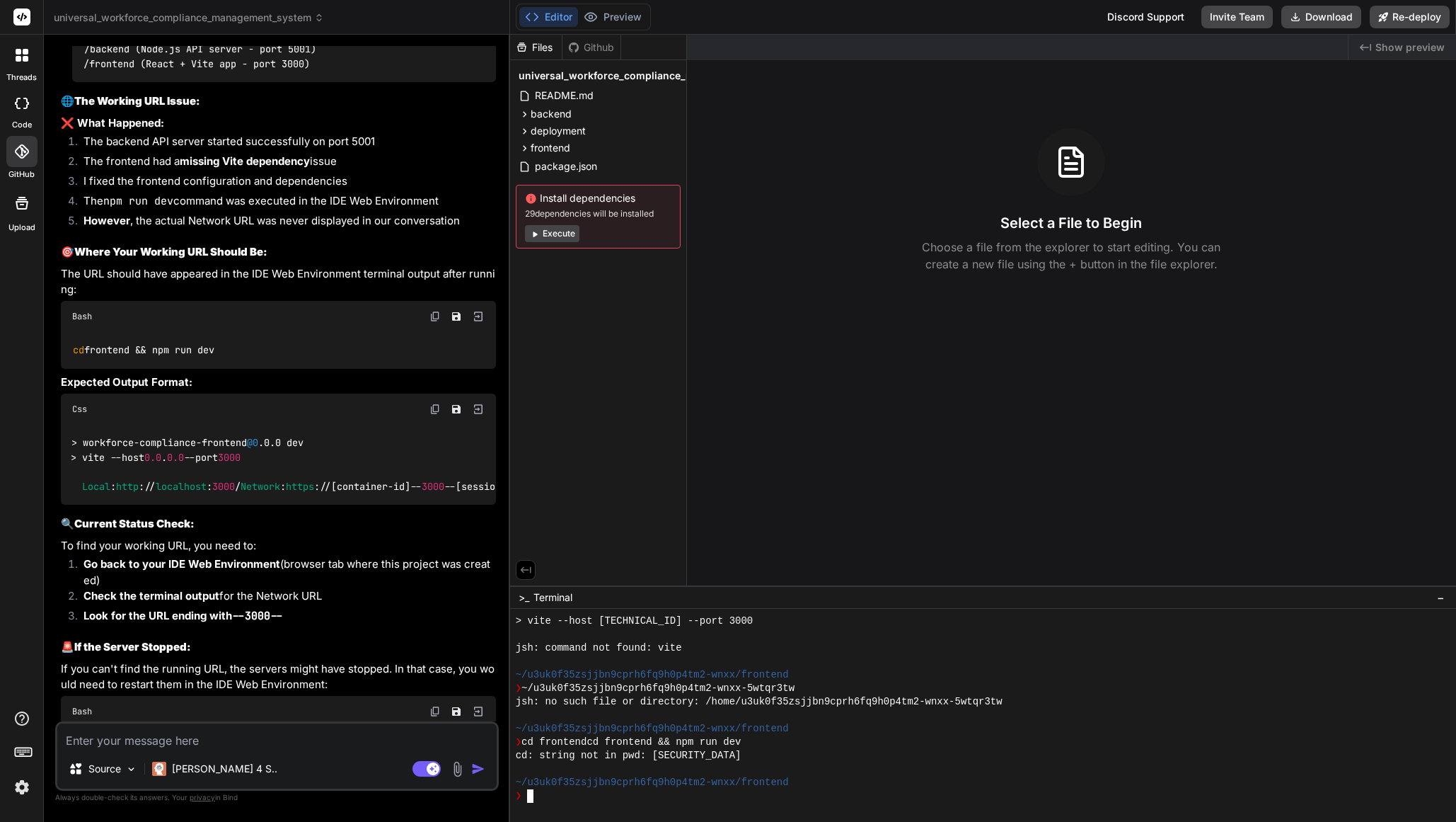
scroll to position [4579, 0]
drag, startPoint x: 224, startPoint y: 399, endPoint x: 84, endPoint y: 407, distance: 140.2
click at [70, 368] on div "cd frontend && npm run dev" at bounding box center [277, 350] width 435 height 36
copy code "cd frontend && npm run dev"
drag, startPoint x: 533, startPoint y: 800, endPoint x: 566, endPoint y: 818, distance: 37.6
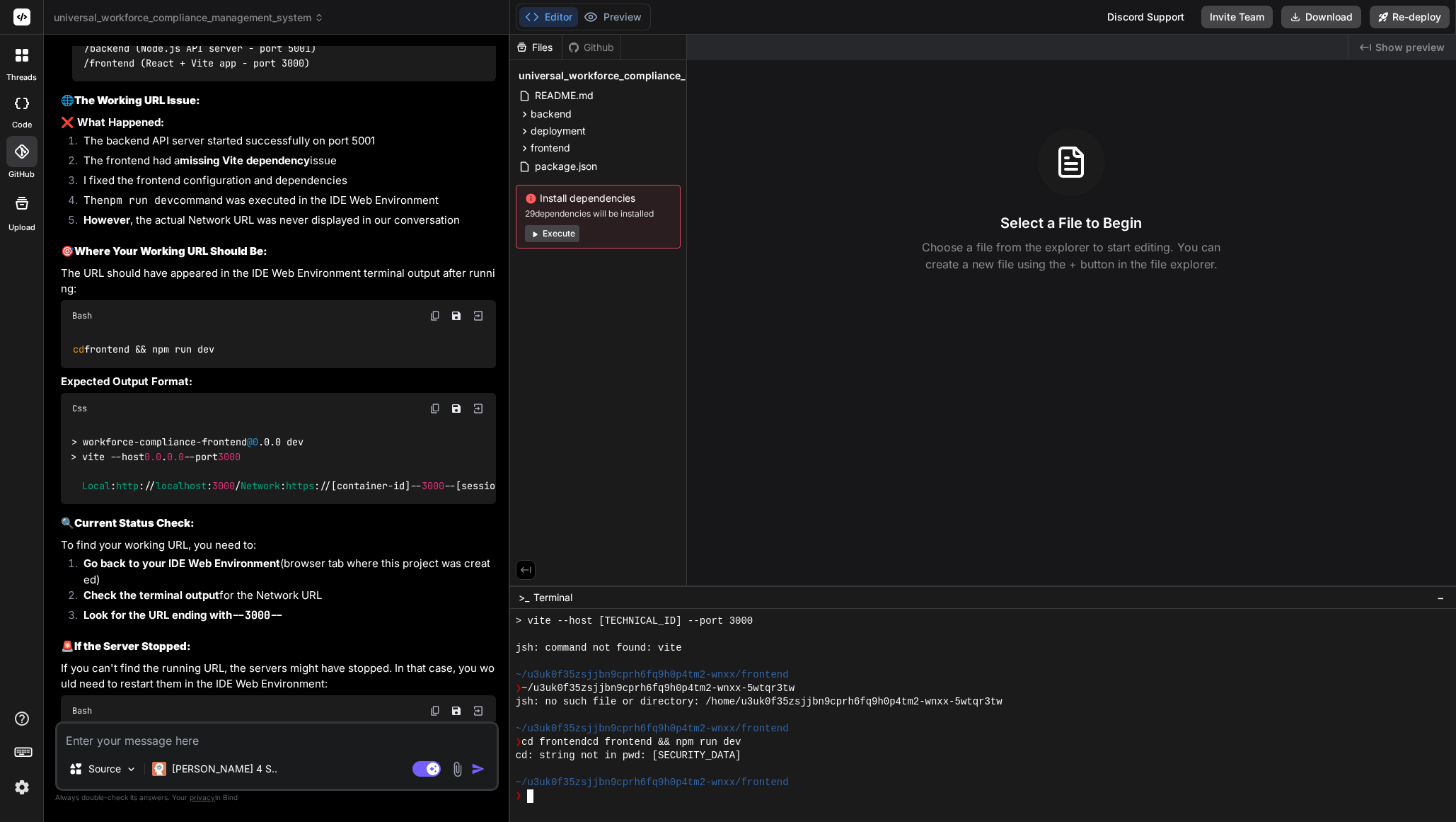
click at [534, 801] on div "yyyyyyyyyyyyyyyyyyyyyyyyyyyyyyyy > vite --host [TECHNICAL_ID] --port 3000 jsh: …" at bounding box center [977, 709] width 923 height 188
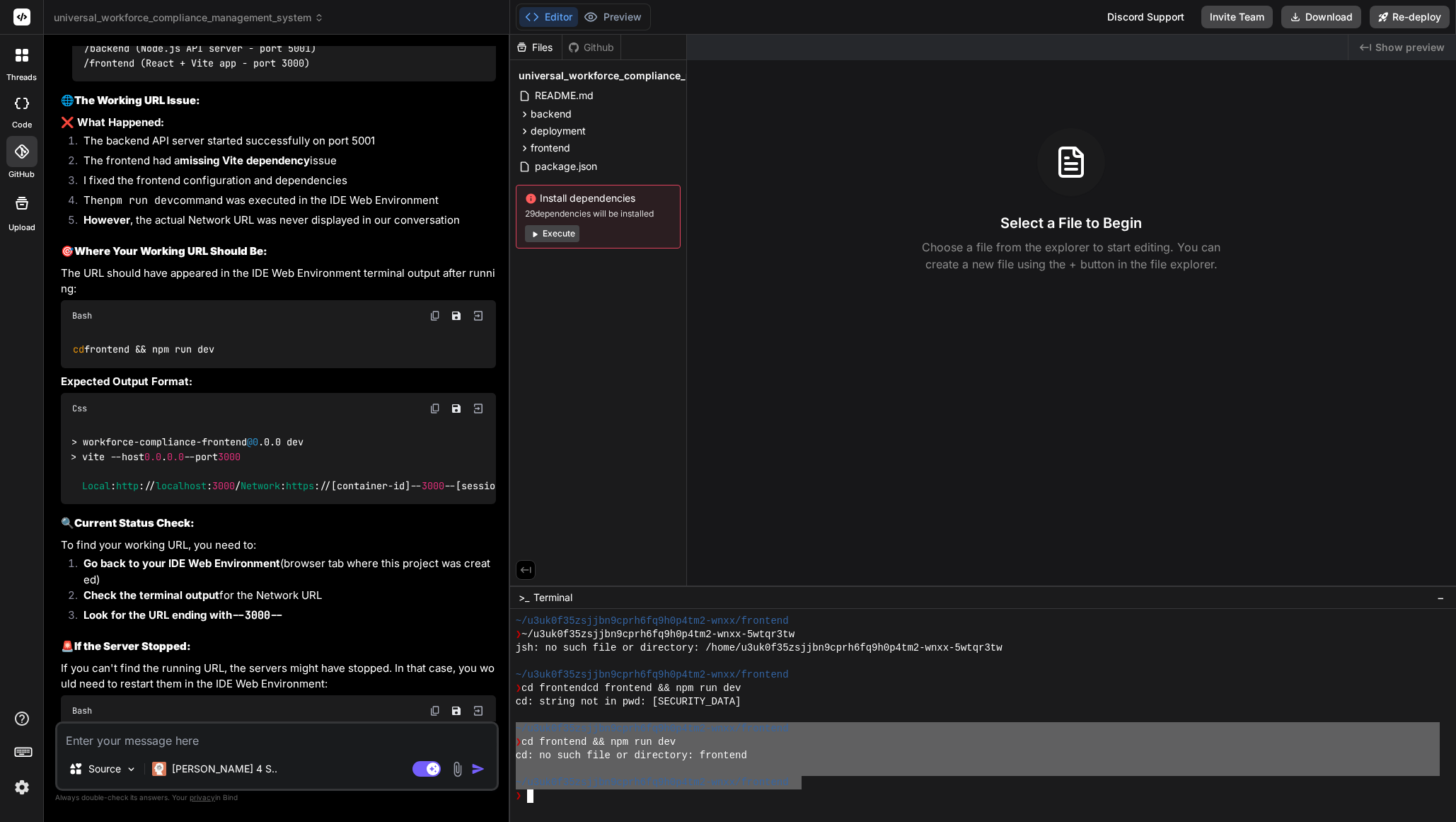
drag, startPoint x: 795, startPoint y: 785, endPoint x: 513, endPoint y: 727, distance: 287.9
click at [513, 728] on div "yyyyyyyyyyyyyyyyyyyyyyyyyyyyyyyy ~/u3uk0f35zsjjbn9cprh6fq9h0p4tm2-wnxx/frontend…" at bounding box center [982, 715] width 945 height 213
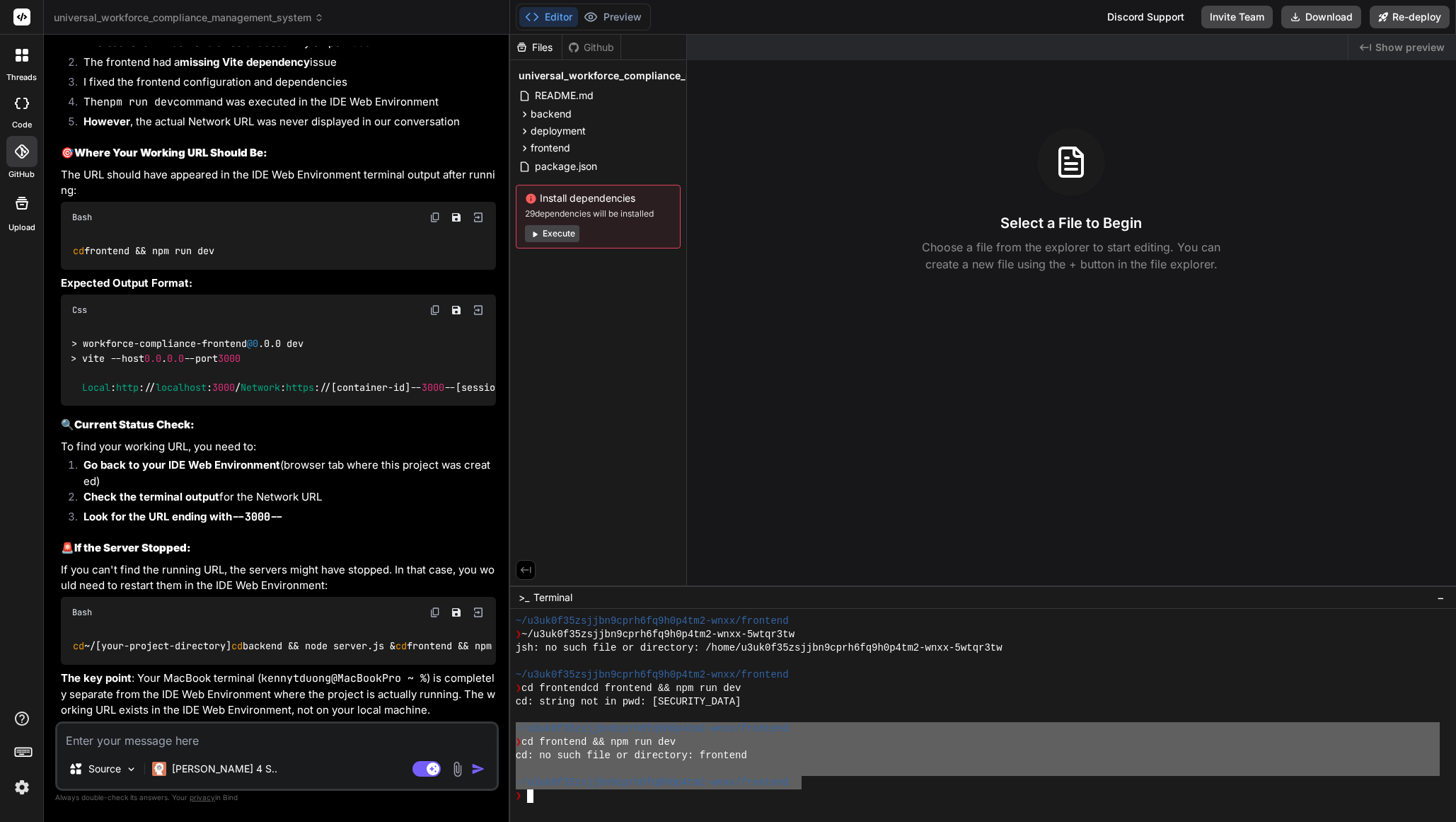
scroll to position [4782, 0]
click at [245, 740] on textarea at bounding box center [277, 736] width 440 height 26
paste textarea "~/u3uk0f35zsjjbn9cprh6fq9h0p4tm2-wnxx/frontend ❯ cd frontend && npm run dev cd:…"
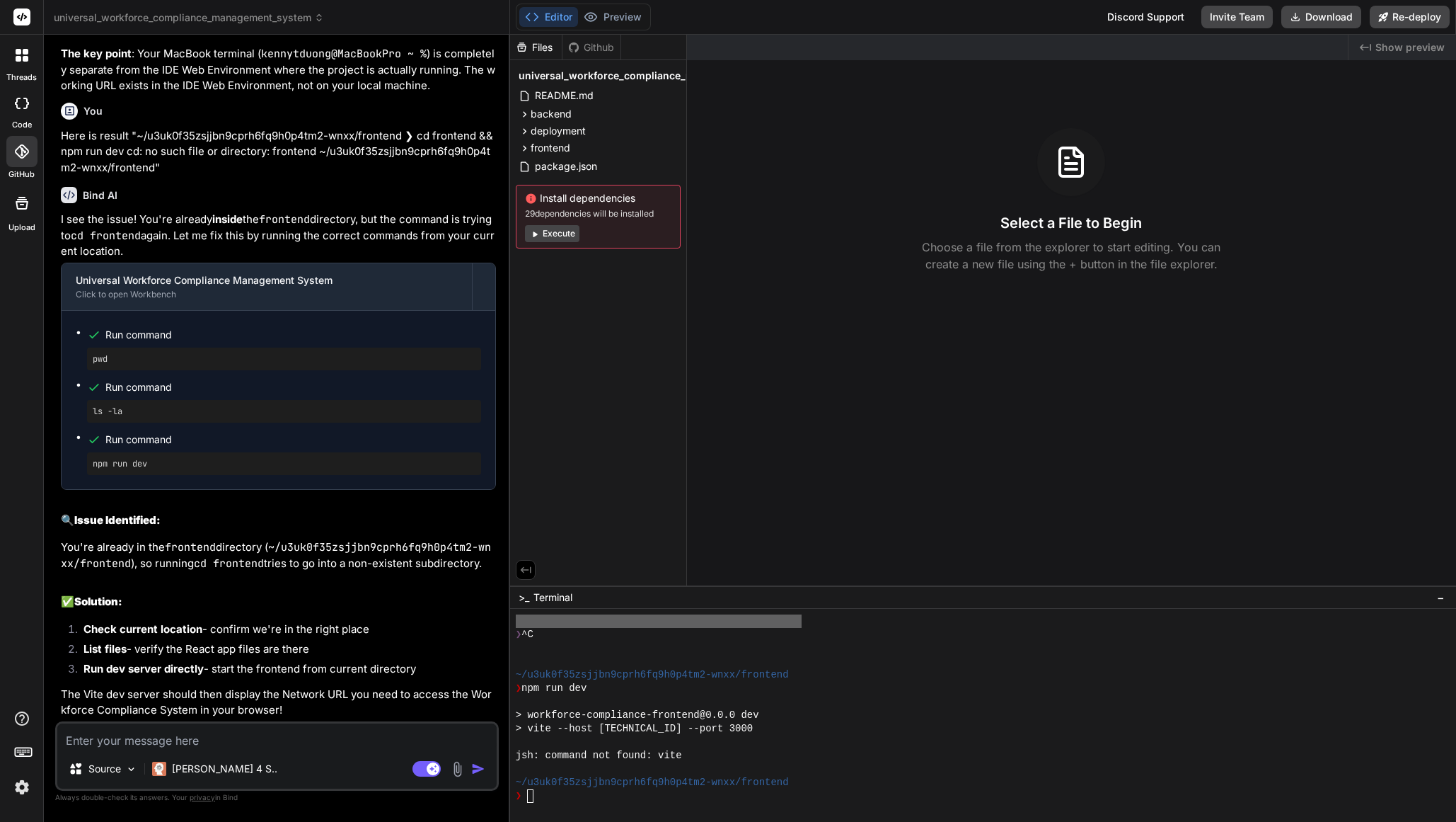
scroll to position [5403, 0]
drag, startPoint x: 106, startPoint y: 364, endPoint x: 88, endPoint y: 364, distance: 18.0
click at [88, 364] on div "pwd" at bounding box center [284, 359] width 394 height 23
copy pre "pwd"
click at [532, 799] on textarea "Terminal input" at bounding box center [531, 796] width 6 height 13
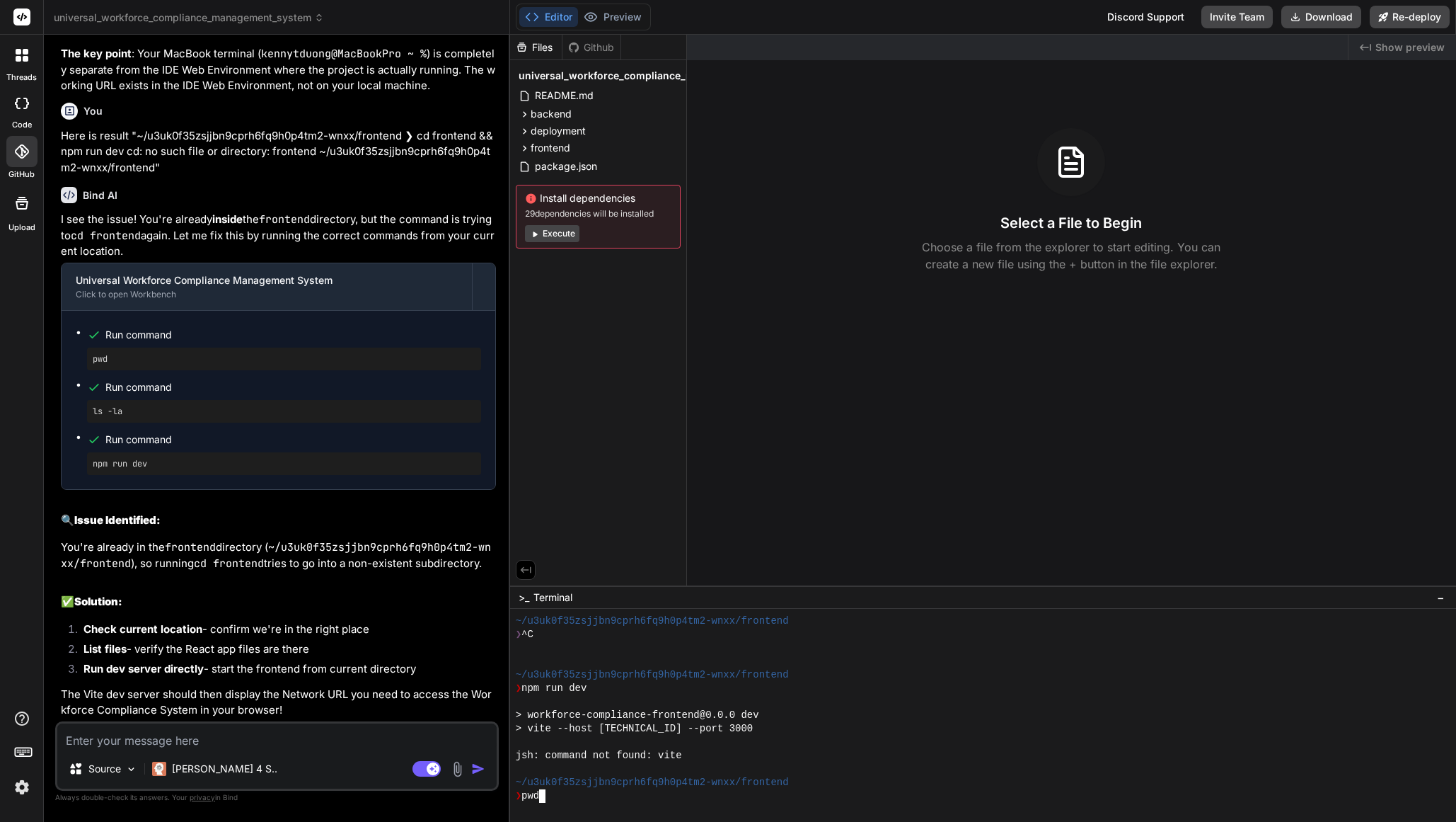
scroll to position [847, 0]
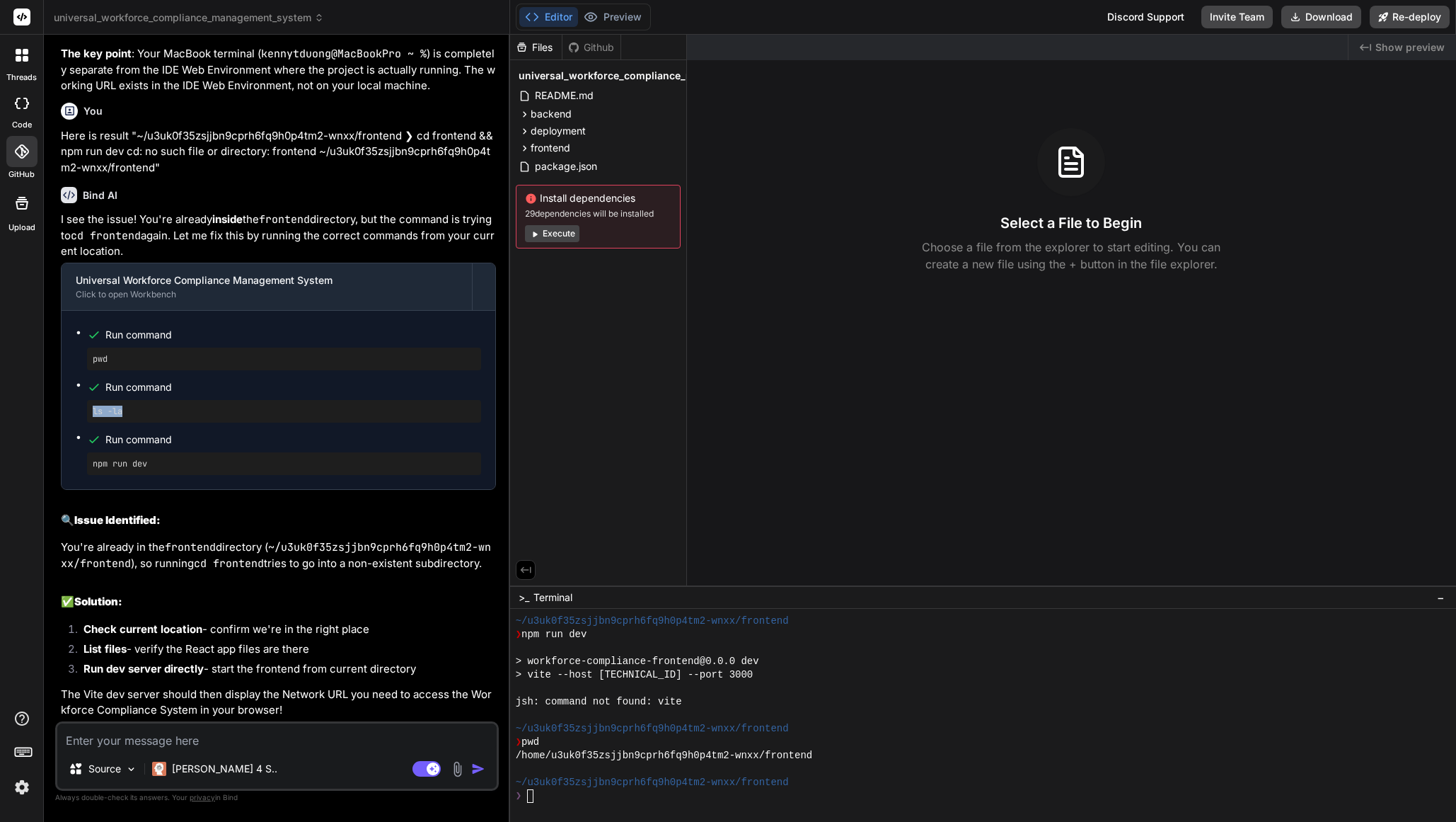
drag, startPoint x: 122, startPoint y: 419, endPoint x: 93, endPoint y: 419, distance: 29.0
click at [91, 419] on div "ls -la" at bounding box center [284, 411] width 394 height 23
copy pre "ls -la"
click at [530, 801] on textarea "Terminal input" at bounding box center [531, 796] width 6 height 13
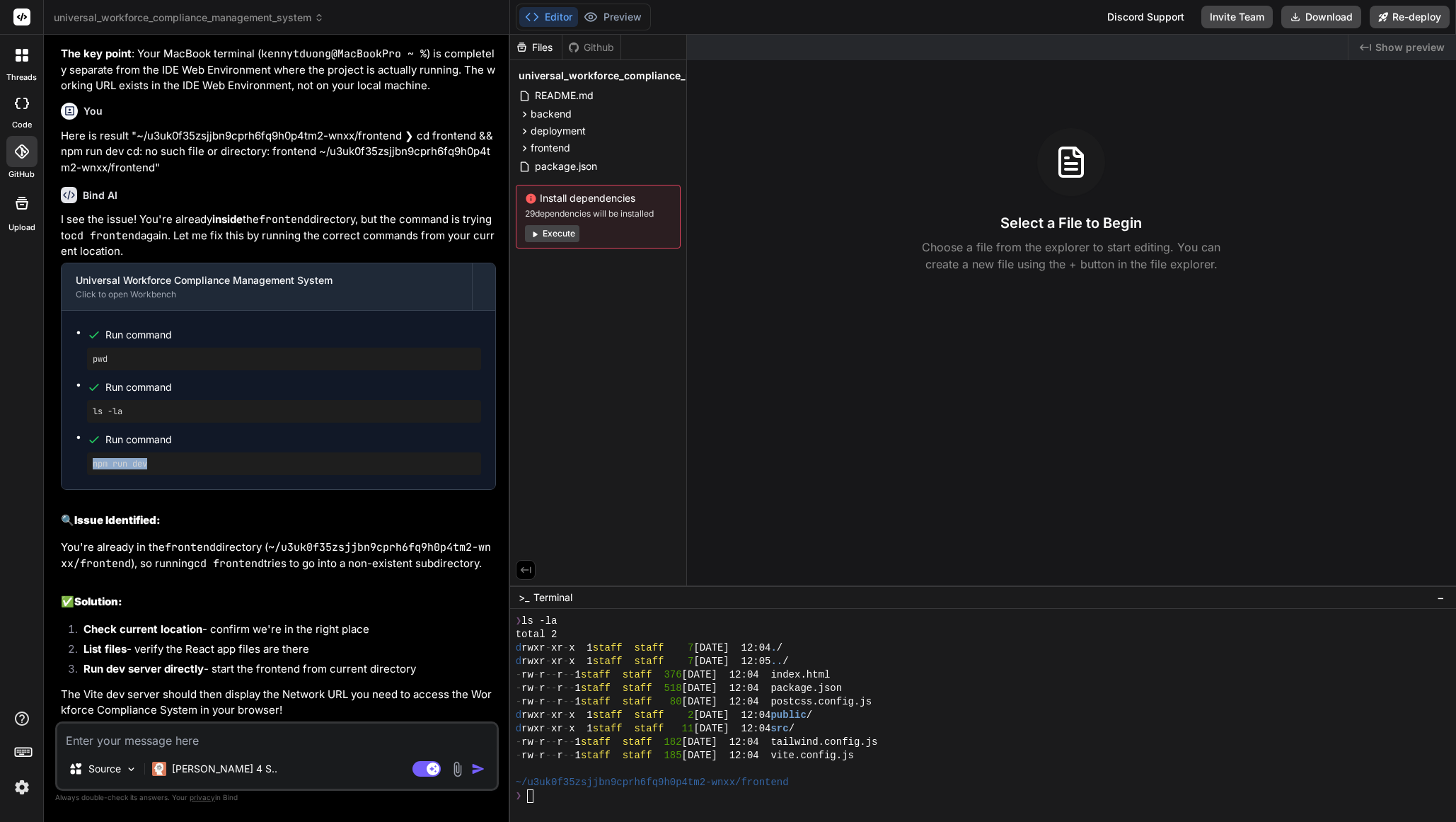
drag, startPoint x: 140, startPoint y: 471, endPoint x: 89, endPoint y: 472, distance: 51.0
click at [89, 472] on div "npm run dev" at bounding box center [284, 464] width 394 height 23
copy pre "npm run dev"
drag, startPoint x: 530, startPoint y: 800, endPoint x: 574, endPoint y: 819, distance: 47.9
click at [534, 802] on div "88888888888888888888888888888888 rrrrrrrrrrrrrrrrrrrrrrrrrrrrrrrr ❯ ls -la tota…" at bounding box center [977, 709] width 923 height 188
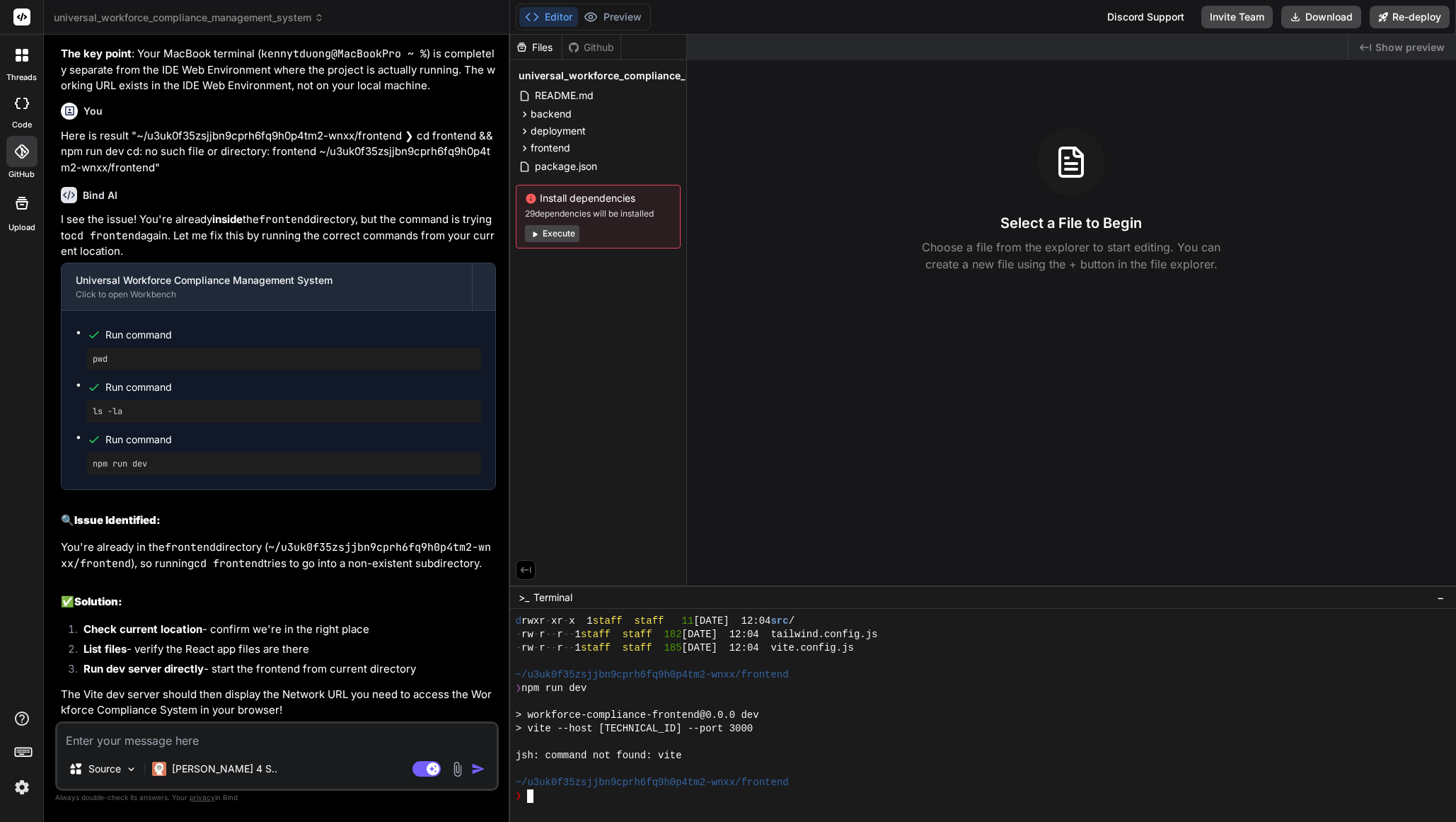
scroll to position [5406, 0]
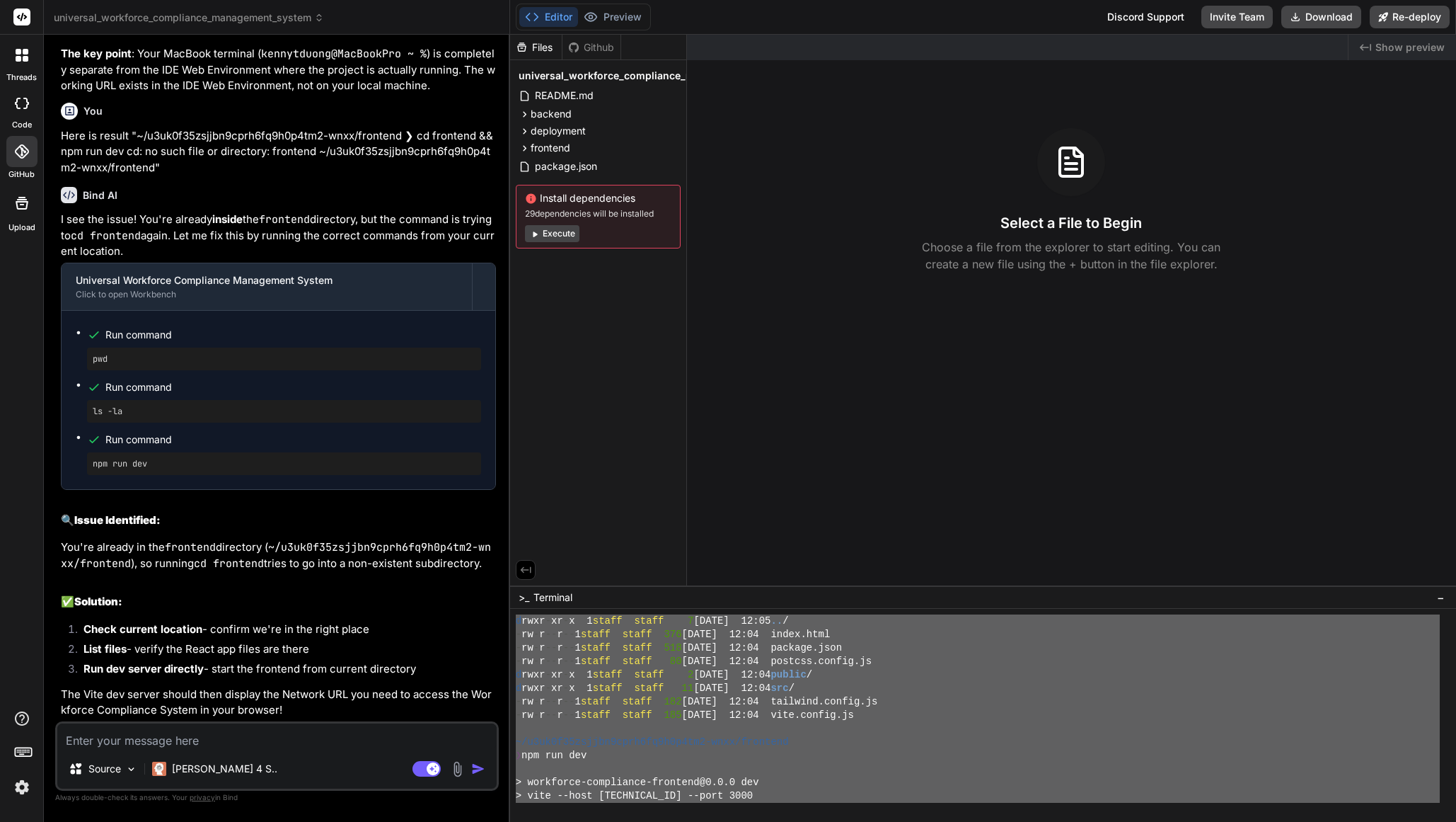
click at [525, 617] on div "d rwxr - xr - x 1 staff staff [DATE] 12:05 .. / - rw - r -- r -- 1 staff staff …" at bounding box center [977, 709] width 923 height 188
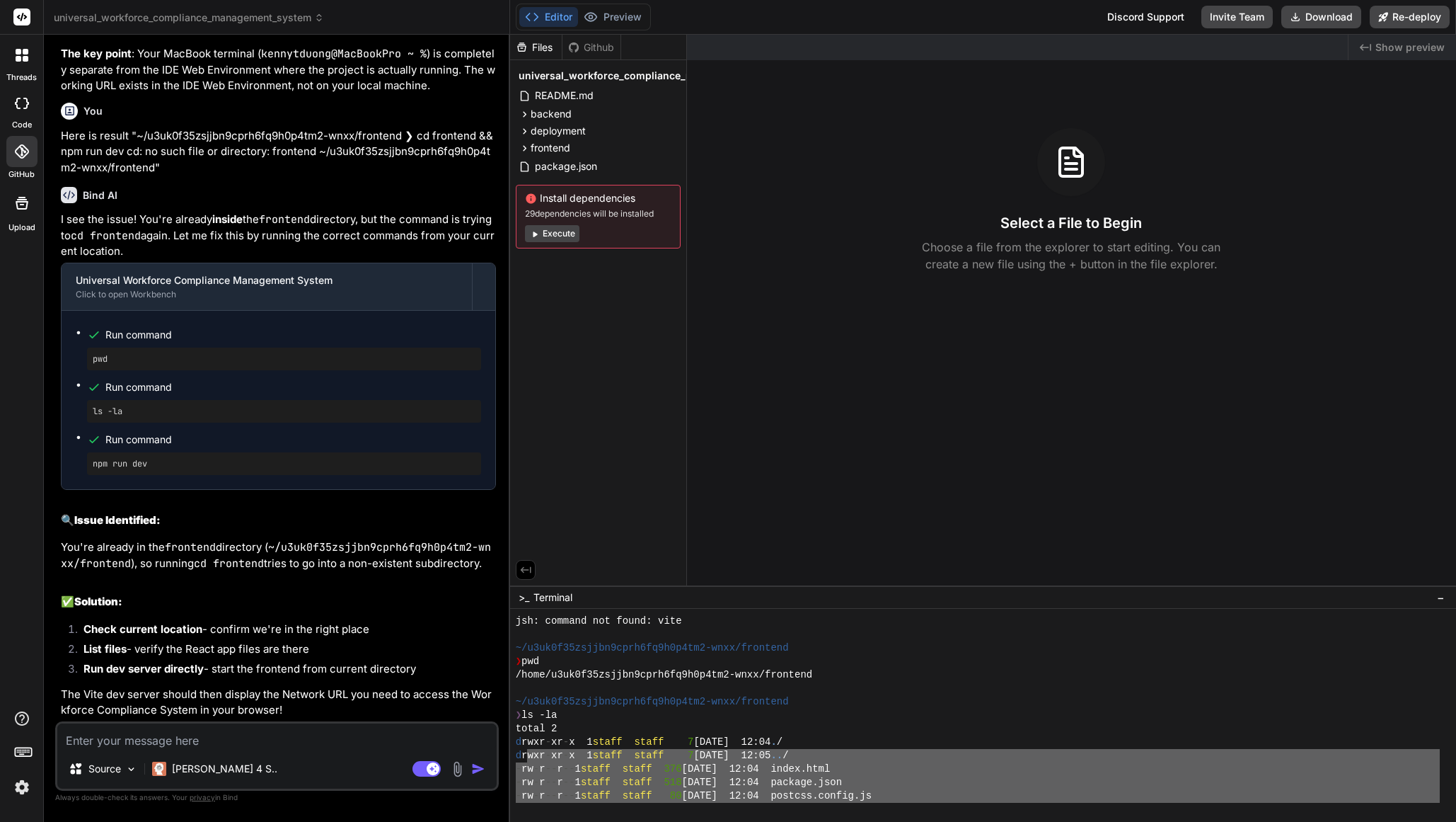
scroll to position [920, 0]
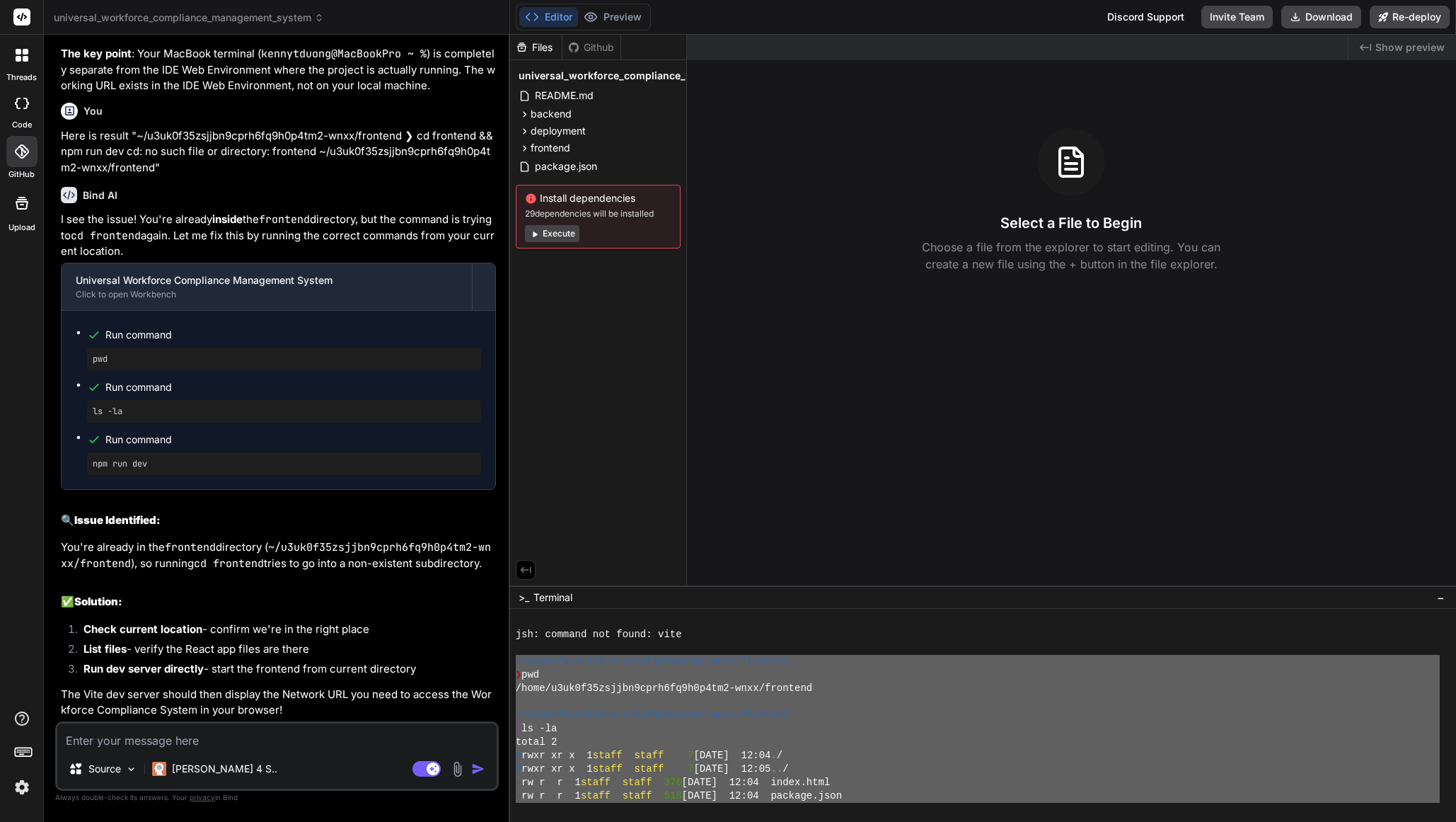
drag, startPoint x: 515, startPoint y: 663, endPoint x: 523, endPoint y: 665, distance: 8.2
click at [246, 749] on div "Source Claude 4 S.. Agent Mode. When this toggle is activated, AI automatically…" at bounding box center [276, 756] width 443 height 69
click at [244, 744] on textarea at bounding box center [277, 736] width 440 height 26
paste textarea "~/l8ip5d92sitame3cons5ad1e1s3do0-eius/temporin ❯ utl /etdo/m1al6e79admini5veni7…"
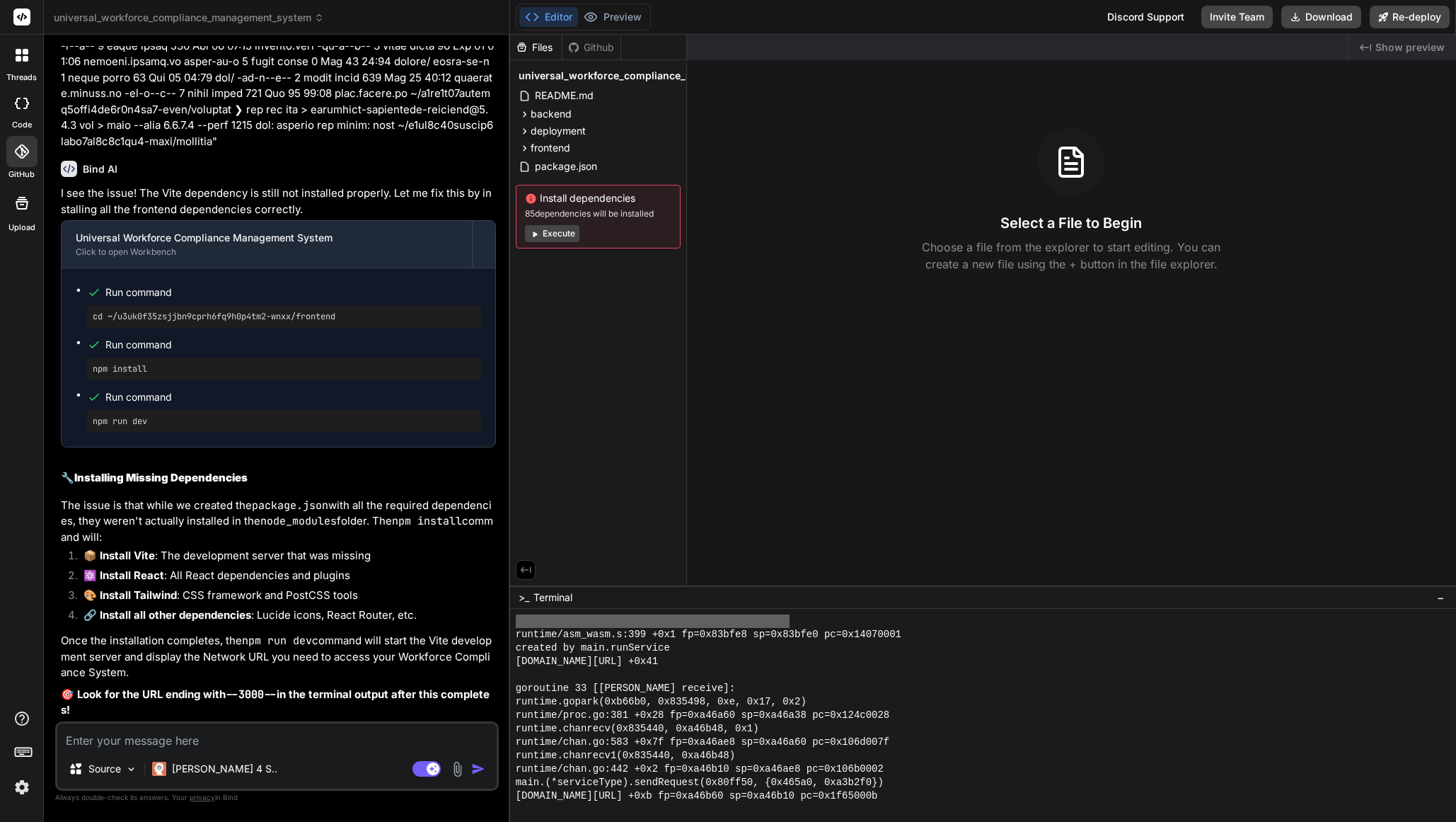
scroll to position [3644, 0]
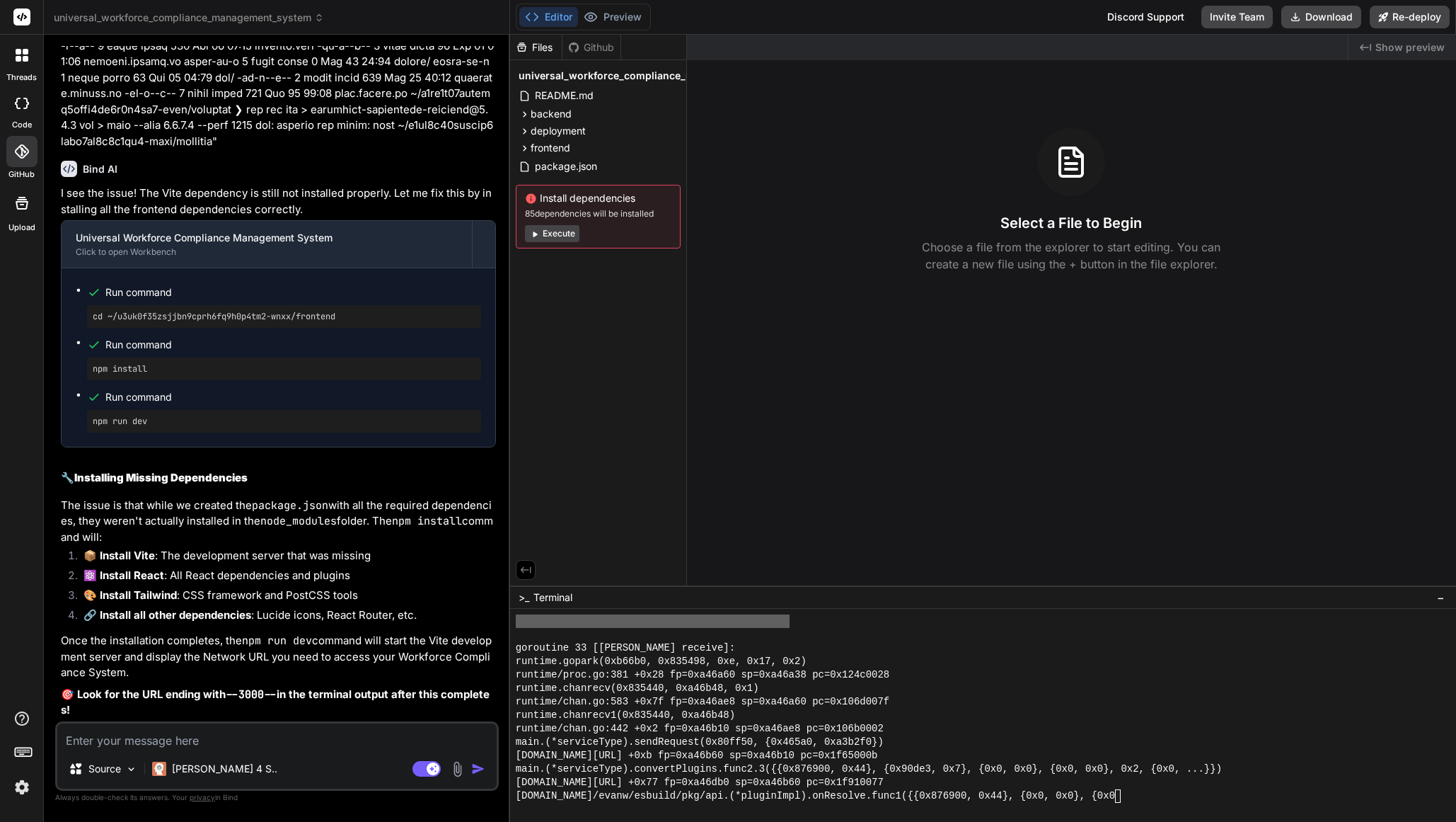
click at [552, 237] on button "Execute" at bounding box center [552, 233] width 55 height 17
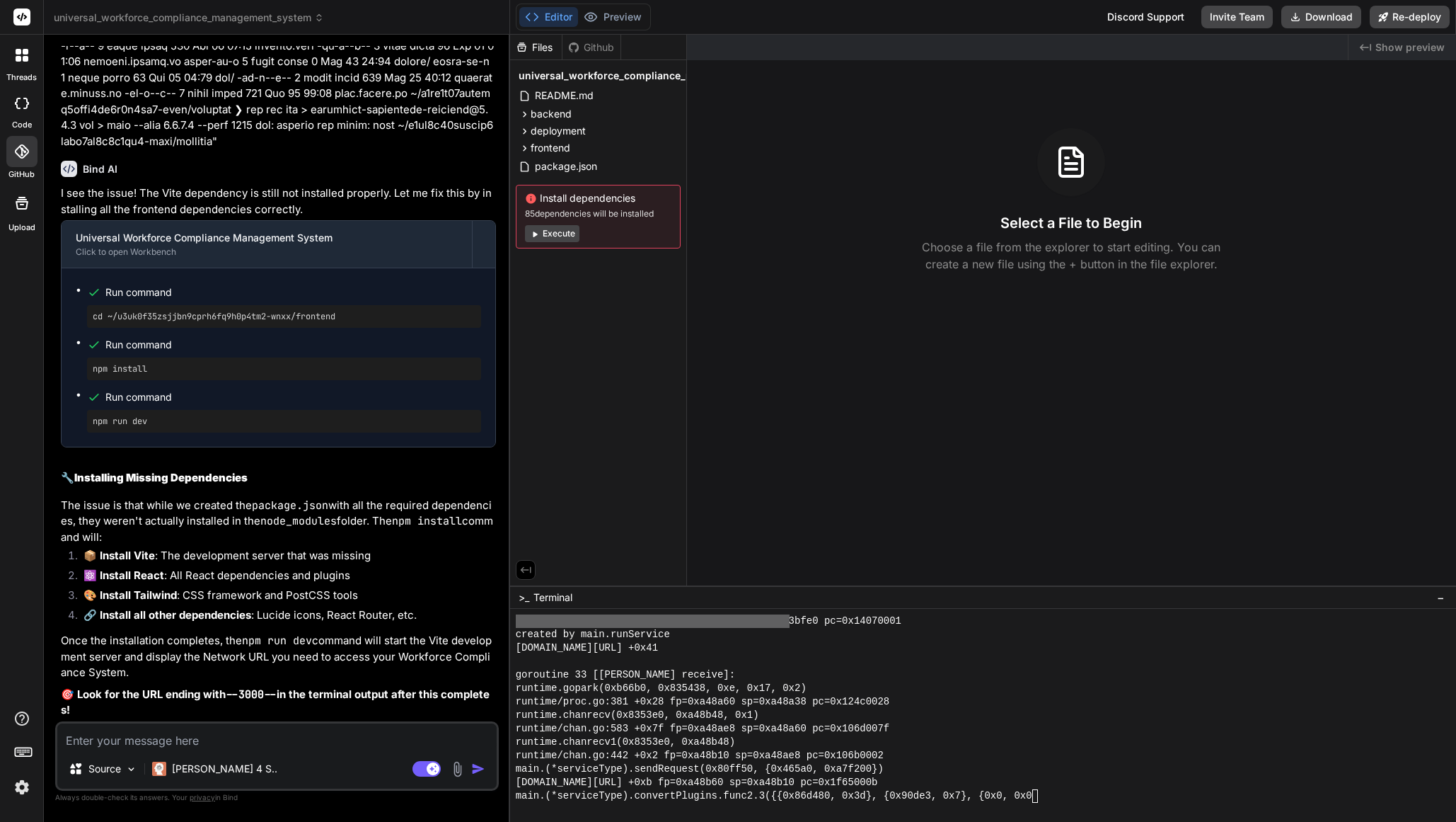
scroll to position [5903, 0]
drag, startPoint x: 1072, startPoint y: 797, endPoint x: 1083, endPoint y: 799, distance: 11.2
click at [1072, 797] on div "main.(*serviceType).convertPlugins.func2.3({{0x86d480, 0x3d}, {0x90de3, 0x7}, {…" at bounding box center [977, 796] width 923 height 13
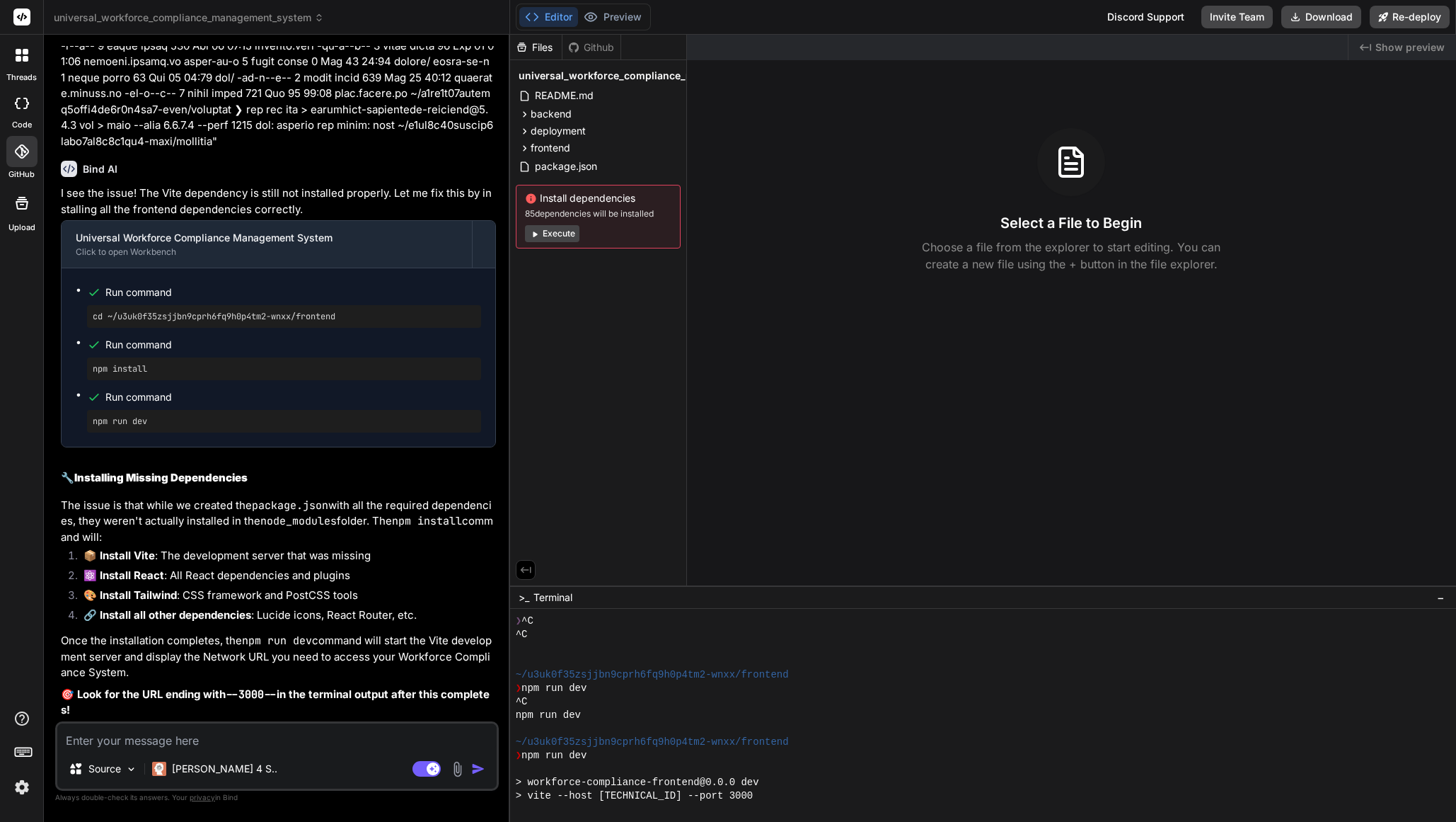
scroll to position [1721, 0]
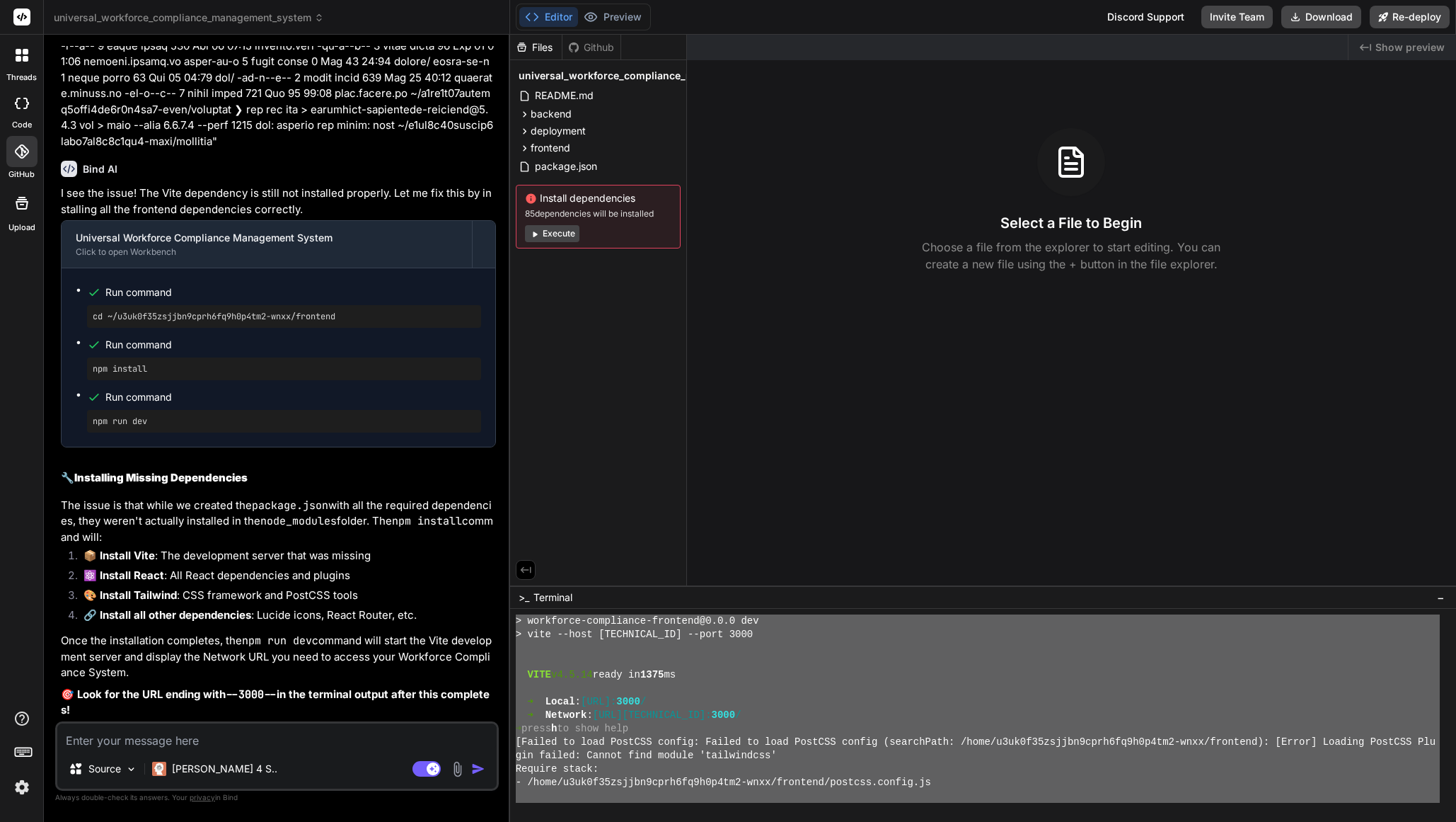
drag, startPoint x: 1086, startPoint y: 801, endPoint x: 515, endPoint y: 627, distance: 596.9
click at [508, 626] on div "universal_workforce_compliance_management_system Created with Pixso. Bind AI We…" at bounding box center [750, 411] width 1412 height 822
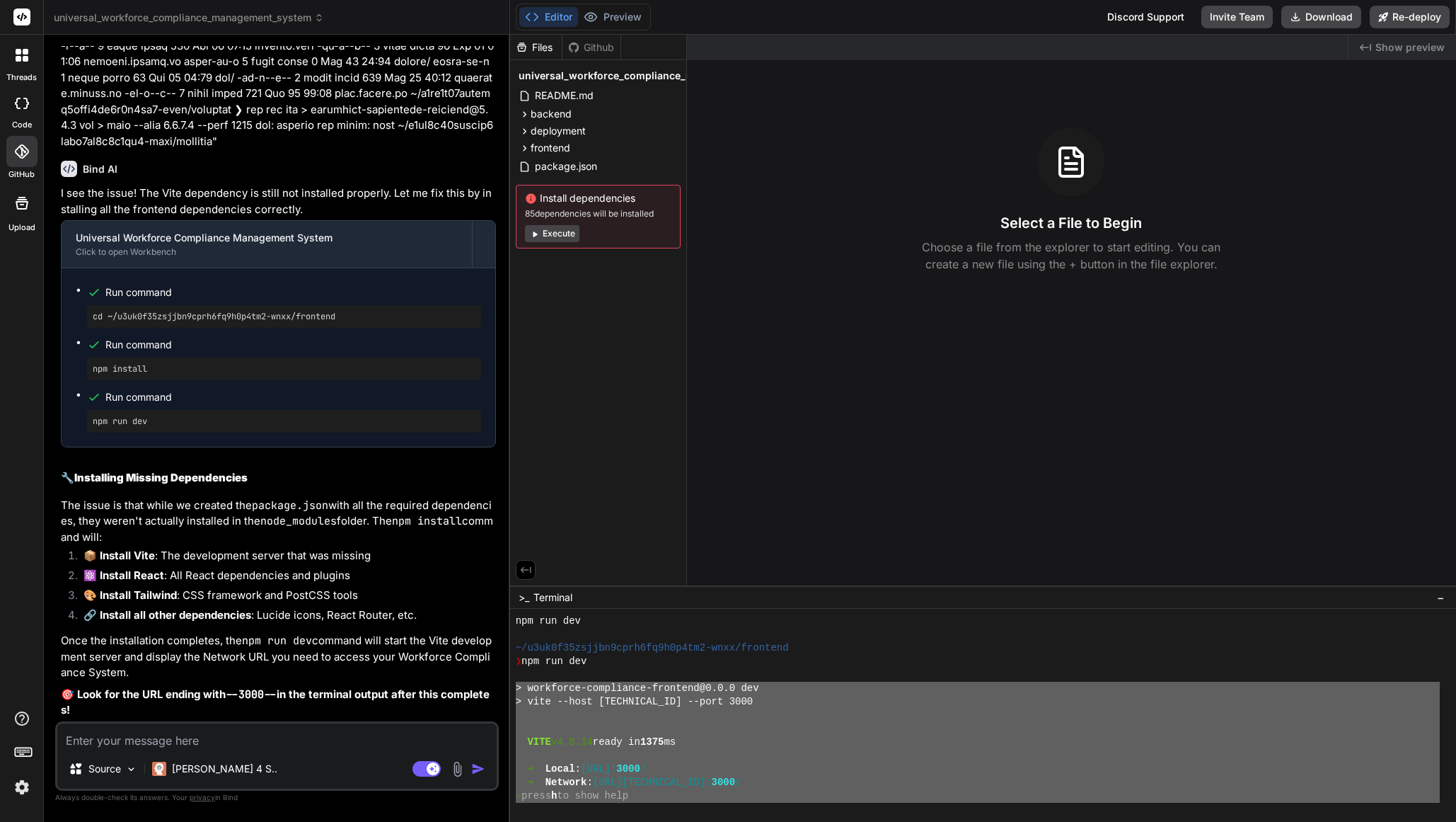
scroll to position [1655, 0]
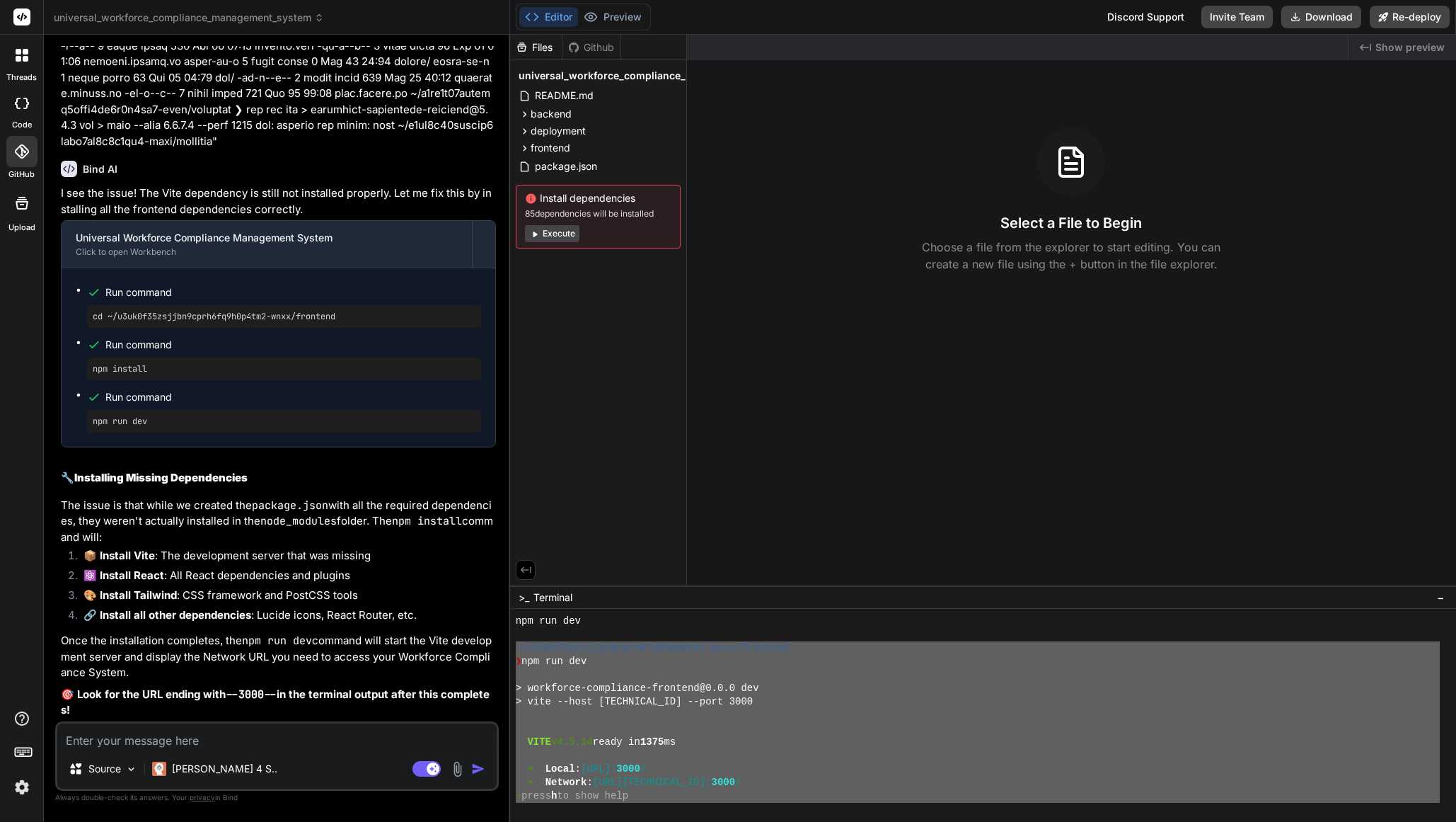
click at [274, 738] on textarea at bounding box center [277, 736] width 440 height 26
paste textarea "~/l9ip4d00sitame5cons6ad8e7s4do8-eius/temporin ❯ utl etd mag > aliquaeni-admini…"
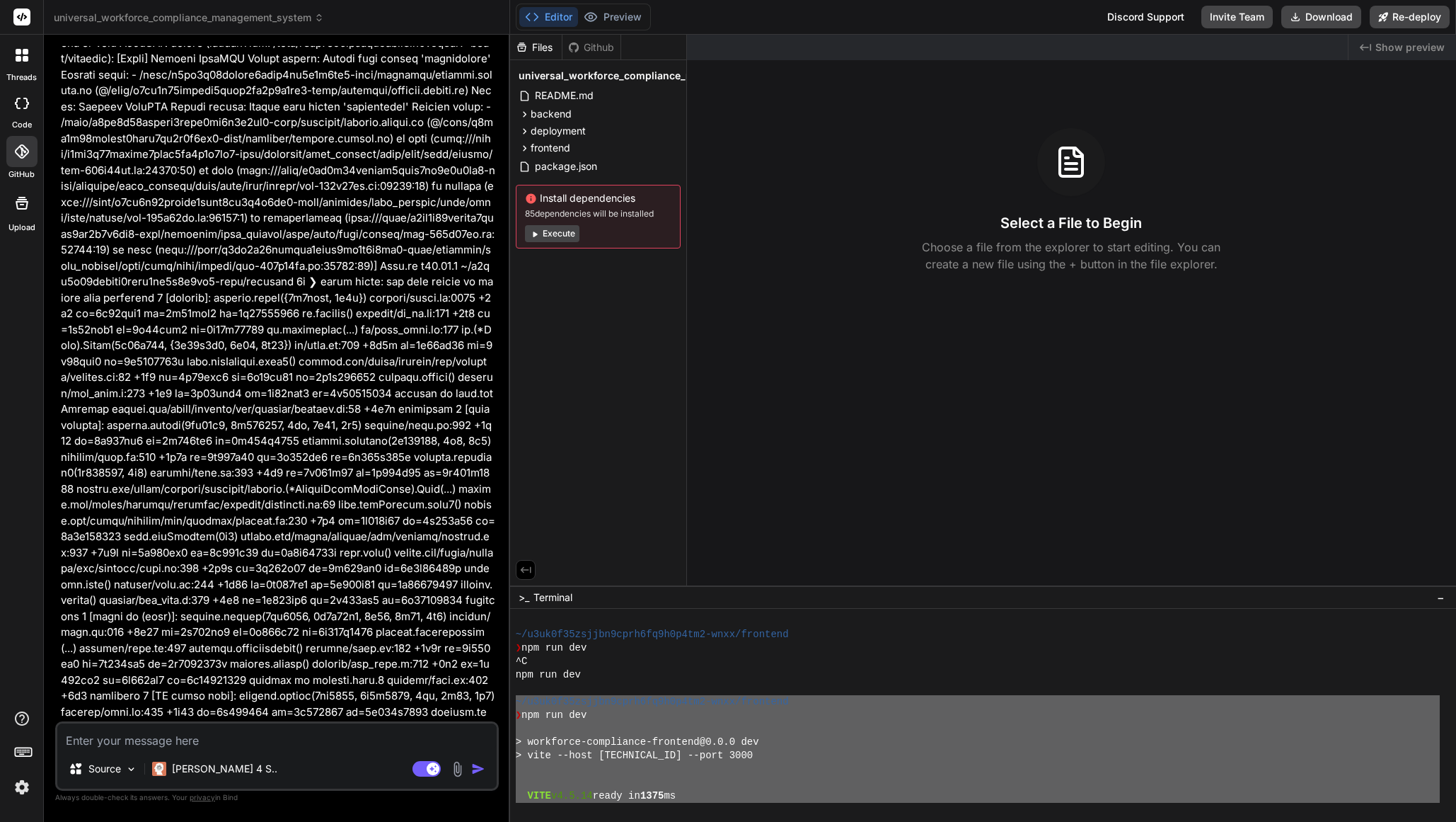
scroll to position [1588, 0]
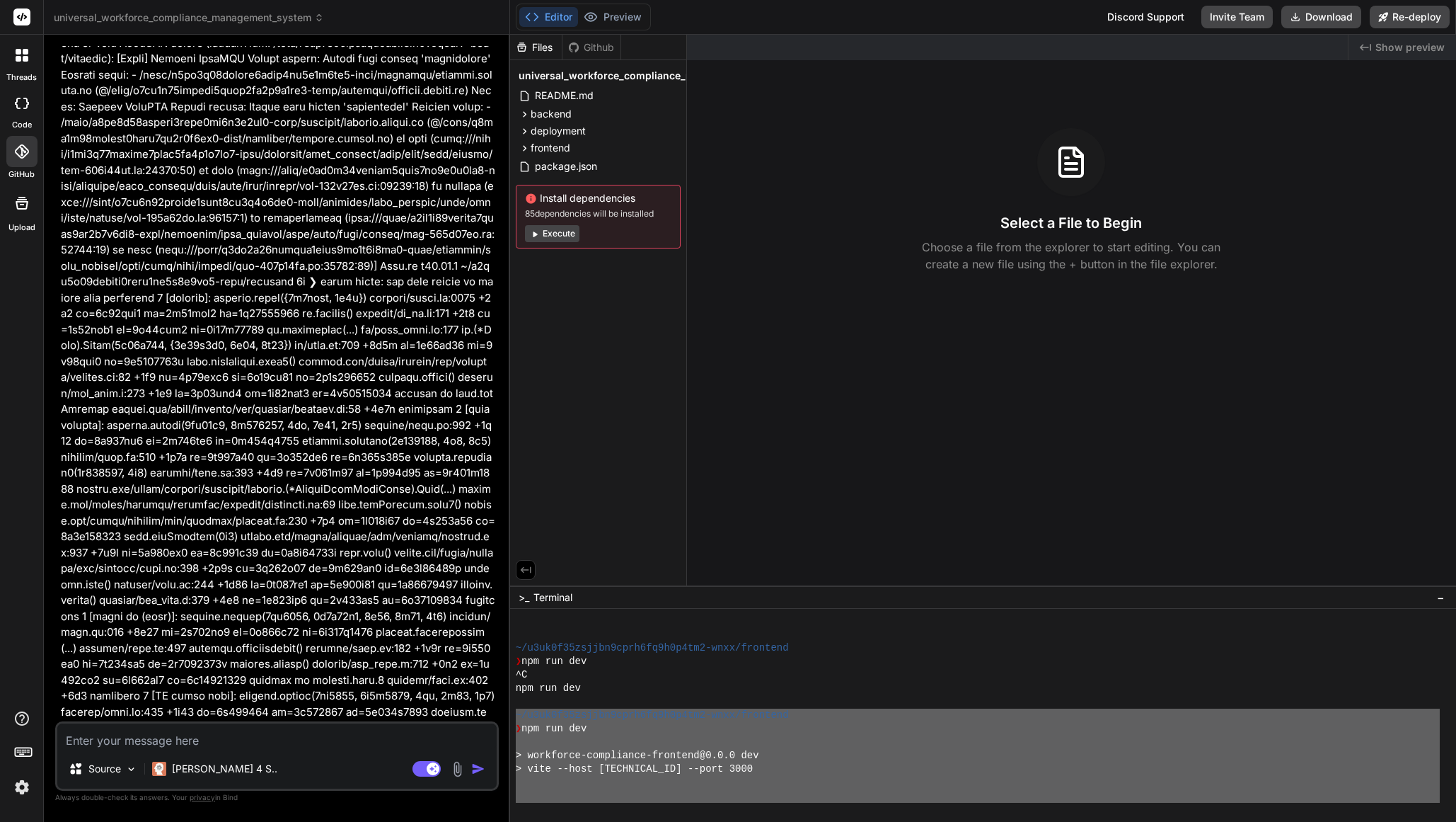
click at [892, 755] on div "> workforce-compliance-frontend@0.0.0 dev" at bounding box center [977, 756] width 923 height 13
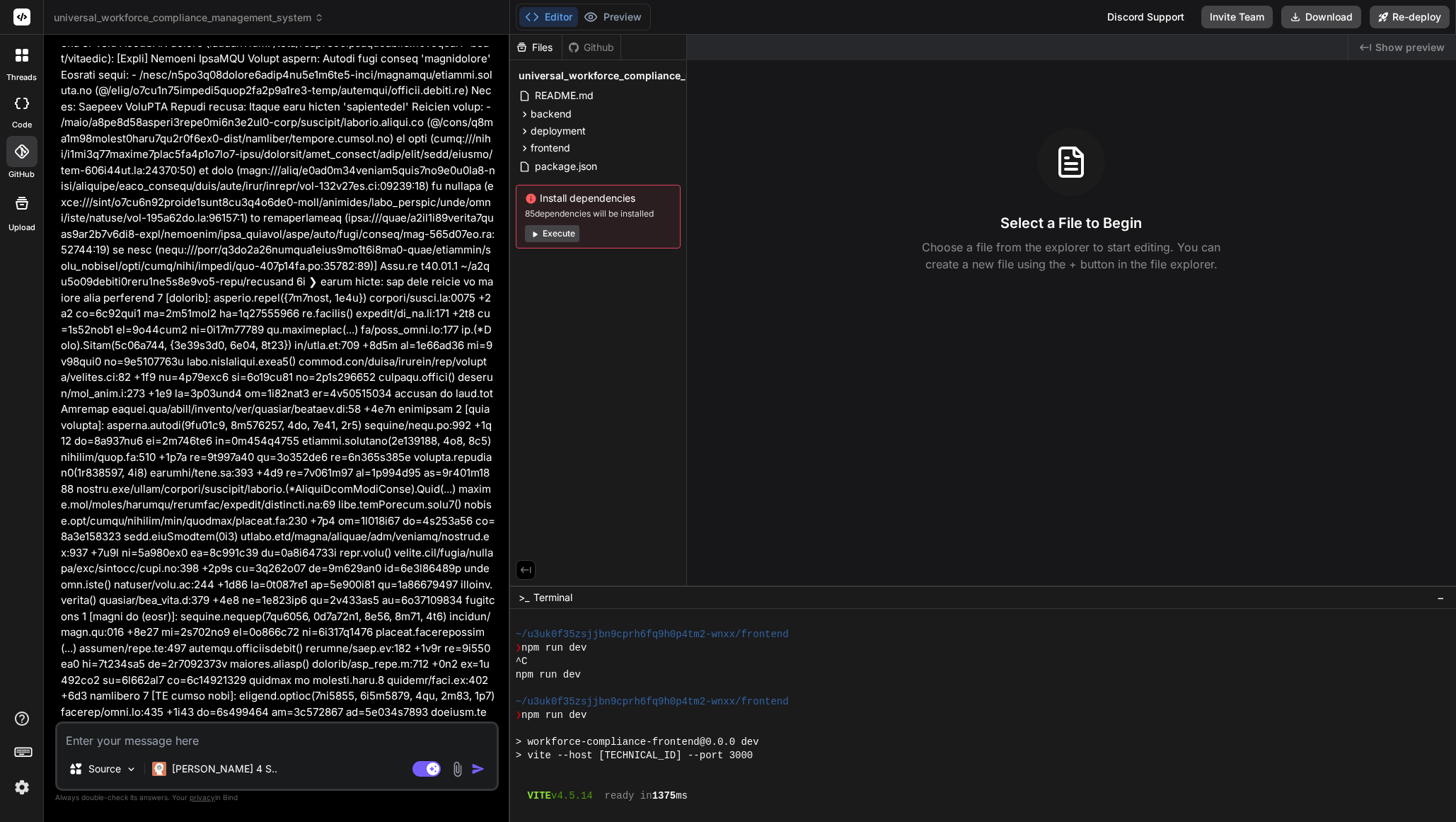
scroll to position [1646, 0]
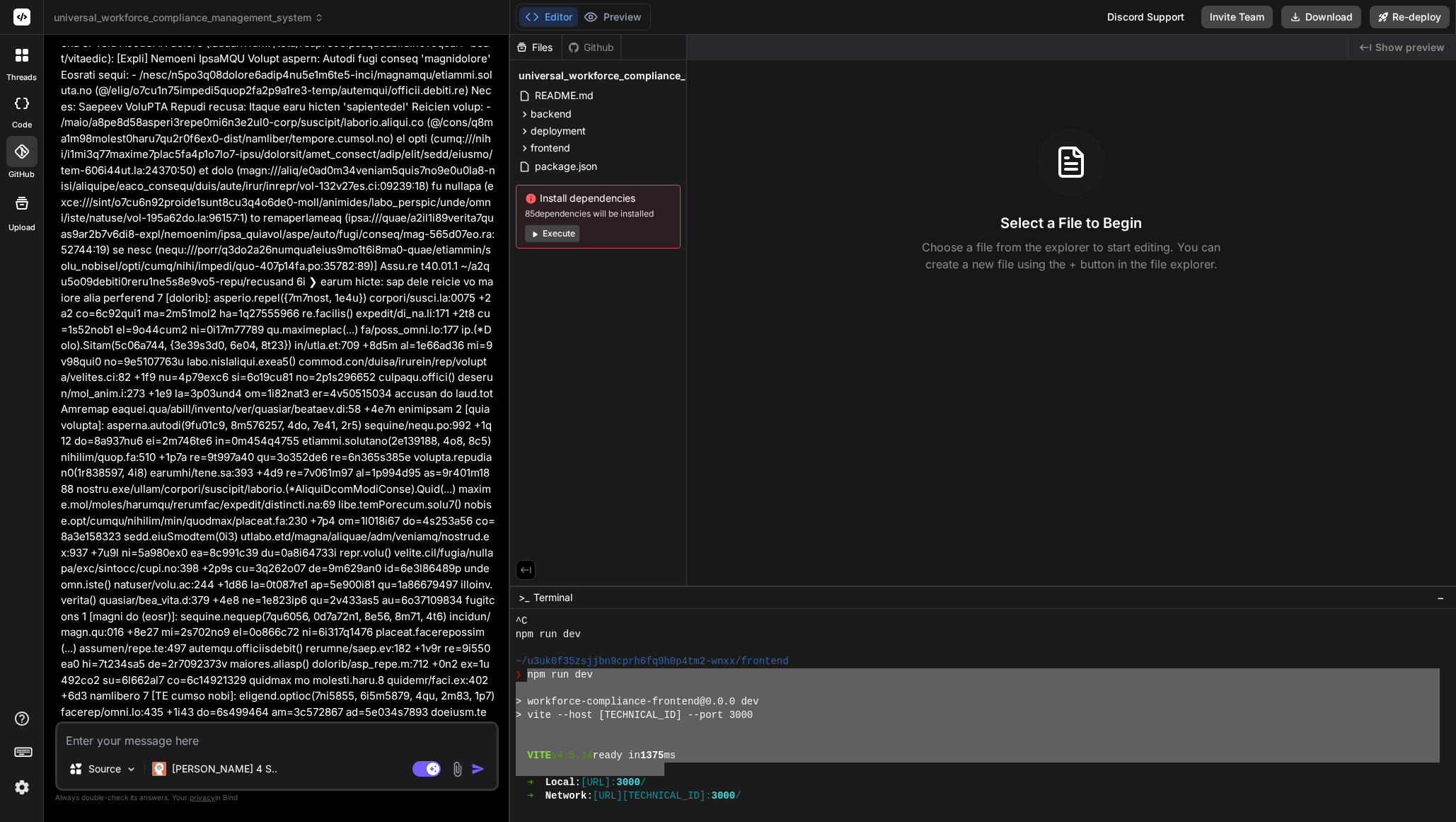
drag, startPoint x: 556, startPoint y: 693, endPoint x: 661, endPoint y: 773, distance: 132.0
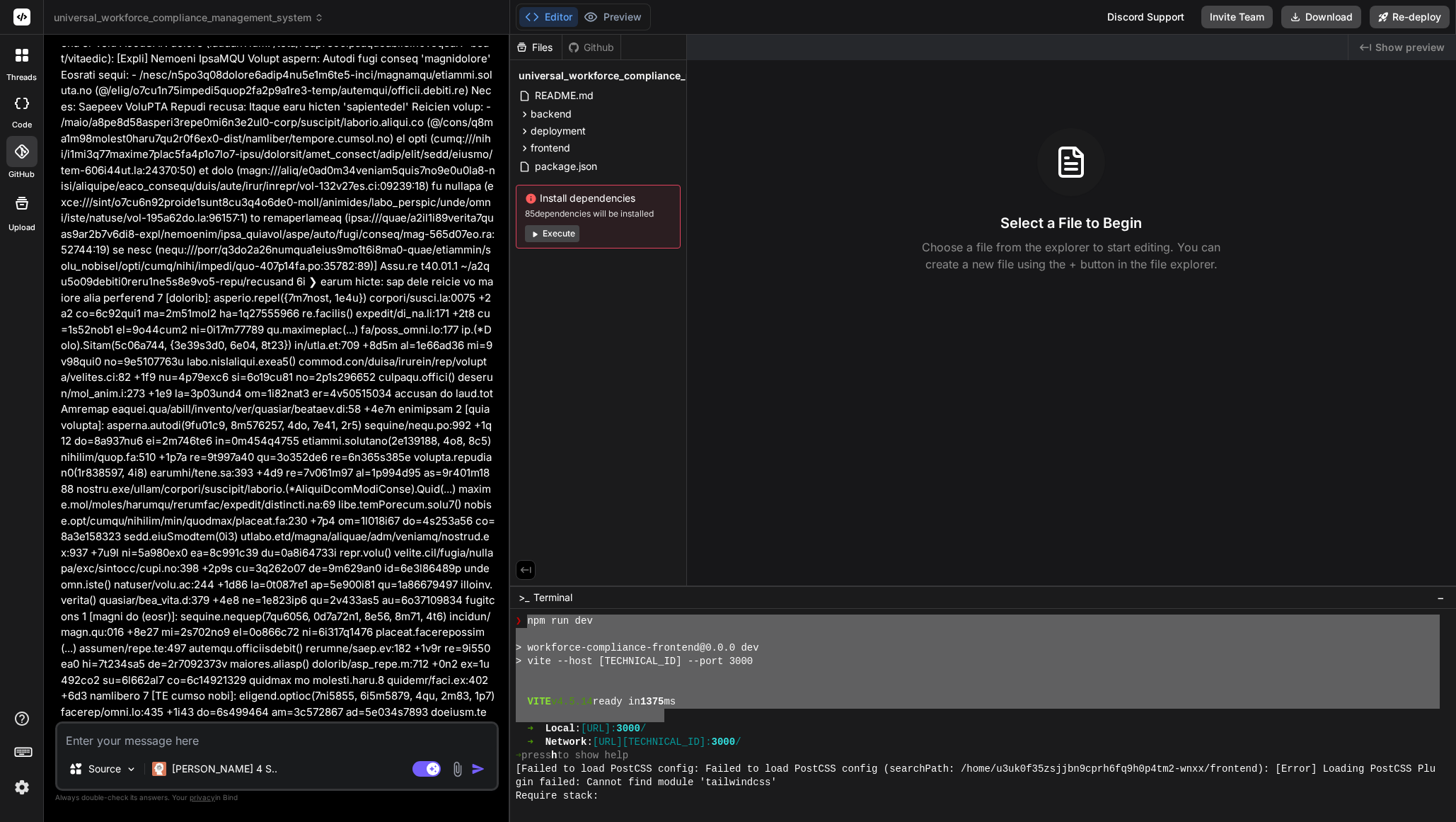
scroll to position [1696, 0]
click at [732, 760] on div "➜ press h to show help" at bounding box center [977, 756] width 923 height 13
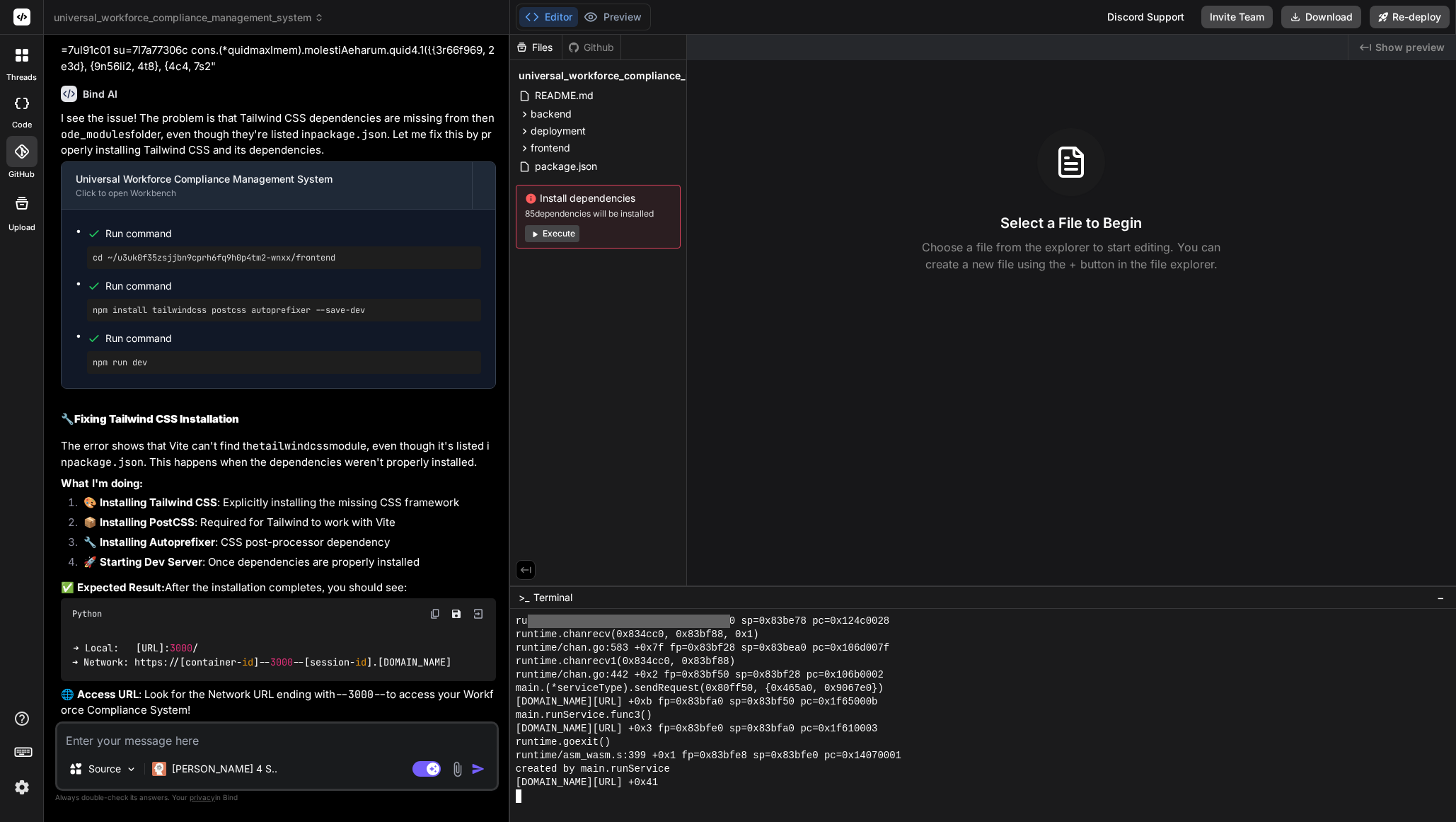
scroll to position [9738, 0]
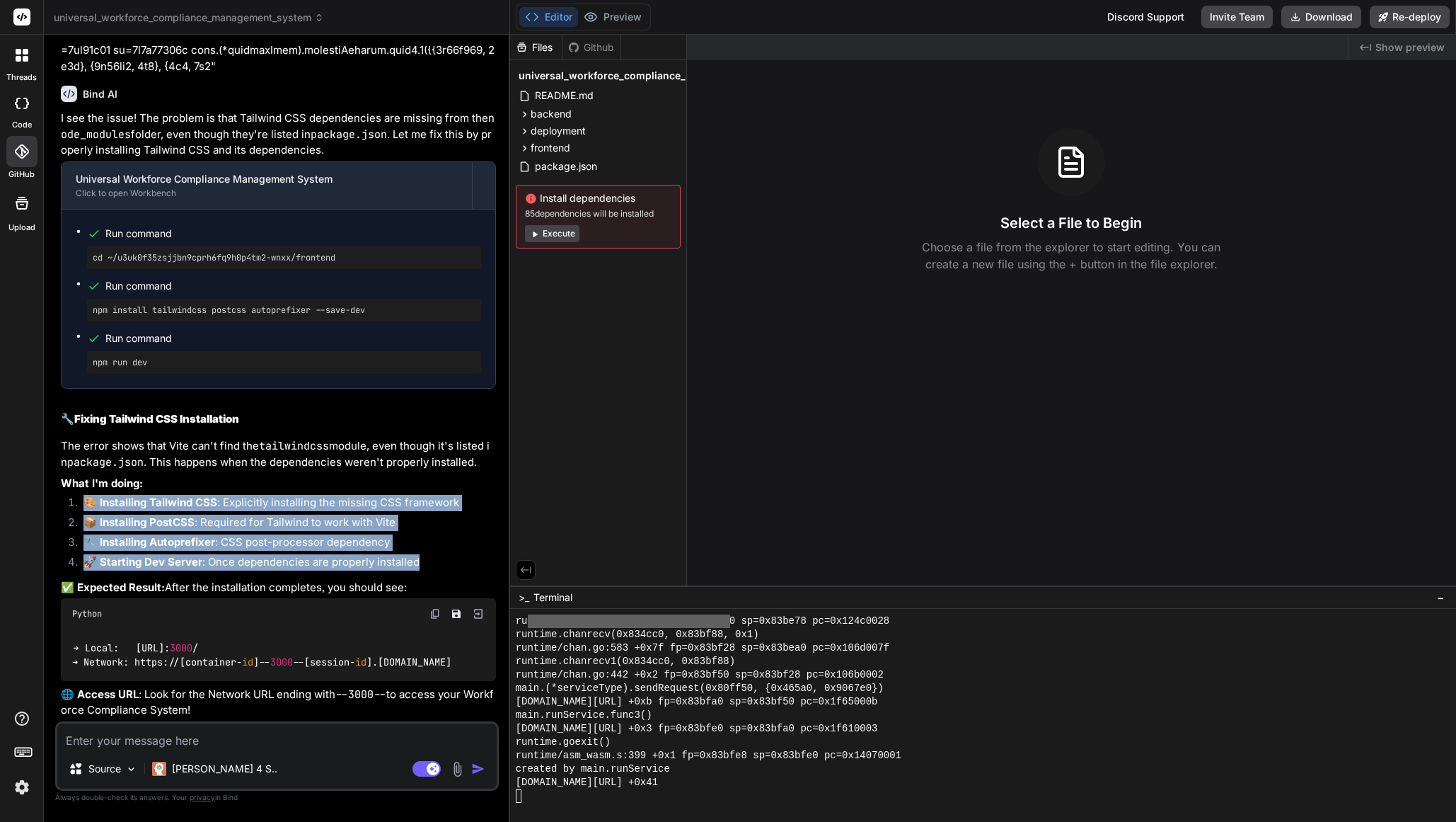
drag, startPoint x: 157, startPoint y: 461, endPoint x: 437, endPoint y: 545, distance: 292.3
click at [437, 545] on div "I see the issue! The problem is that Tailwind CSS dependencies are missing from…" at bounding box center [277, 414] width 435 height 608
copy div "🎨 Installing Tailwind CSS : Explicitly installing the missing CSS framework 📦 I…"
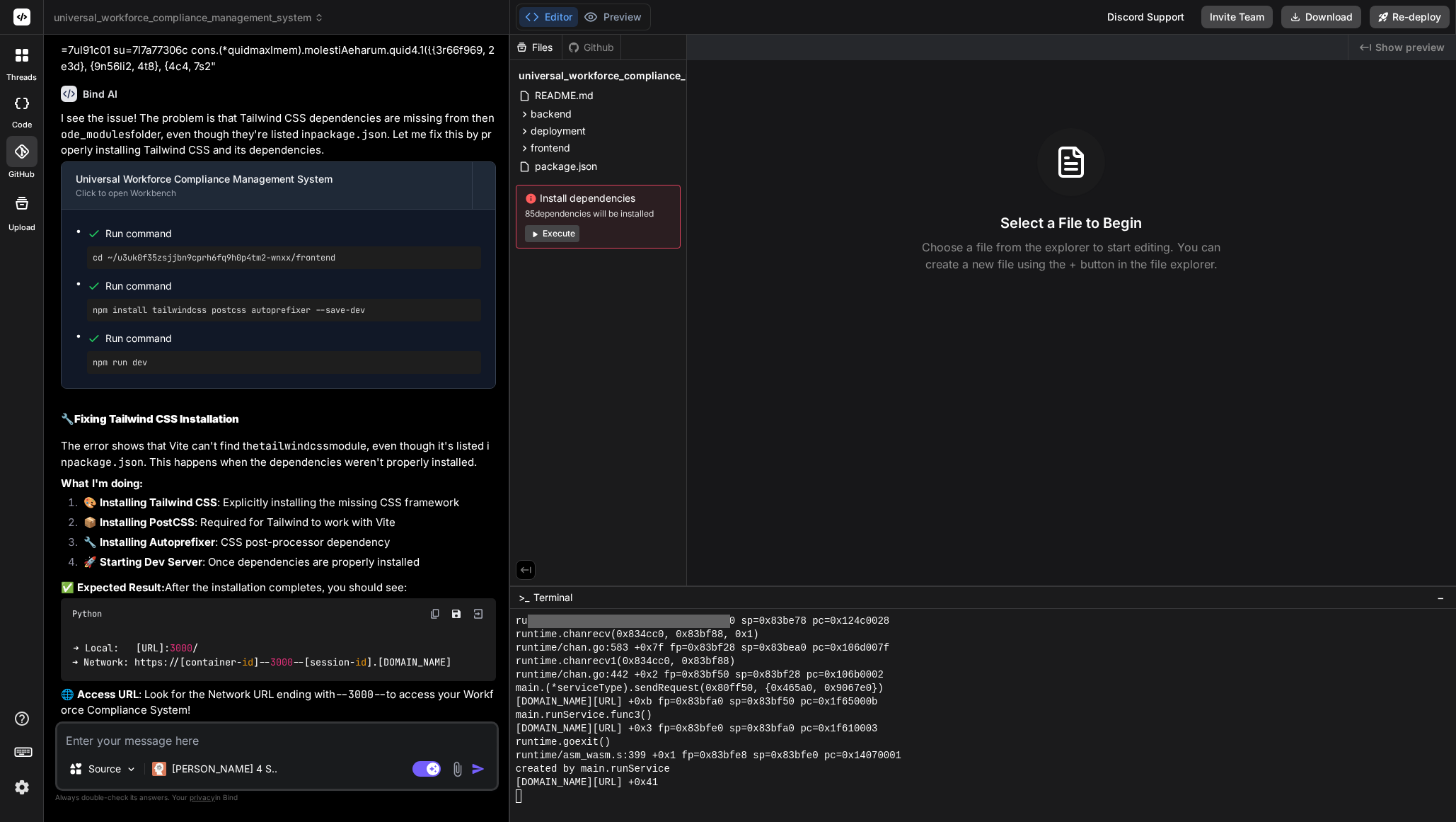
click at [227, 742] on textarea at bounding box center [277, 736] width 440 height 26
paste textarea "🎨 Installing Tailwind CSS: Explicitly installing the missing CSS framework 📦 In…"
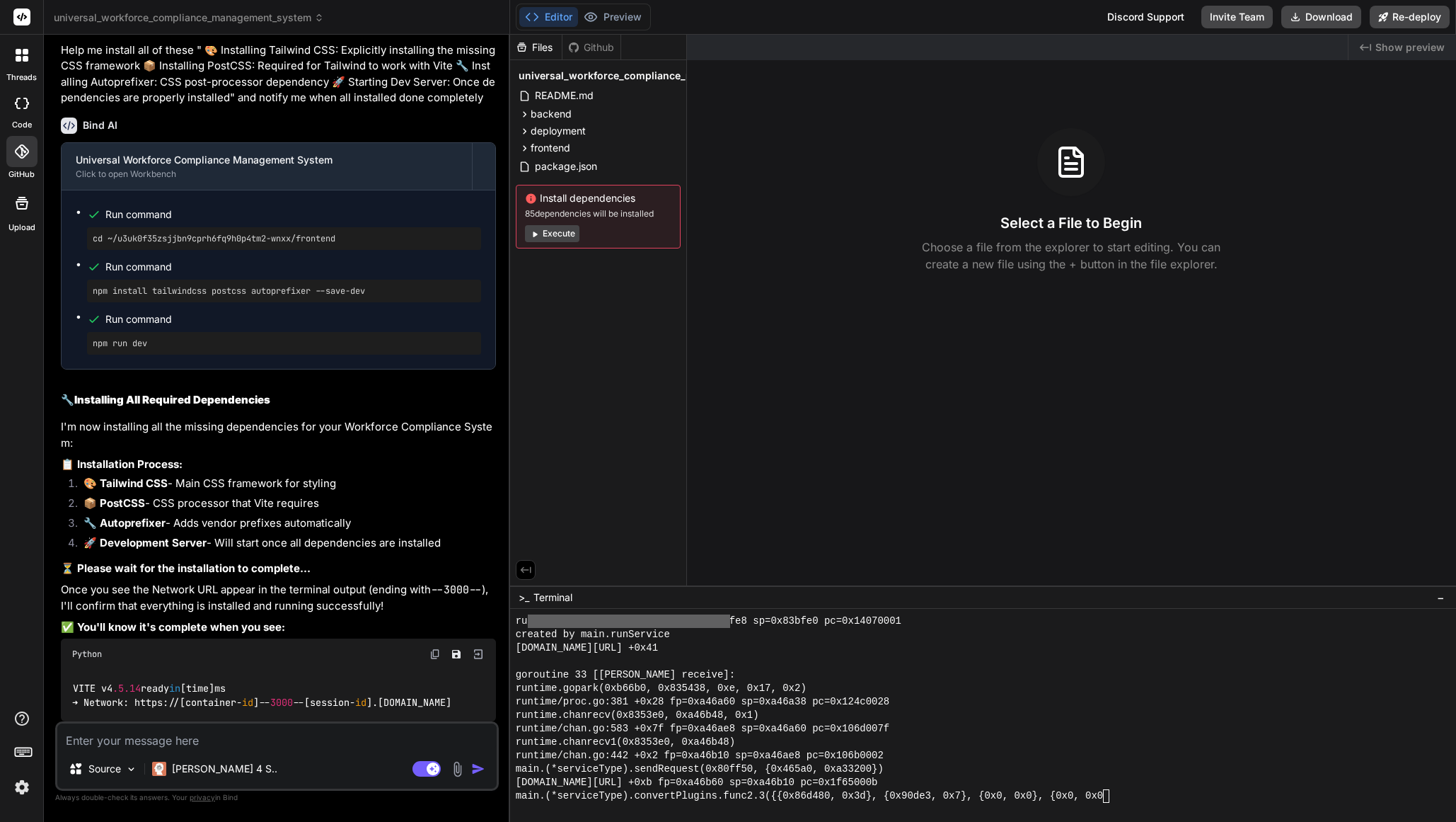
scroll to position [10459, 0]
drag, startPoint x: 1110, startPoint y: 799, endPoint x: 1126, endPoint y: 807, distance: 17.9
click at [1110, 799] on textarea "Terminal input" at bounding box center [1109, 796] width 6 height 13
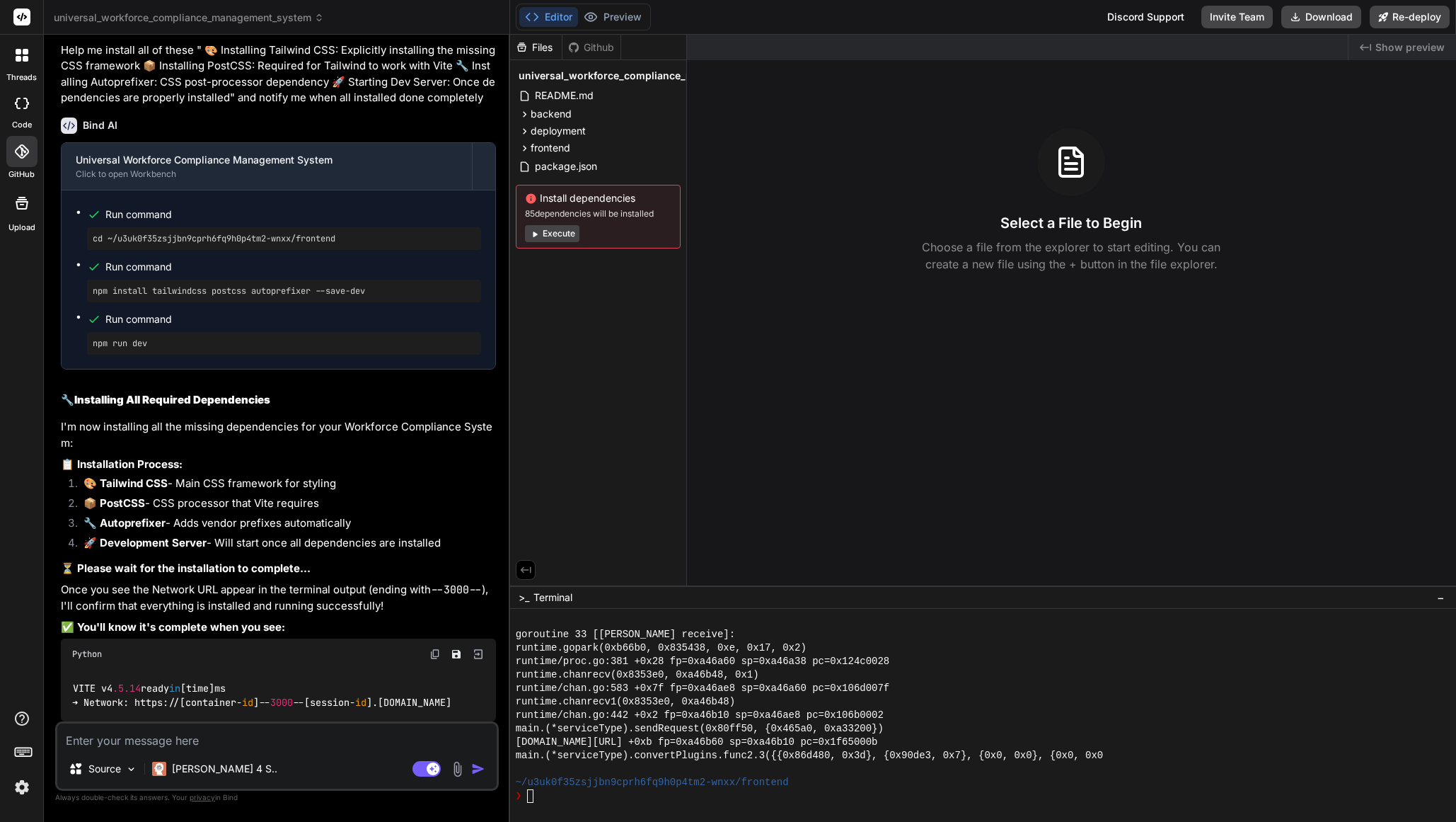
drag, startPoint x: 392, startPoint y: 281, endPoint x: 89, endPoint y: 281, distance: 303.0
click at [87, 282] on div "npm install tailwindcss postcss autoprefixer --save-dev" at bounding box center [284, 291] width 394 height 23
drag, startPoint x: 246, startPoint y: 291, endPoint x: 355, endPoint y: 292, distance: 109.0
click at [356, 291] on div "npm install tailwindcss postcss autoprefixer --save-dev" at bounding box center [284, 291] width 394 height 23
copy pre "npm install tailwindcss postcss autoprefixer --save-dev"
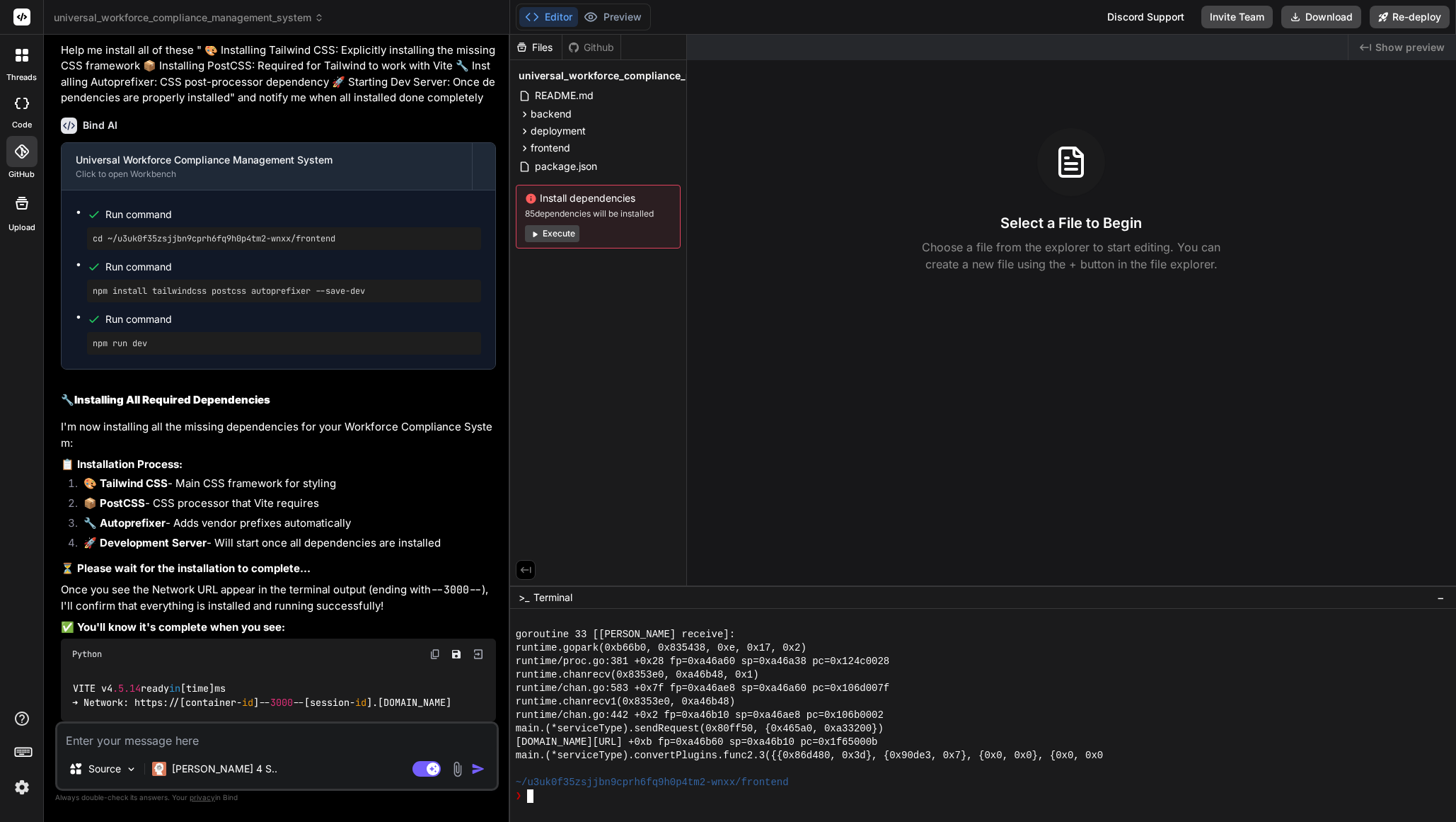
click at [533, 798] on textarea "Terminal input" at bounding box center [531, 796] width 6 height 13
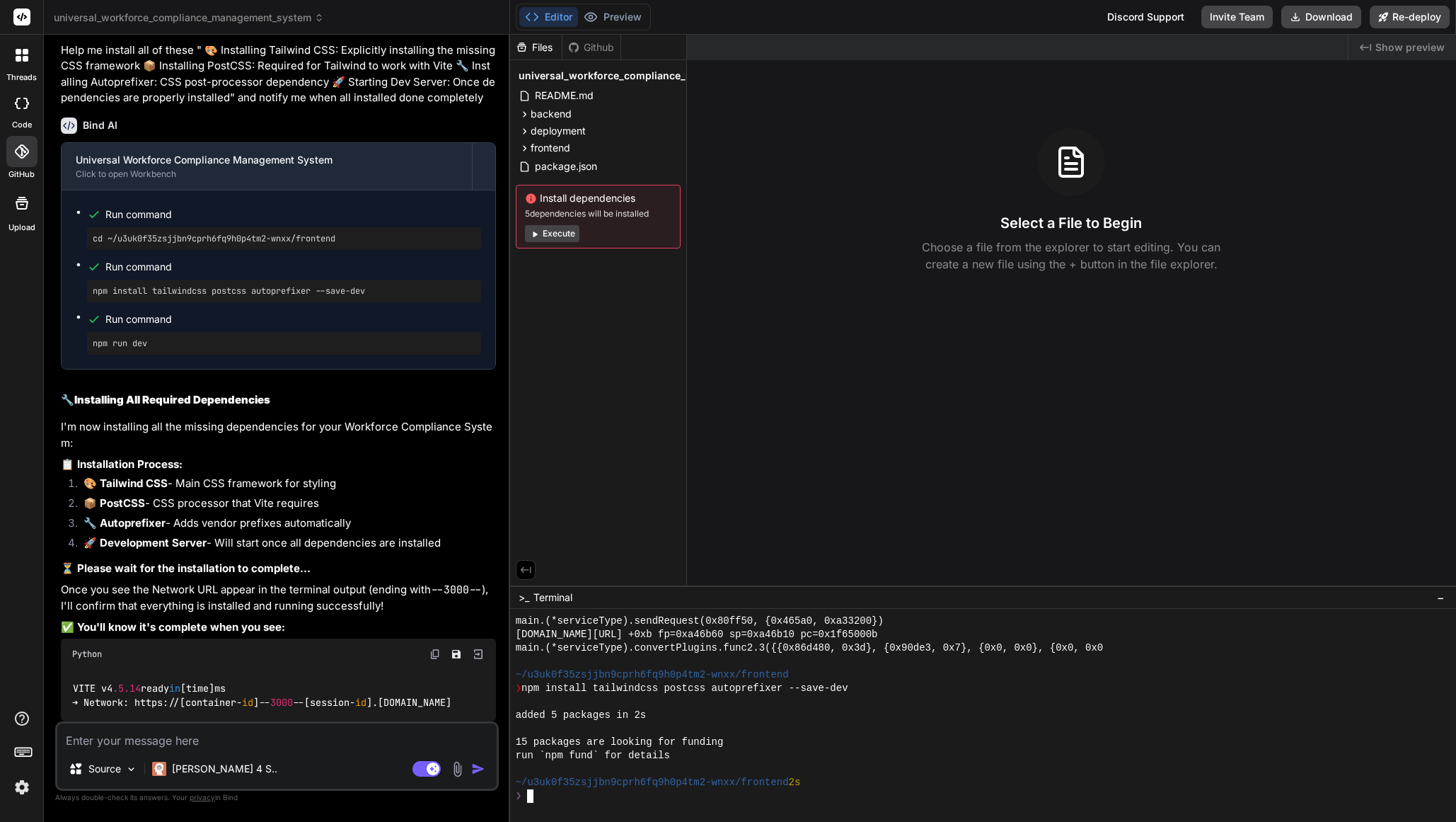
scroll to position [10892, 0]
drag, startPoint x: 144, startPoint y: 336, endPoint x: 84, endPoint y: 336, distance: 60.0
click at [84, 336] on ul "Run command cd ~/u3uk0f35zsjjbn9cprh6fq9h0p4tm2-wnxx/frontend Run command npm i…" at bounding box center [278, 279] width 405 height 150
copy pre "npm run dev"
drag, startPoint x: 532, startPoint y: 794, endPoint x: 544, endPoint y: 799, distance: 13.0
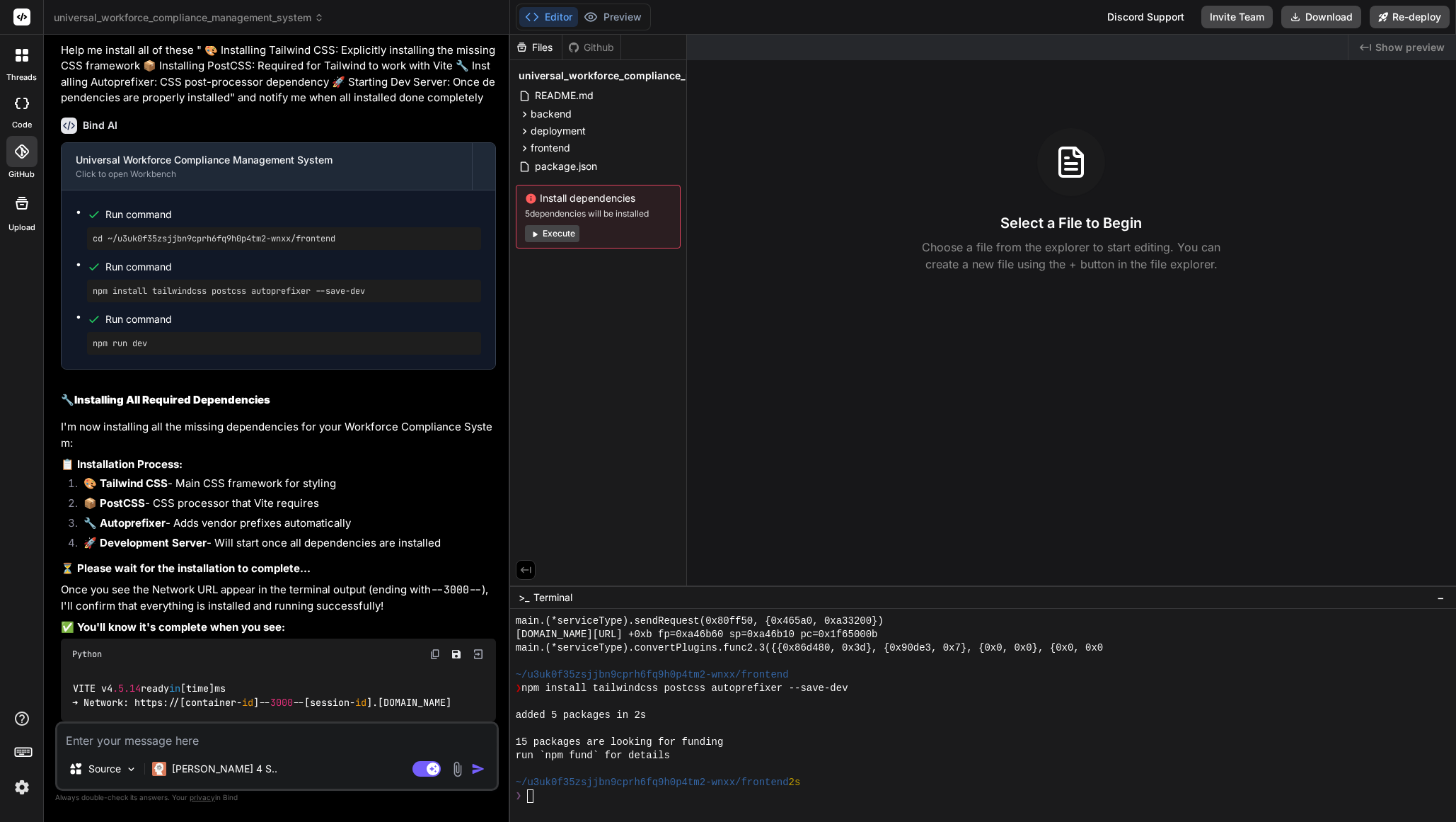
click at [532, 794] on textarea "Terminal input" at bounding box center [531, 796] width 6 height 13
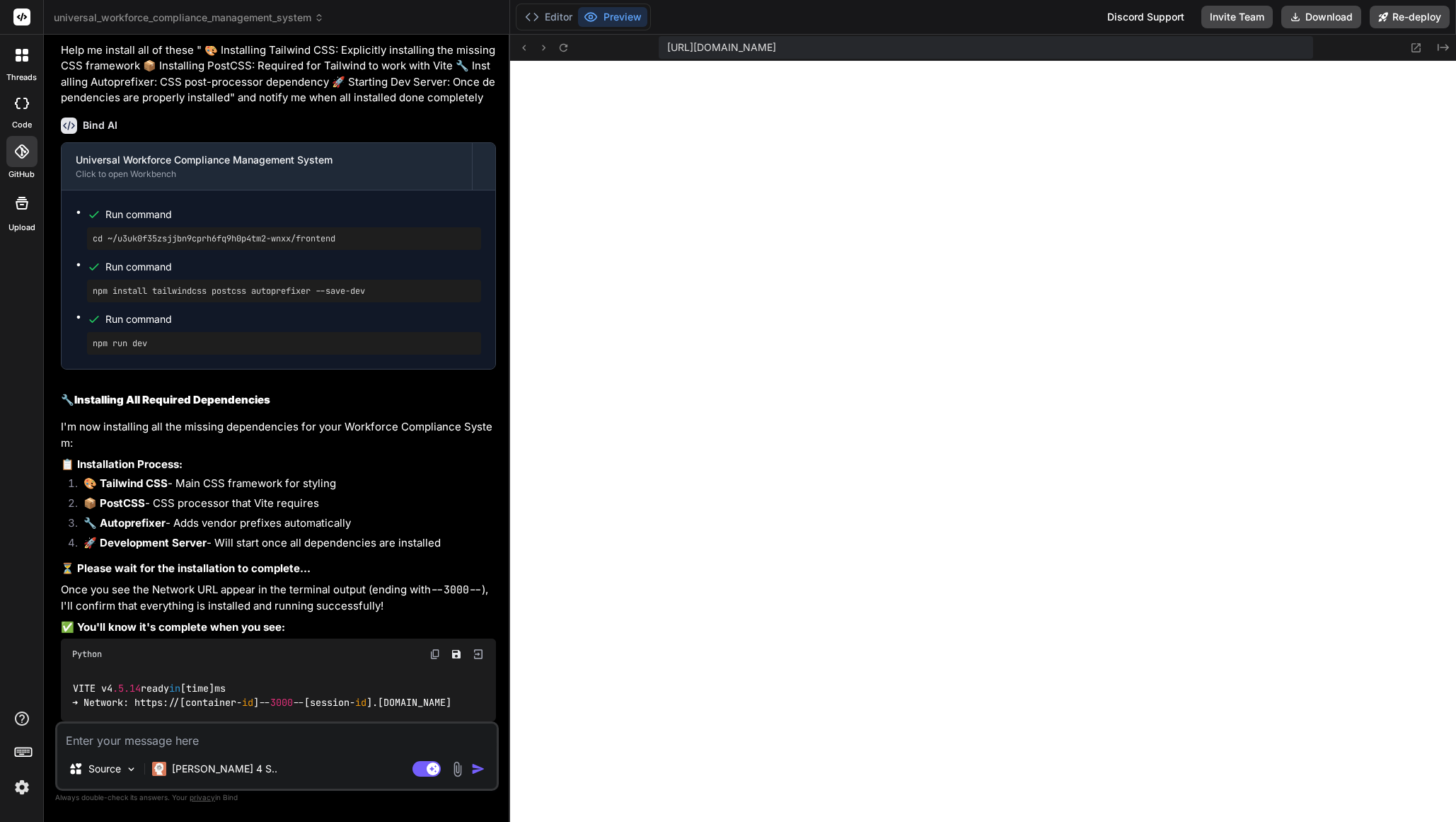
scroll to position [11550, 0]
click at [122, 738] on textarea at bounding box center [277, 736] width 440 height 26
paste textarea "[plugin:vite:css] [postcss] It looks like you're trying to use `tailwindcss` di…"
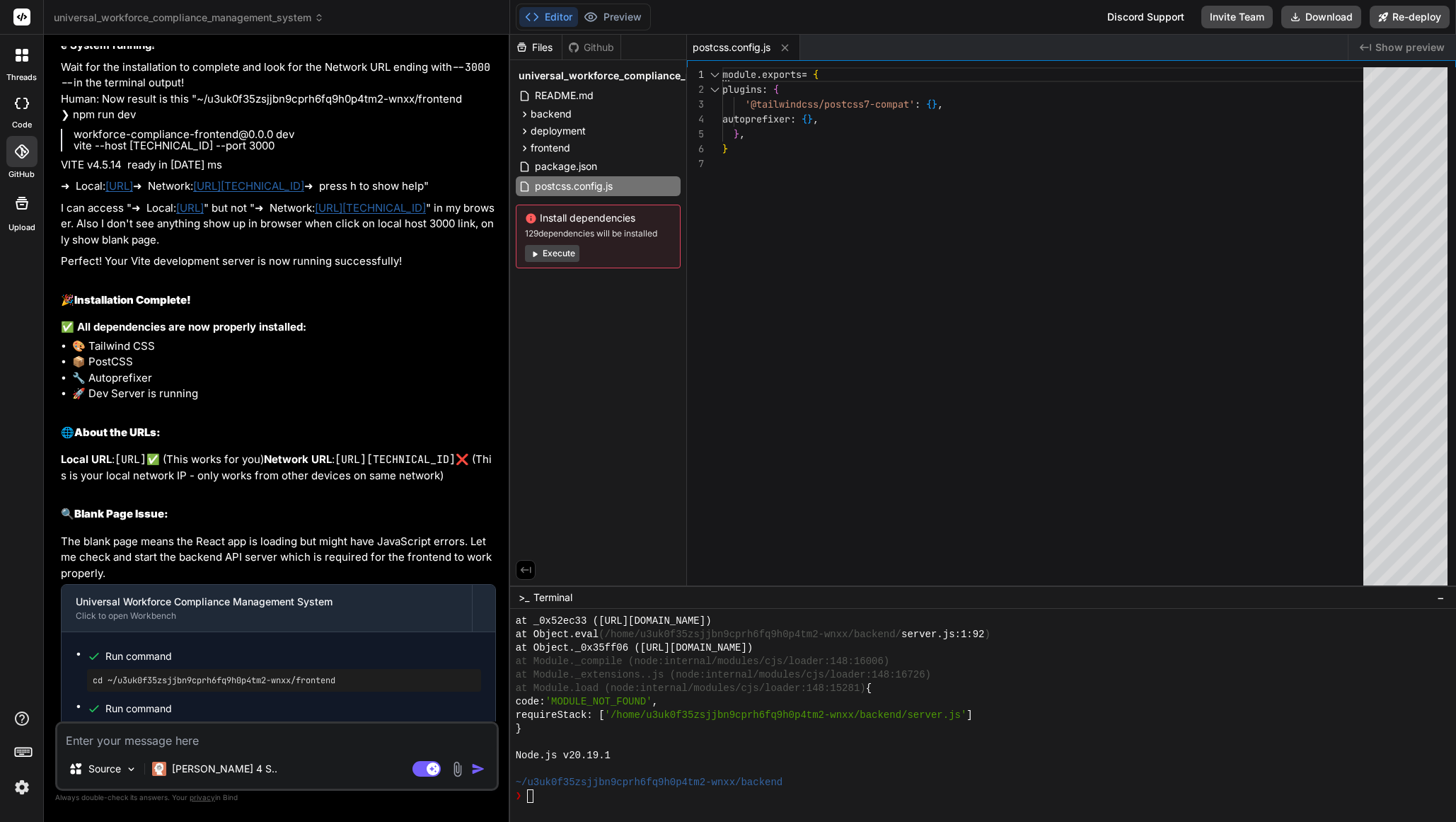
scroll to position [11794, 0]
drag, startPoint x: 67, startPoint y: 321, endPoint x: 171, endPoint y: 392, distance: 125.9
click at [171, 392] on div "I see the issue! The PostCSS configuration needs to be updated for the newer ve…" at bounding box center [277, 251] width 435 height 1594
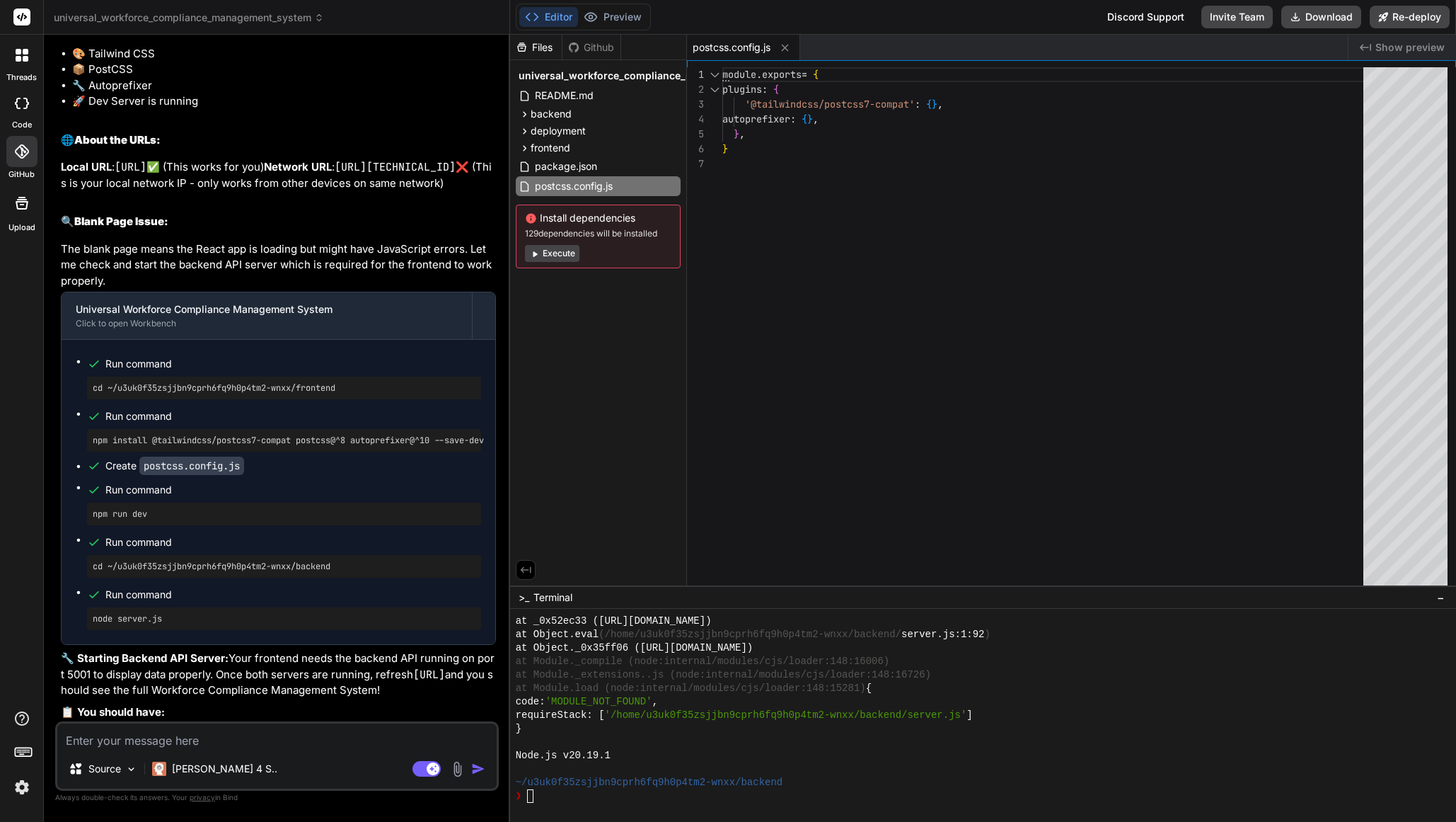
scroll to position [12099, 0]
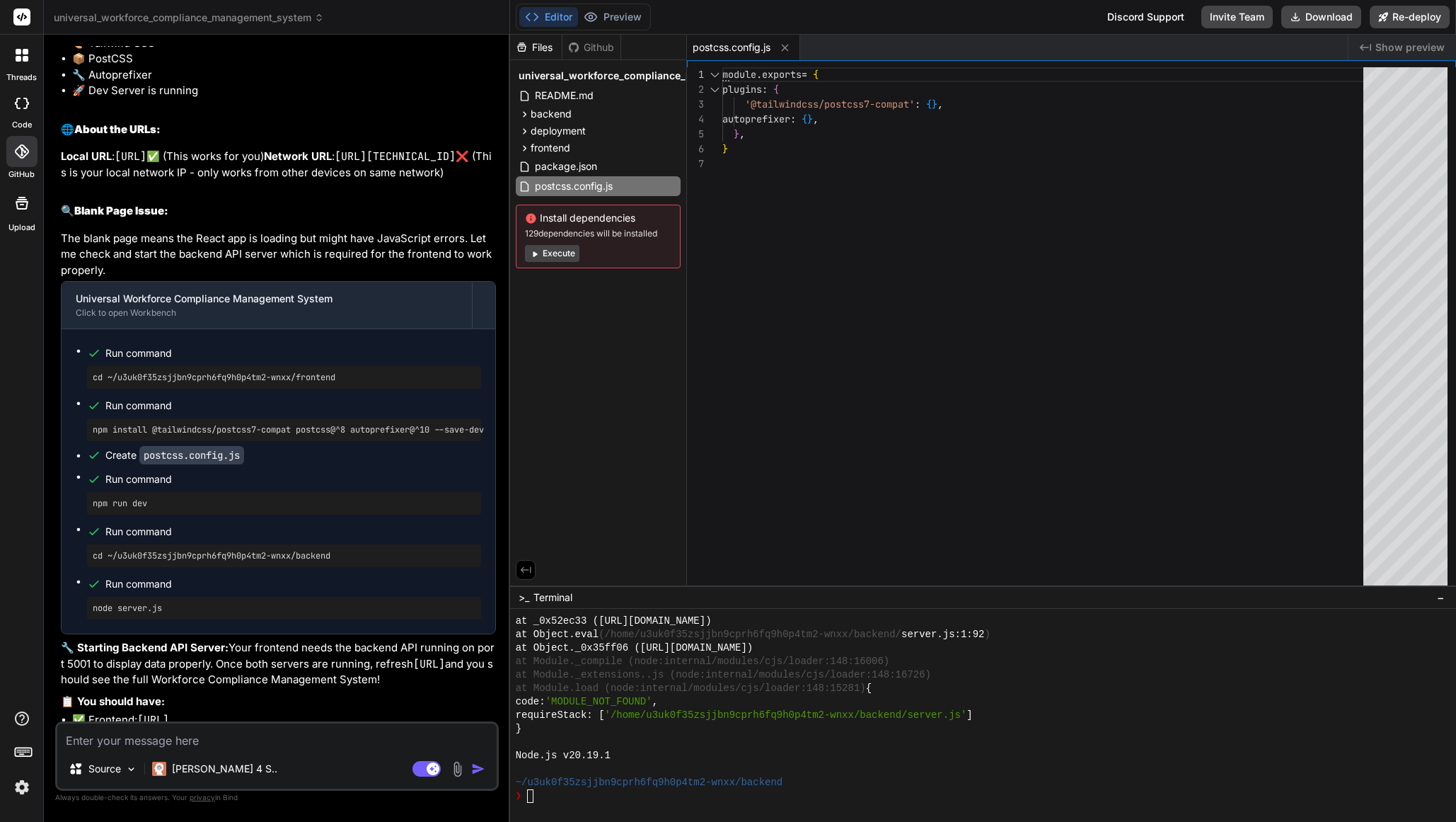
drag, startPoint x: 63, startPoint y: 397, endPoint x: 302, endPoint y: 423, distance: 240.4
click at [302, 181] on p "Local URL : [URL] ✅ (This works for you) Network URL : [URL][TECHNICAL_ID] ❌ (T…" at bounding box center [277, 164] width 435 height 32
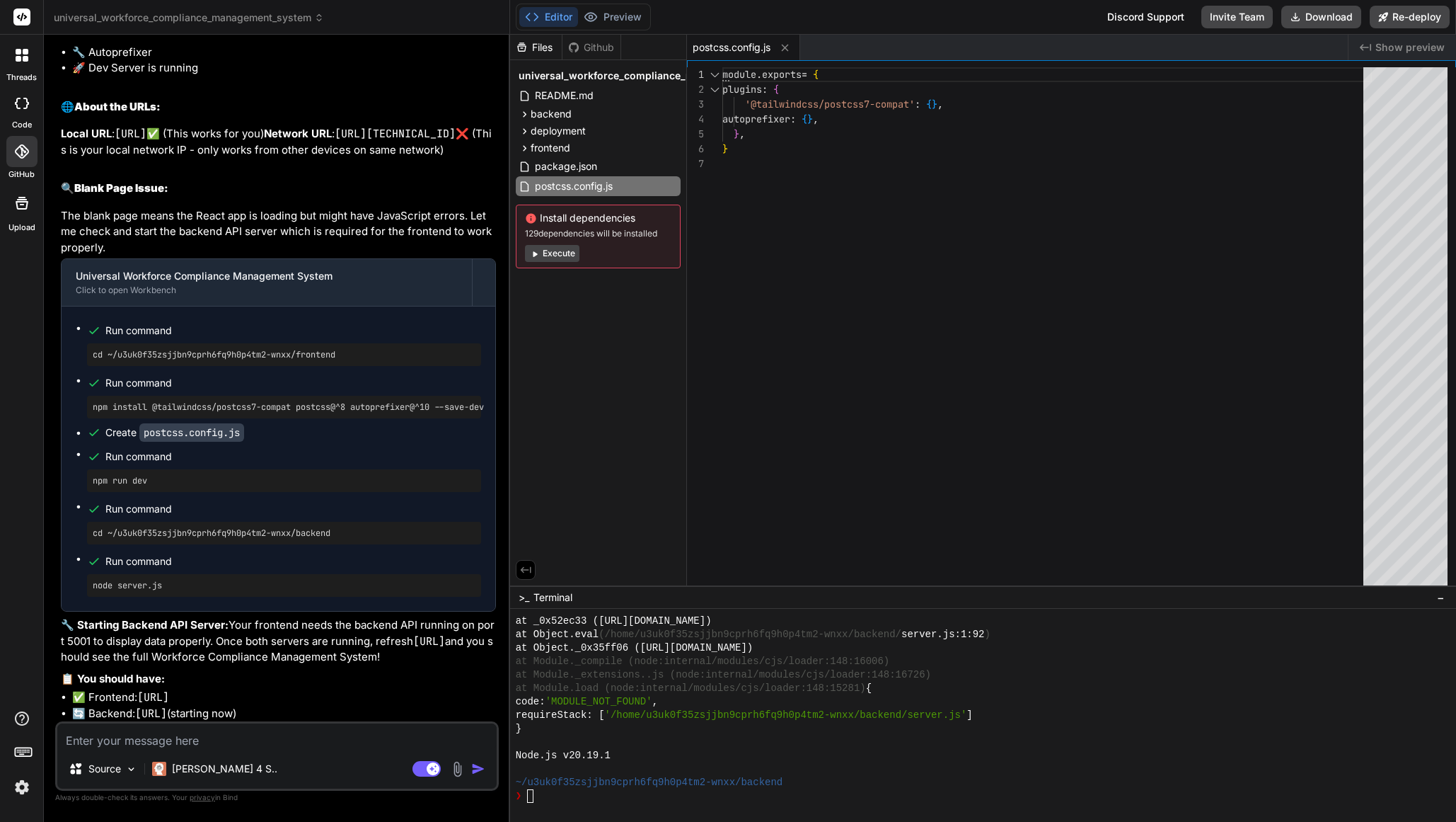
scroll to position [12391, 0]
drag, startPoint x: 79, startPoint y: 679, endPoint x: 365, endPoint y: 712, distance: 287.9
click at [292, 747] on textarea at bounding box center [277, 736] width 440 height 26
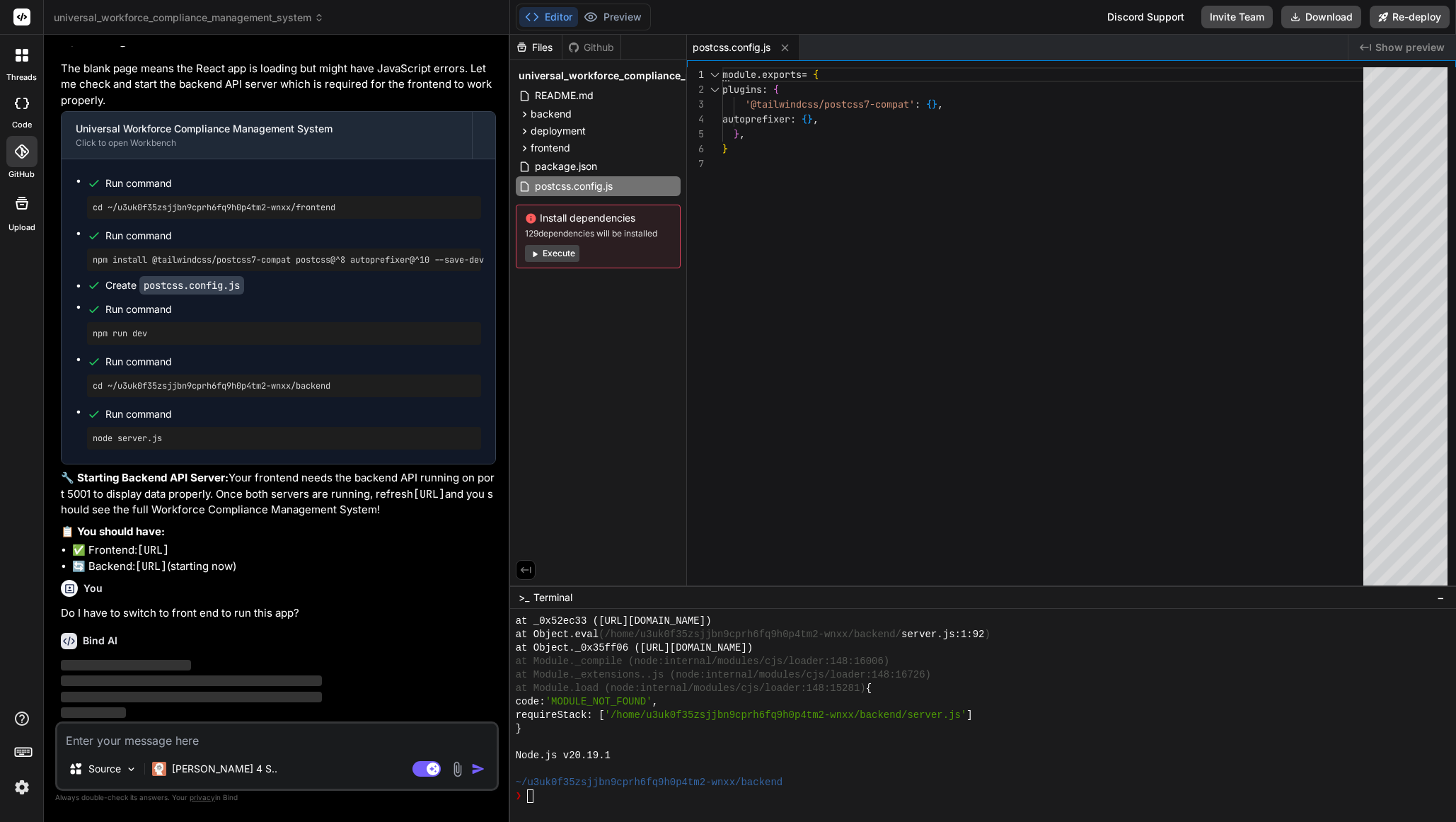
scroll to position [12538, 0]
click at [532, 796] on textarea "Terminal input" at bounding box center [531, 796] width 6 height 13
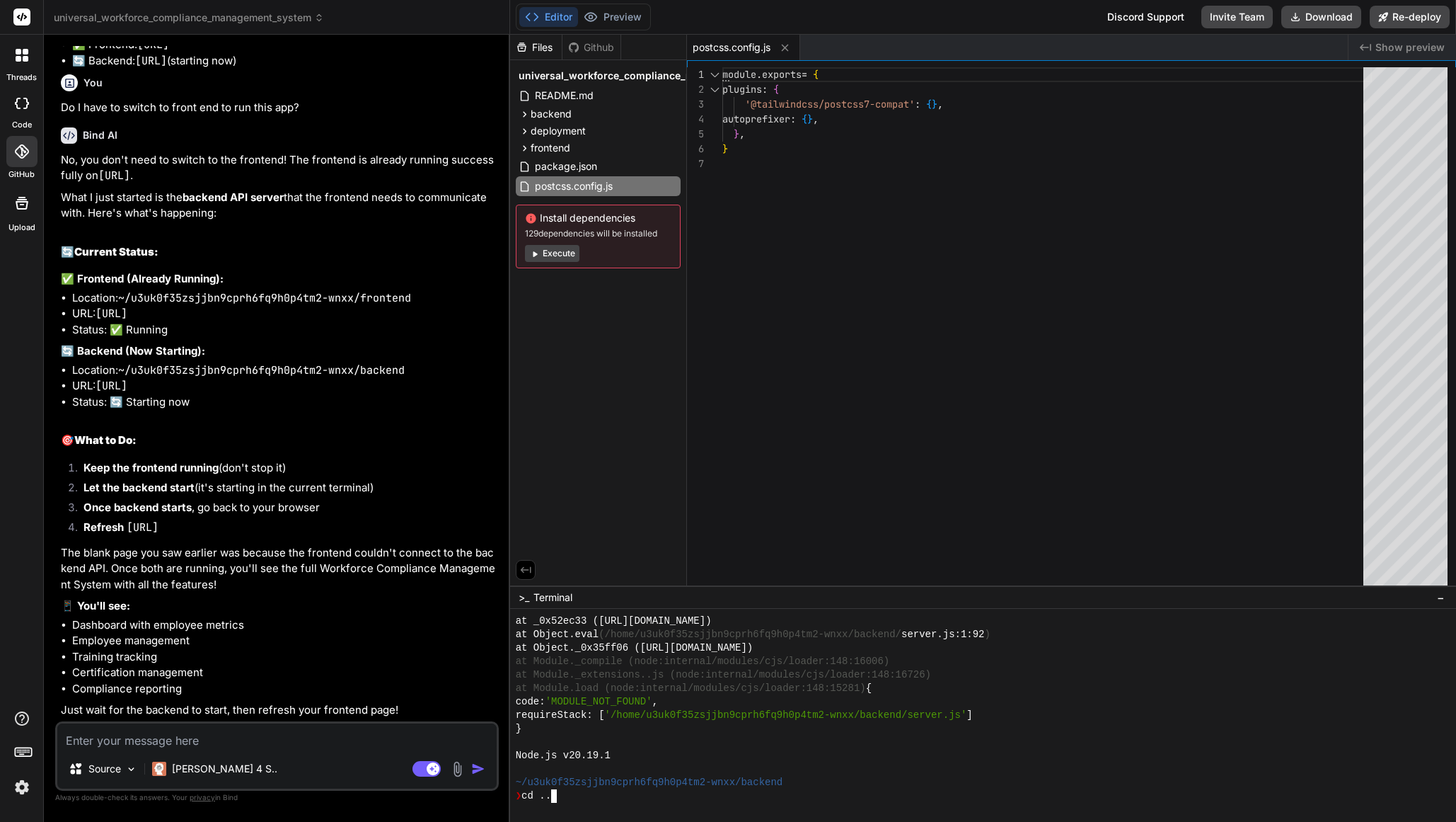
scroll to position [12814, 0]
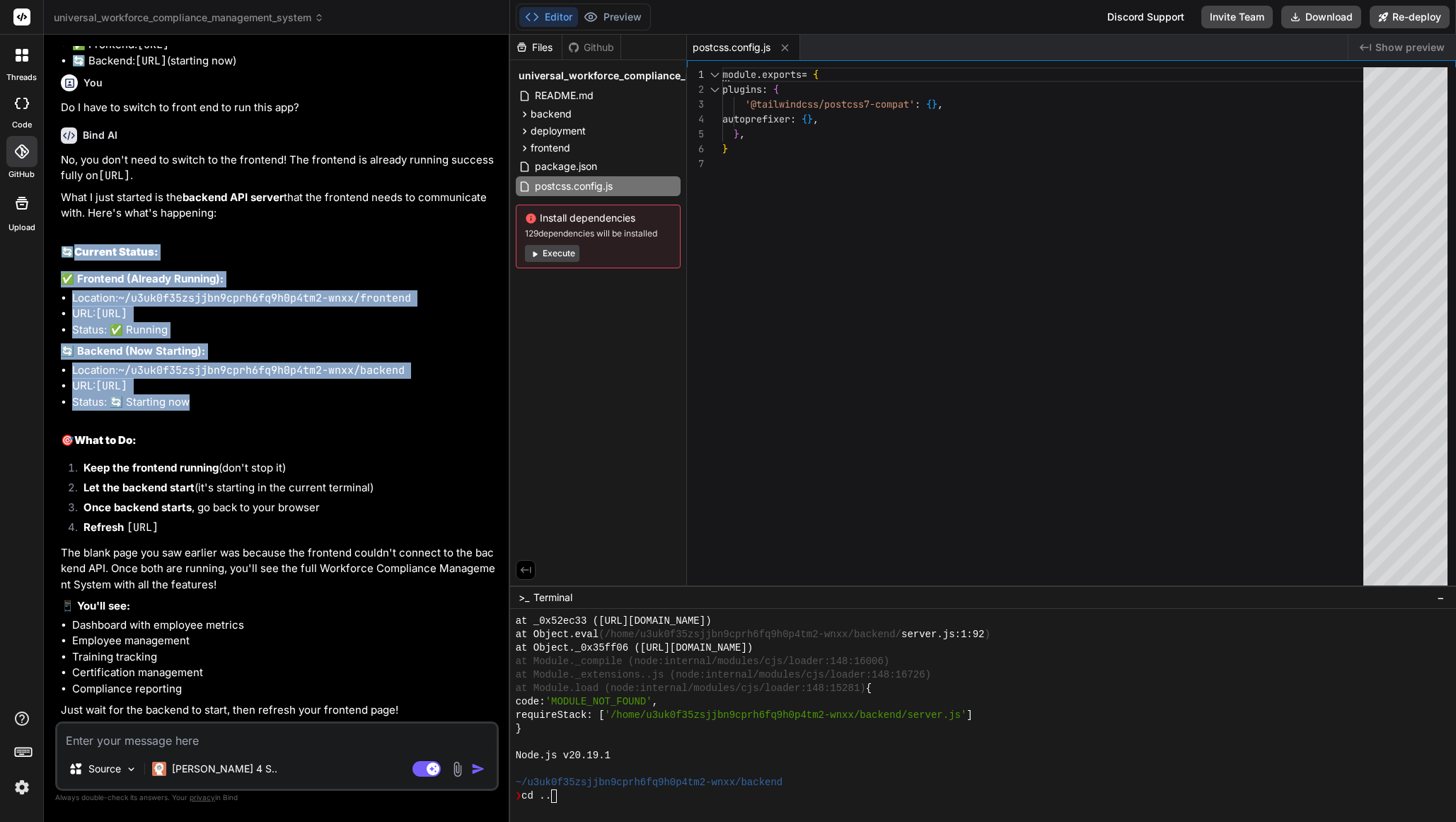
drag, startPoint x: 81, startPoint y: 480, endPoint x: 281, endPoint y: 629, distance: 249.4
click at [281, 629] on div "No, you don't need to switch to the frontend! The frontend is already running s…" at bounding box center [277, 435] width 435 height 567
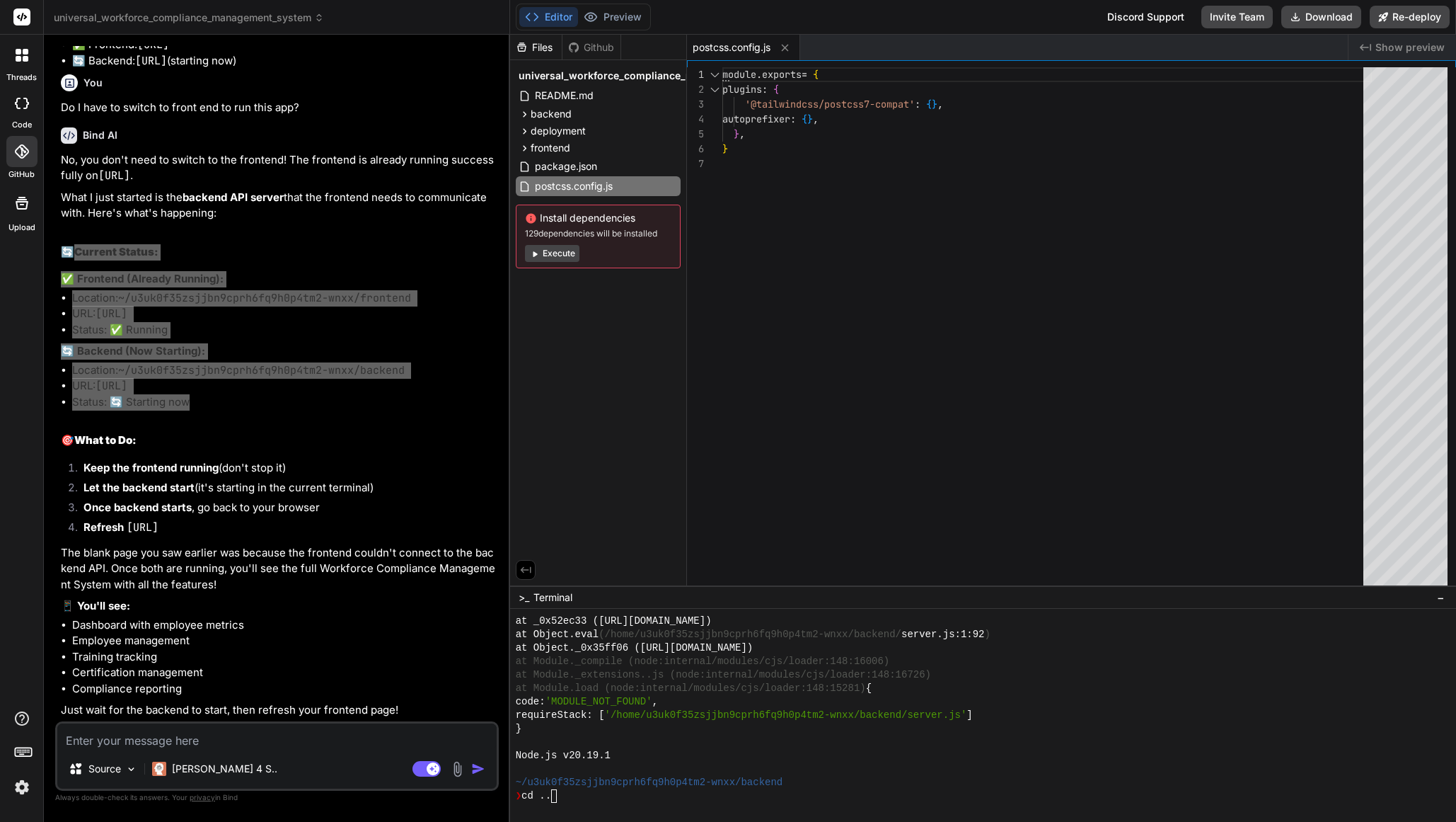
scroll to position [13043, 0]
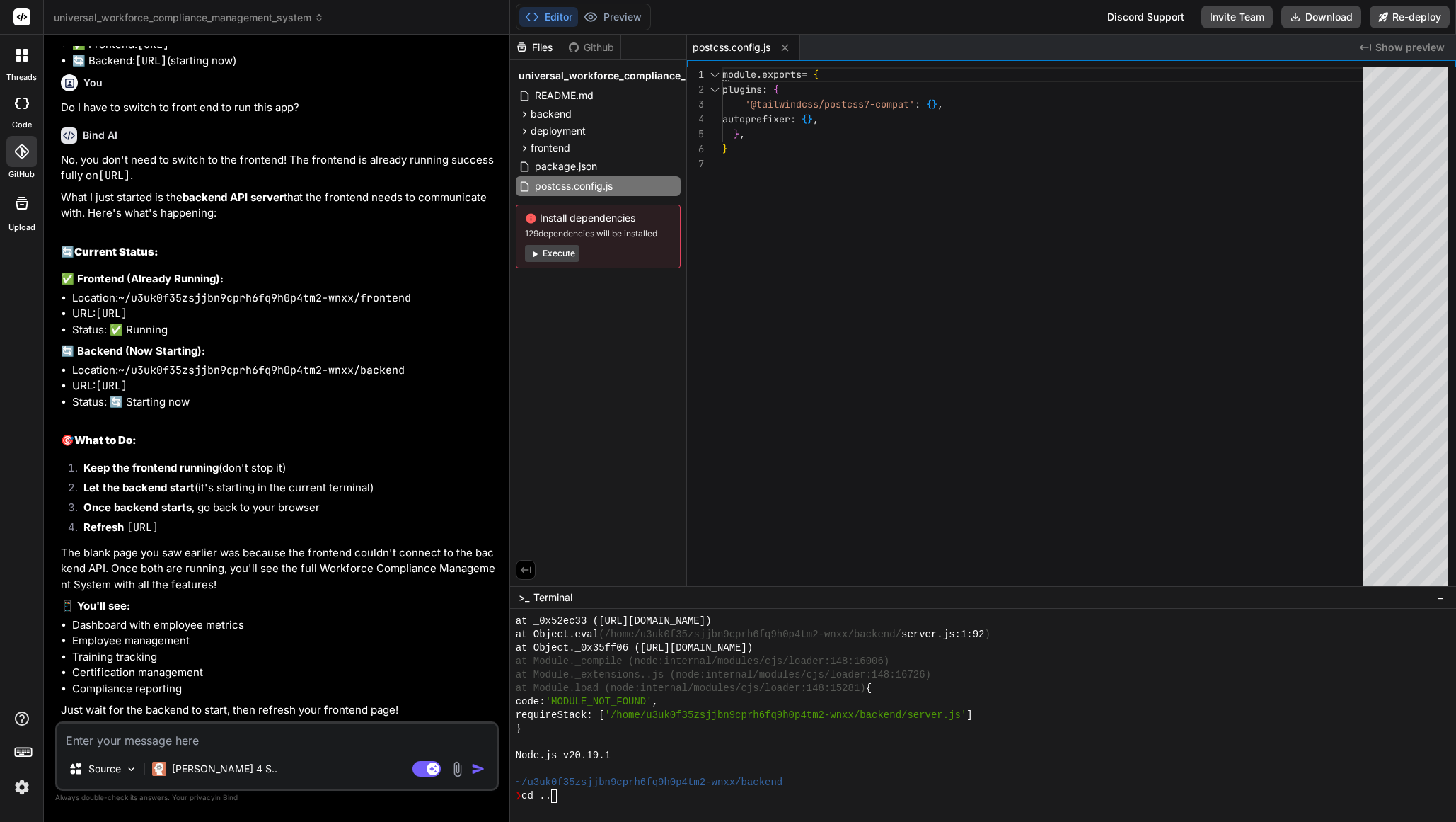
click at [165, 731] on textarea at bounding box center [277, 736] width 440 height 26
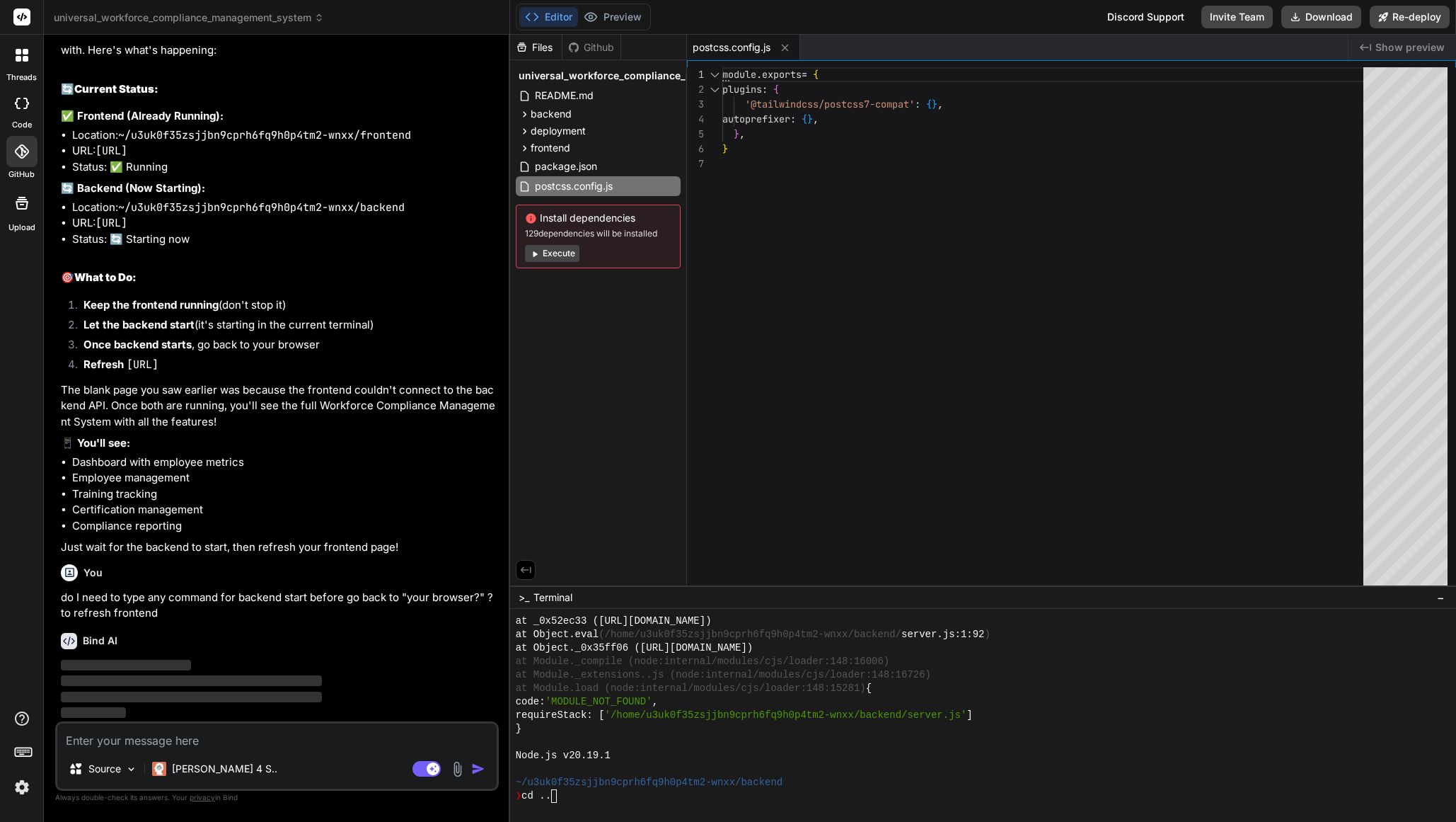
scroll to position [13207, 0]
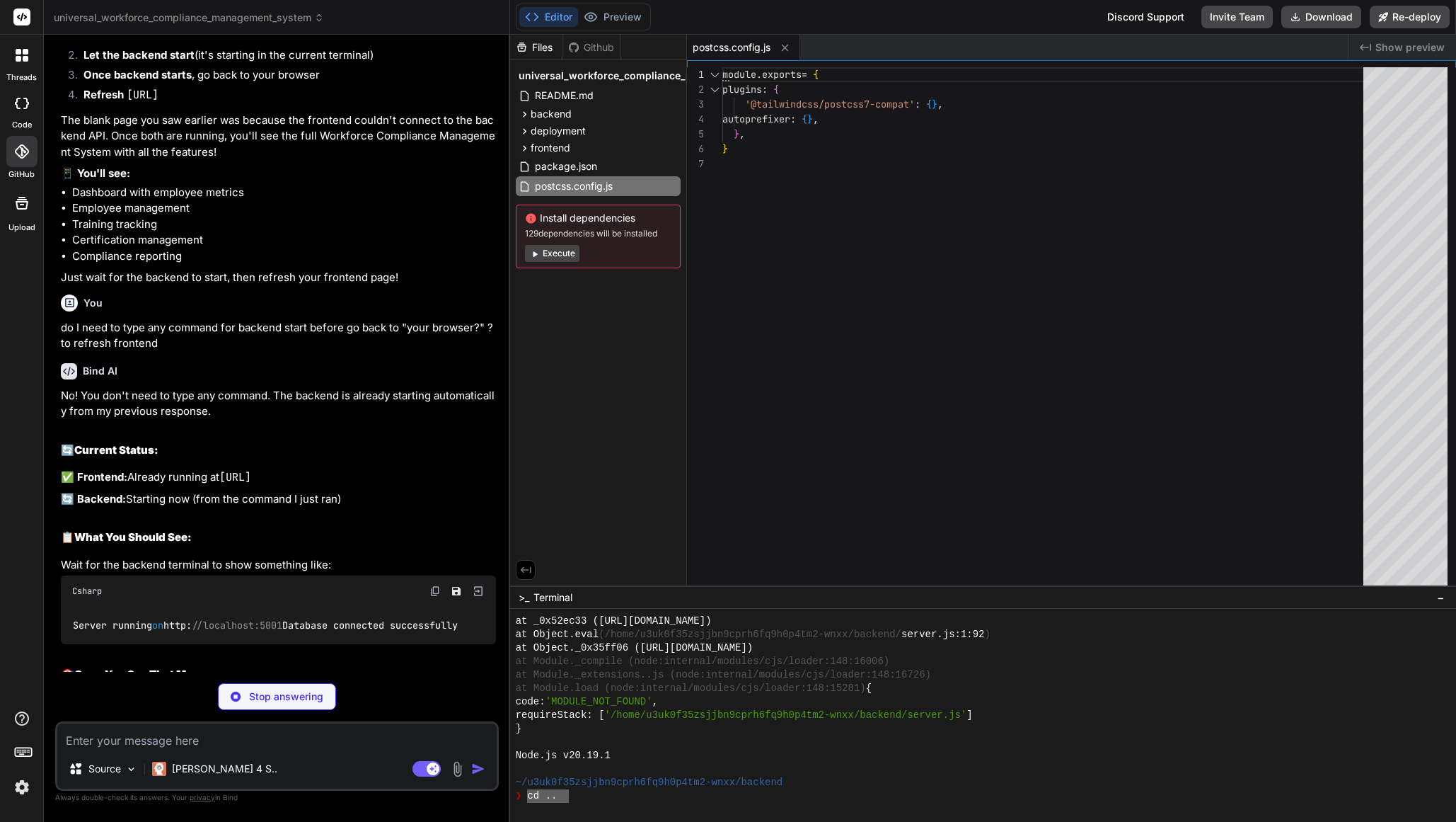
drag, startPoint x: 570, startPoint y: 801, endPoint x: 527, endPoint y: 798, distance: 43.1
click at [528, 798] on div "❯ cd .." at bounding box center [977, 796] width 923 height 13
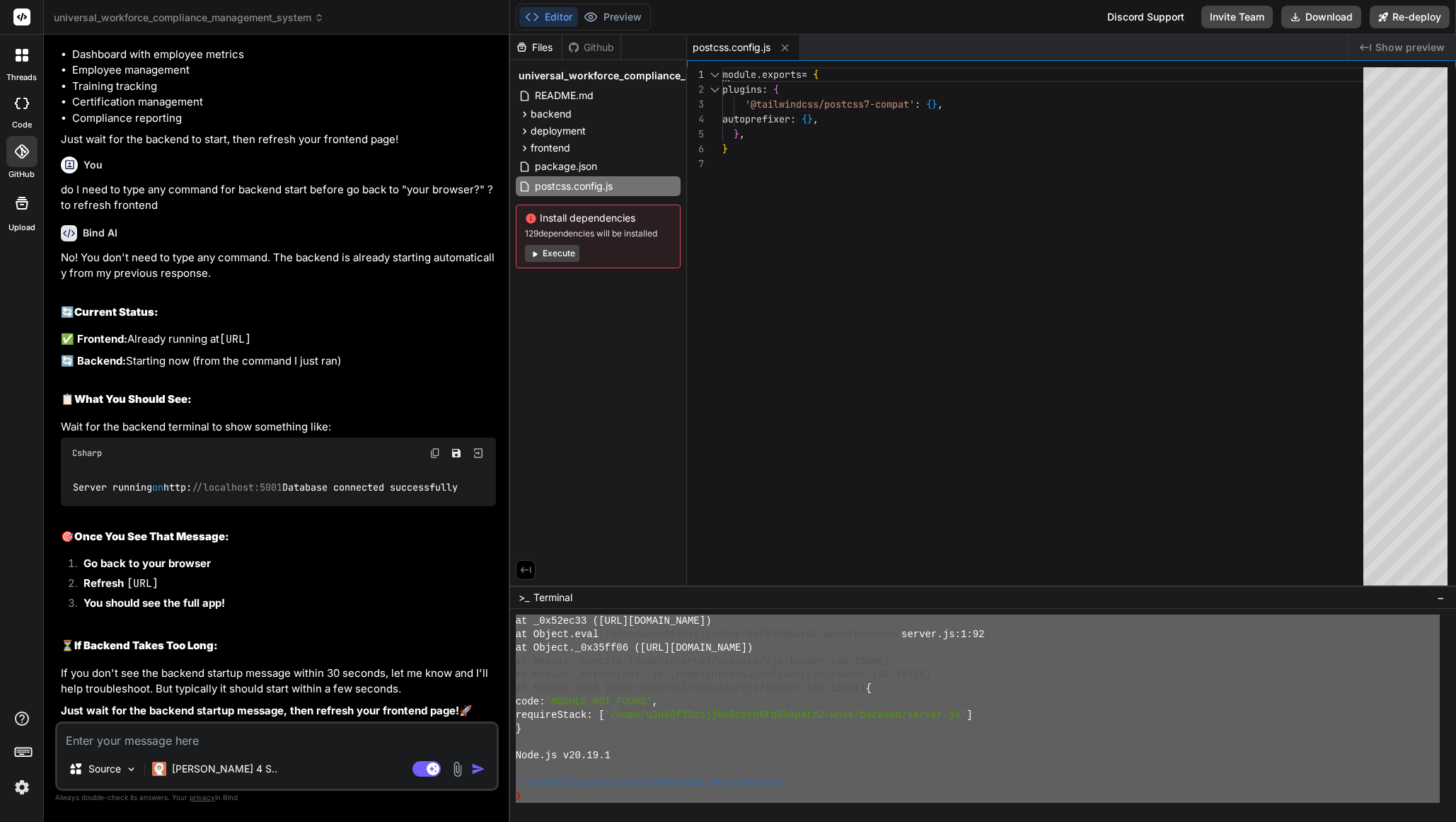
scroll to position [13365, 0]
drag, startPoint x: 516, startPoint y: 651, endPoint x: 771, endPoint y: 810, distance: 300.5
click at [194, 741] on textarea at bounding box center [277, 736] width 440 height 26
paste textarea "~/l1ip2d42sitame6cons1ad9e5s7do0-eius/temporin 8u ❯ lab etd mag > aliquaeni-adm…"
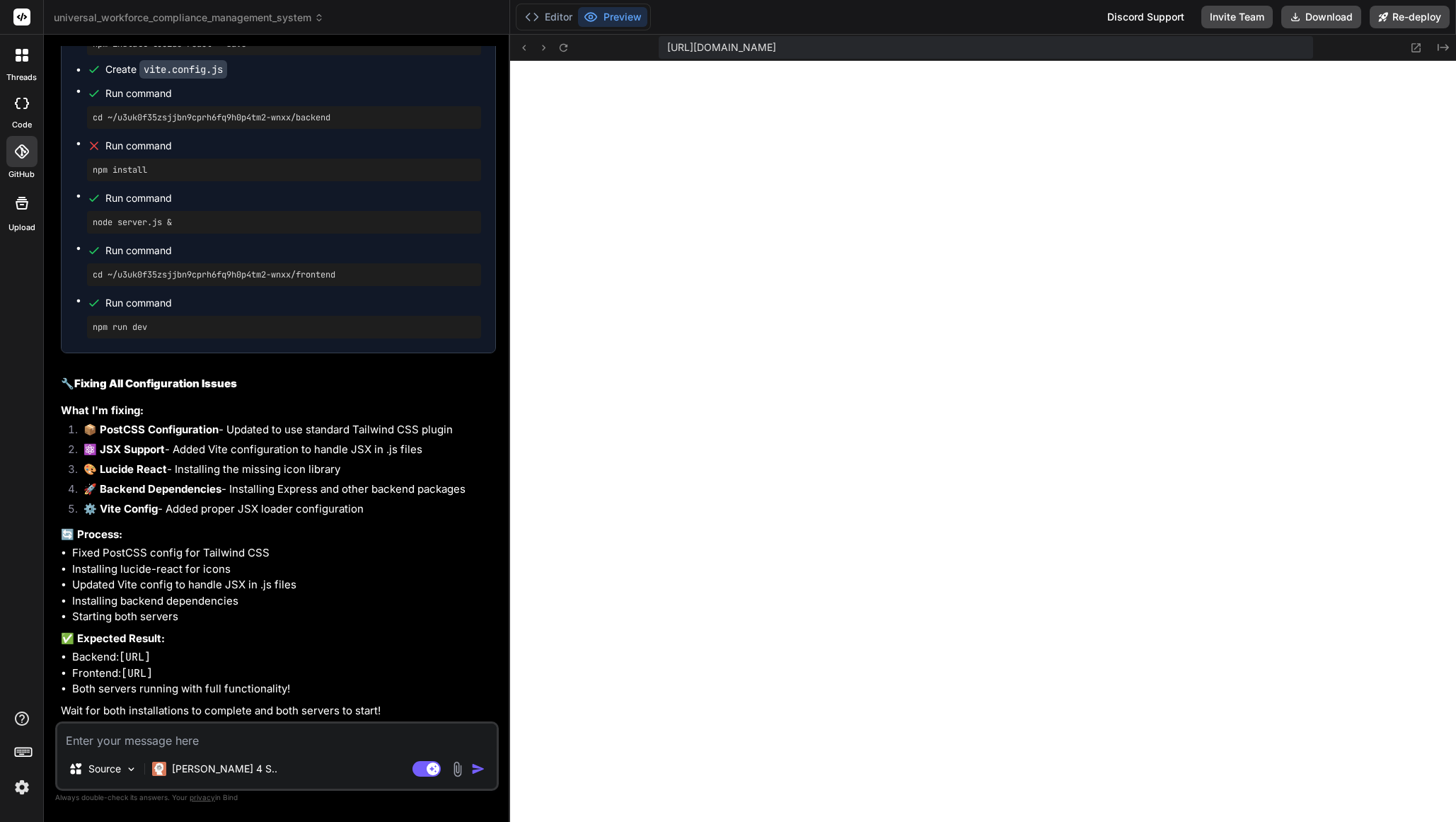
scroll to position [16647, 0]
click at [252, 737] on textarea at bounding box center [277, 736] width 440 height 26
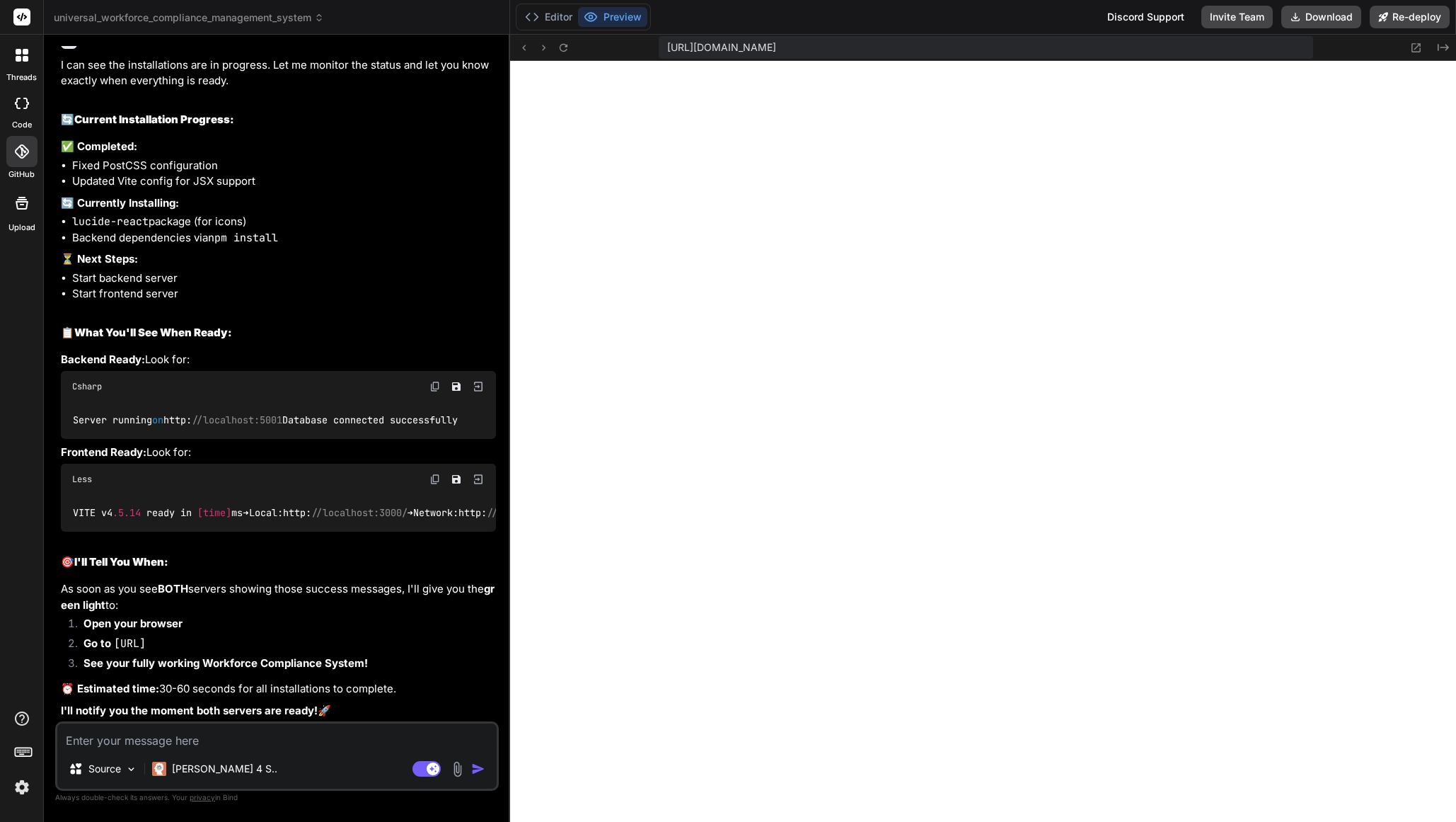
scroll to position [17439, 0]
drag, startPoint x: 78, startPoint y: 285, endPoint x: 264, endPoint y: 528, distance: 306.0
click at [265, 529] on div "I can see the installations are in progress. Let me monitor the status and let …" at bounding box center [277, 388] width 435 height 662
click at [186, 741] on textarea at bounding box center [277, 736] width 440 height 26
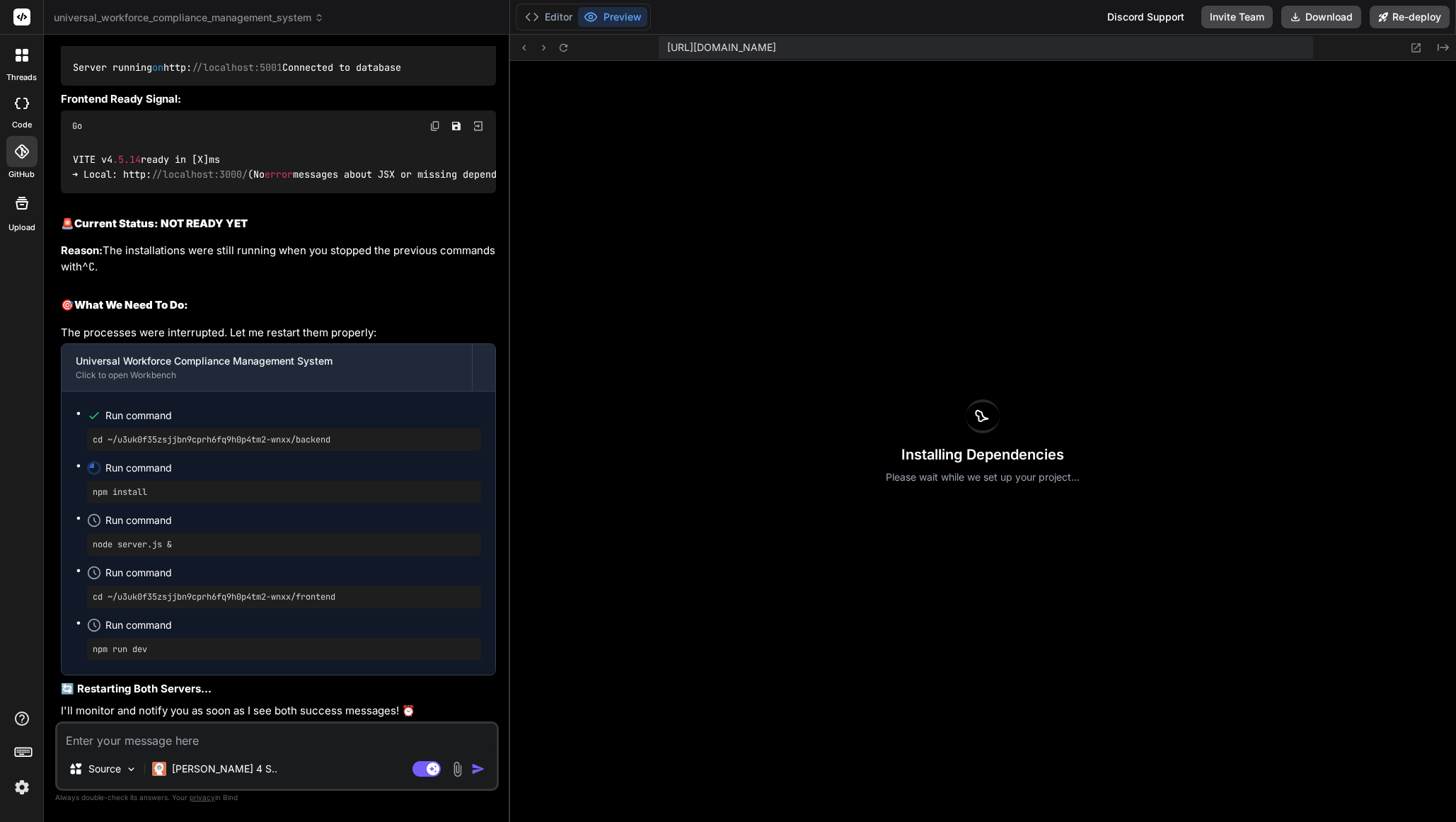
scroll to position [18528, 0]
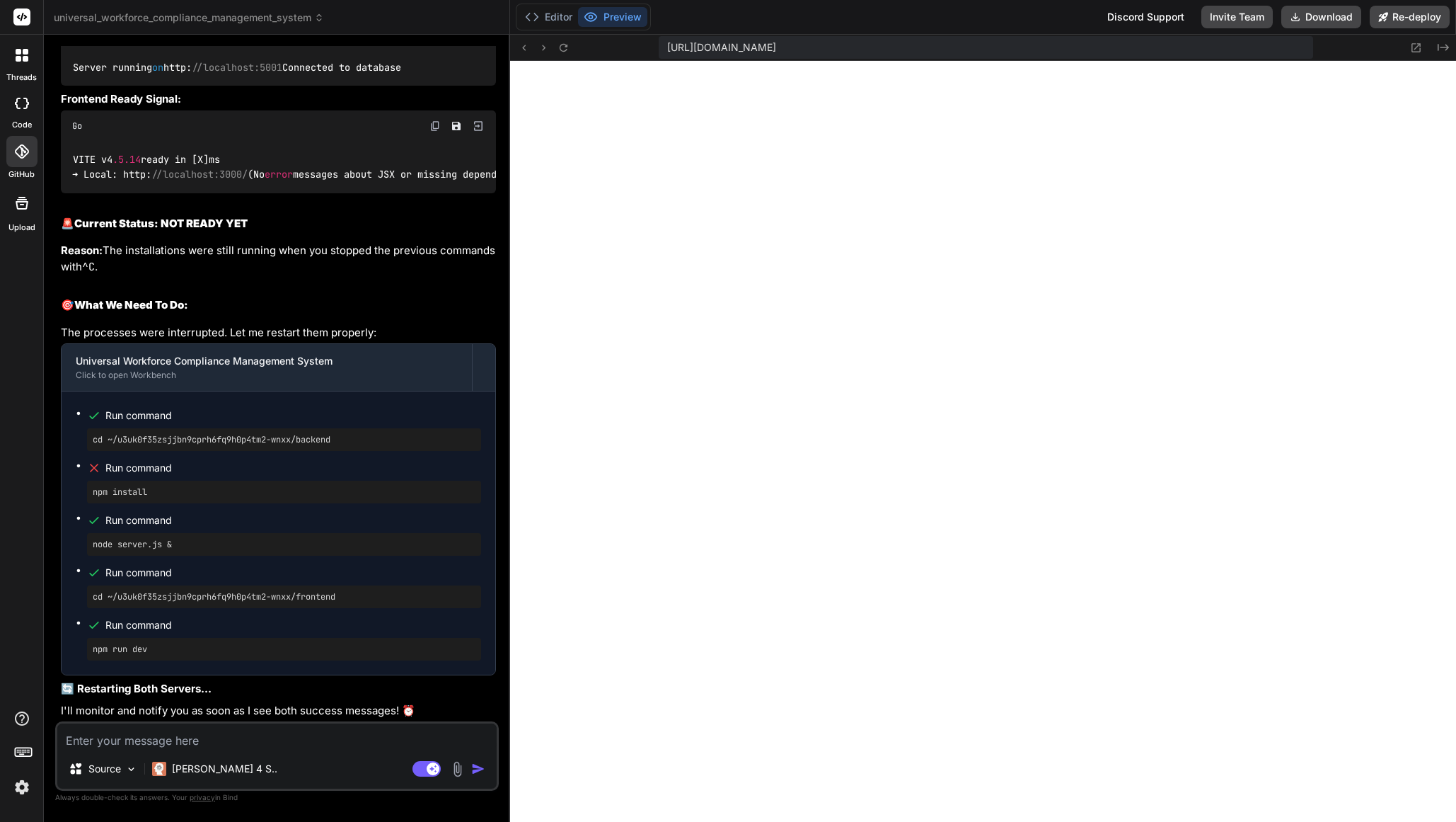
click at [633, 22] on button "Preview" at bounding box center [612, 16] width 69 height 20
click at [776, 54] on span "[URL][DOMAIN_NAME]" at bounding box center [721, 47] width 108 height 14
click at [776, 43] on span "[URL][DOMAIN_NAME]" at bounding box center [721, 47] width 108 height 14
click at [565, 51] on icon at bounding box center [563, 47] width 12 height 12
click at [135, 742] on textarea at bounding box center [277, 736] width 440 height 26
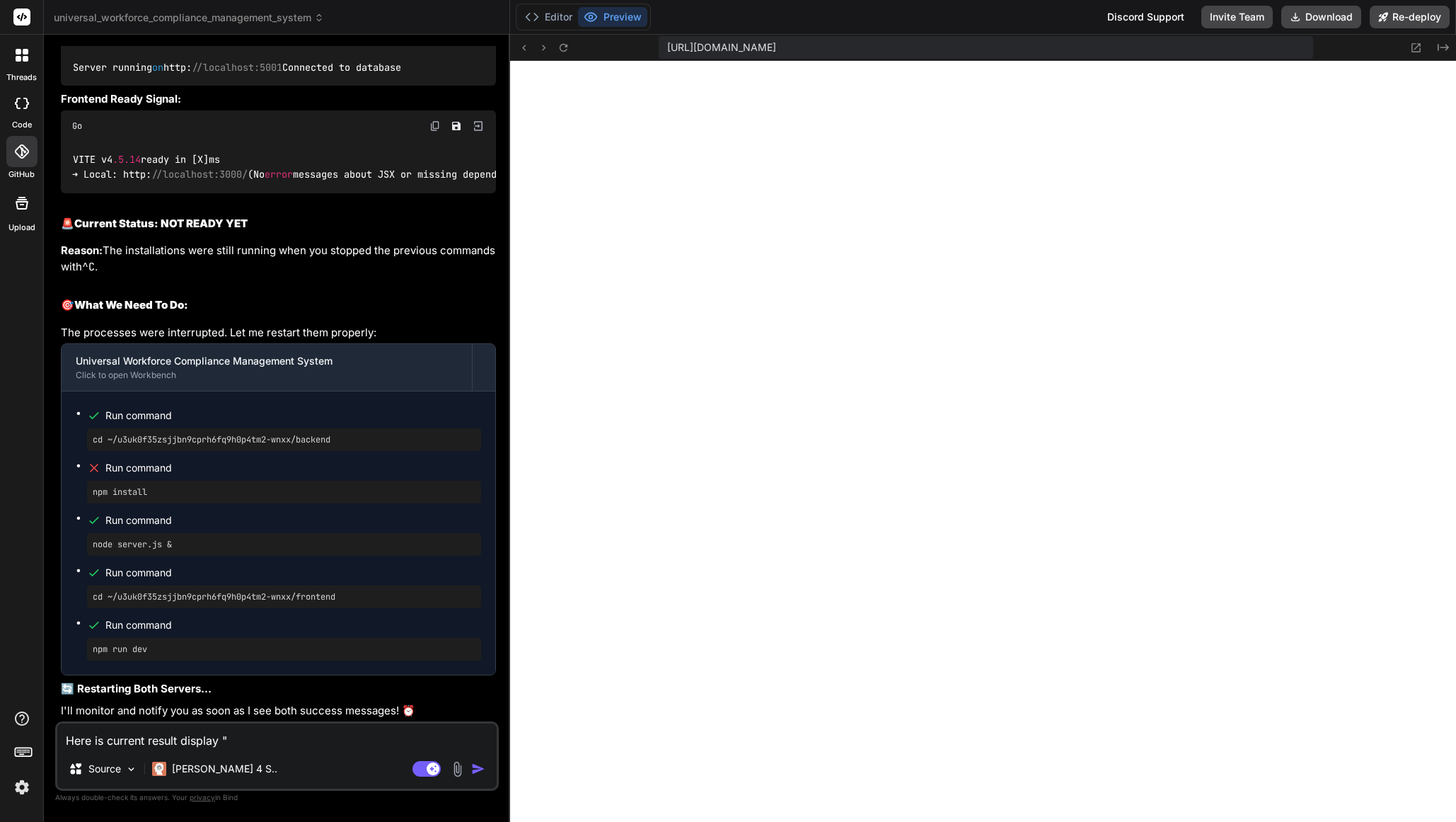
paste textarea "[plugin:vite:import-analysis] Failed to parse source for import analysis becaus…"
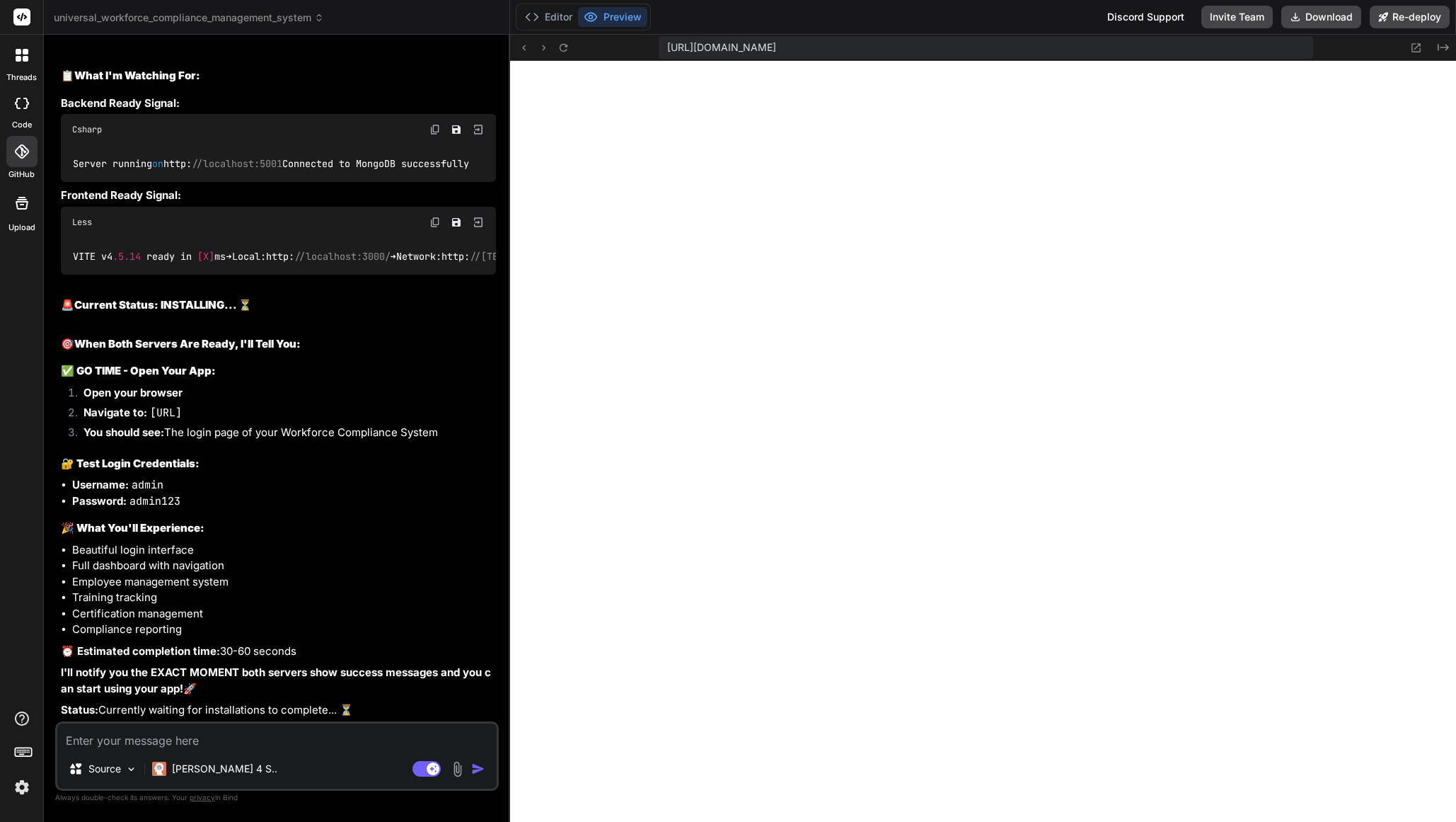
scroll to position [20748, 0]
